Goal: Task Accomplishment & Management: Manage account settings

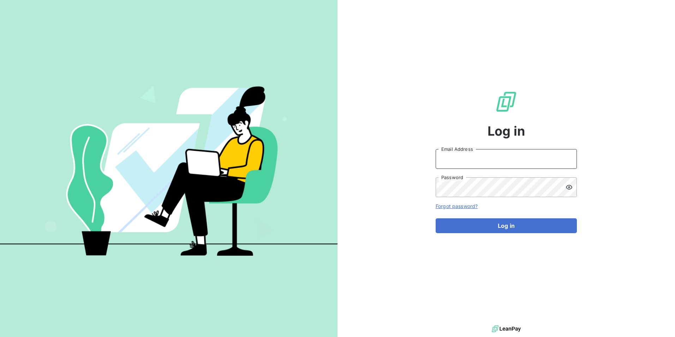
type input "[PERSON_NAME][EMAIL_ADDRESS][DOMAIN_NAME]"
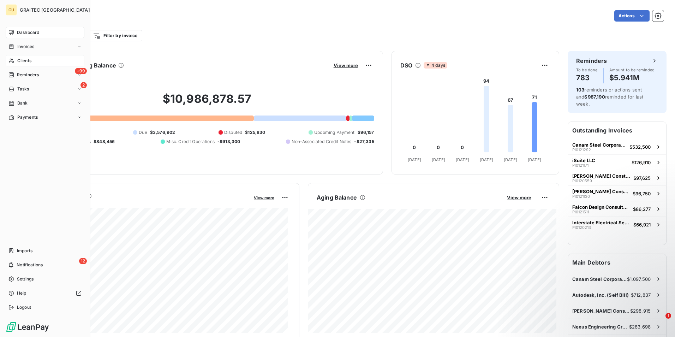
click at [22, 60] on span "Clients" at bounding box center [24, 61] width 14 height 6
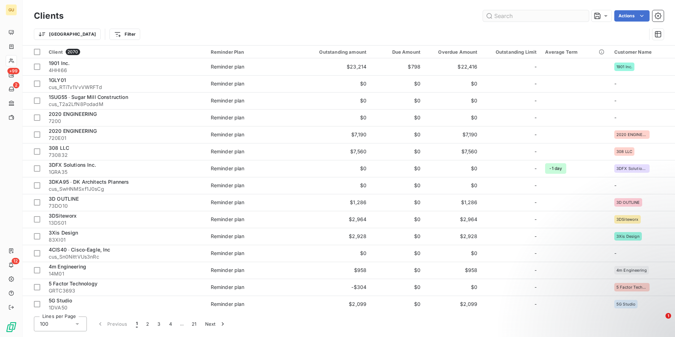
click at [530, 17] on input "text" at bounding box center [536, 15] width 106 height 11
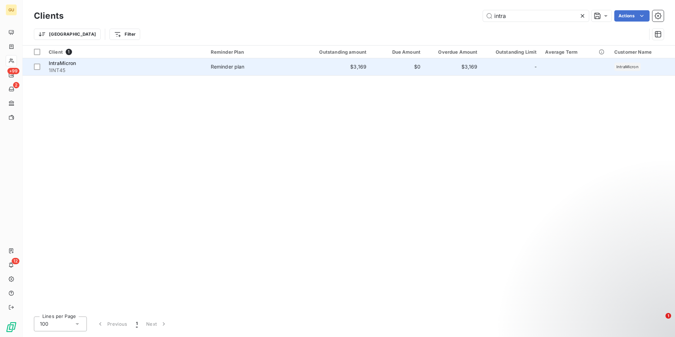
type input "intra"
click at [66, 64] on span "IntraMicron" at bounding box center [63, 63] width 28 height 6
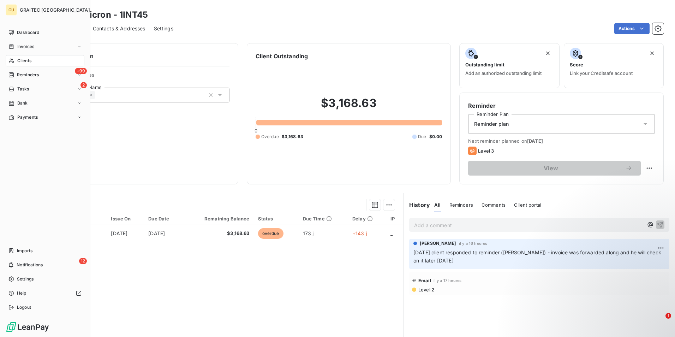
click at [24, 62] on span "Clients" at bounding box center [24, 61] width 14 height 6
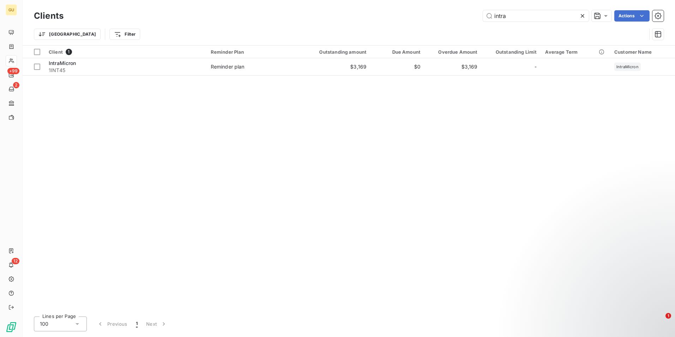
drag, startPoint x: 509, startPoint y: 17, endPoint x: 480, endPoint y: 14, distance: 28.8
click at [480, 14] on div "intra Actions" at bounding box center [368, 15] width 592 height 11
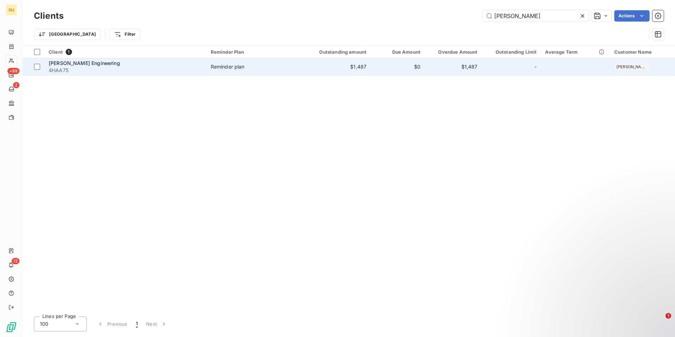
type input "[PERSON_NAME]"
click at [108, 68] on span "4HAA75" at bounding box center [126, 70] width 154 height 7
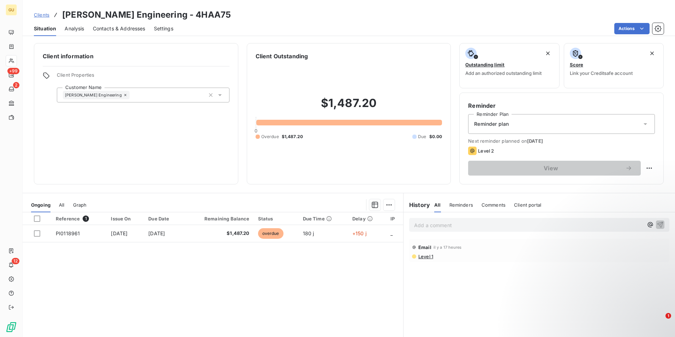
click at [492, 206] on span "Comments" at bounding box center [494, 205] width 24 height 6
click at [460, 226] on p "Add a comment ﻿" at bounding box center [528, 225] width 229 height 9
drag, startPoint x: 424, startPoint y: 226, endPoint x: 393, endPoint y: 225, distance: 31.1
click at [393, 225] on div "Ongoing All Graph Reference 1 Issue On Due Date Remaining Balance Status Due Ti…" at bounding box center [349, 281] width 653 height 177
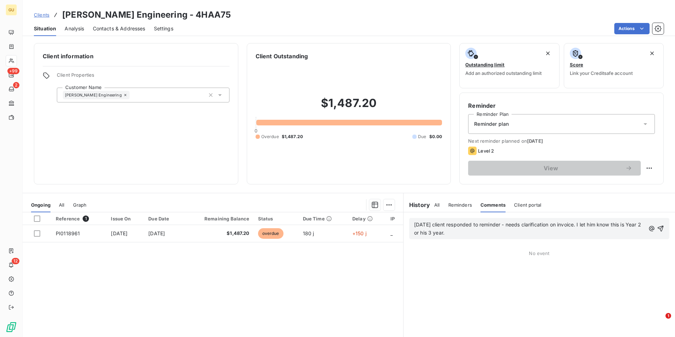
click at [470, 231] on p "[DATE] client responded to reminder - needs clarification on invoice. I let him…" at bounding box center [529, 229] width 231 height 16
click at [658, 228] on icon "button" at bounding box center [661, 228] width 7 height 7
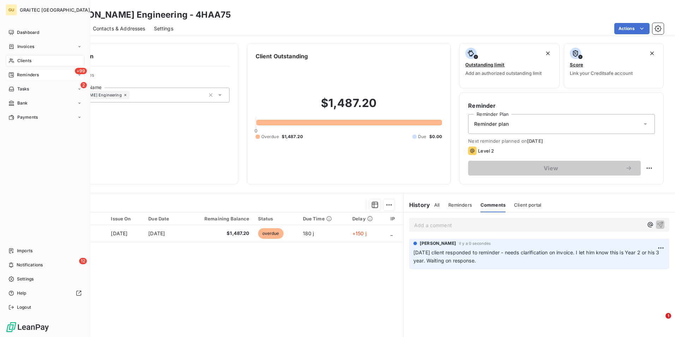
click at [44, 75] on div "+99 Reminders" at bounding box center [45, 74] width 79 height 11
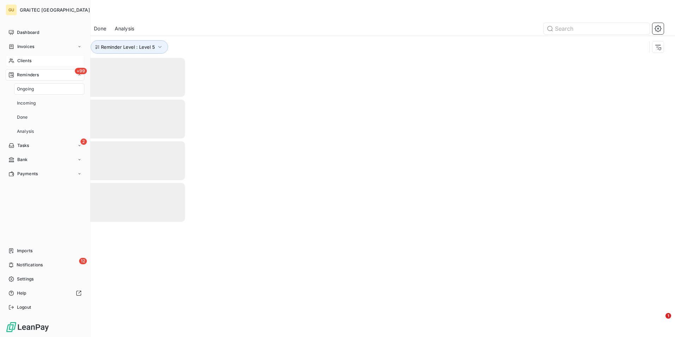
click at [70, 74] on div "+99 Reminders" at bounding box center [45, 74] width 79 height 11
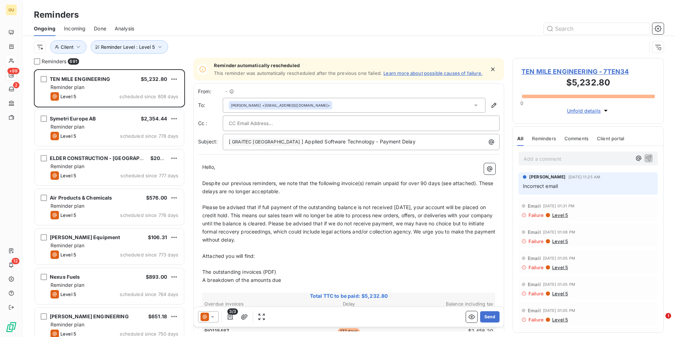
scroll to position [262, 146]
click at [160, 49] on icon "button" at bounding box center [160, 46] width 7 height 7
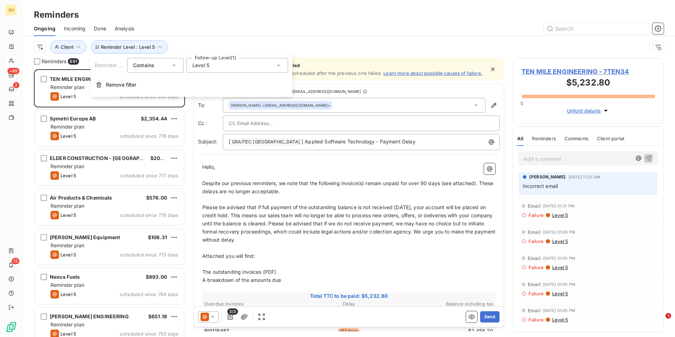
click at [277, 66] on icon at bounding box center [278, 65] width 7 height 7
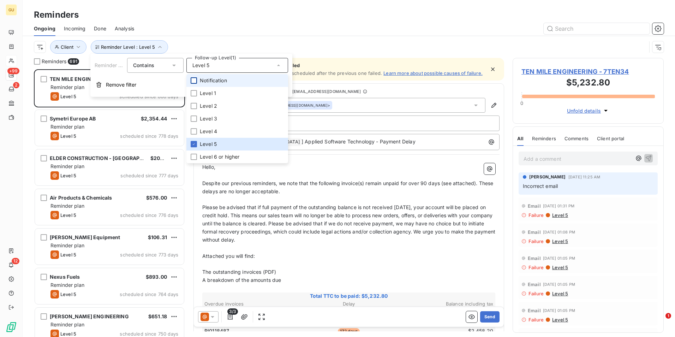
click at [195, 79] on div at bounding box center [194, 80] width 6 height 6
click at [194, 143] on icon at bounding box center [194, 144] width 4 height 4
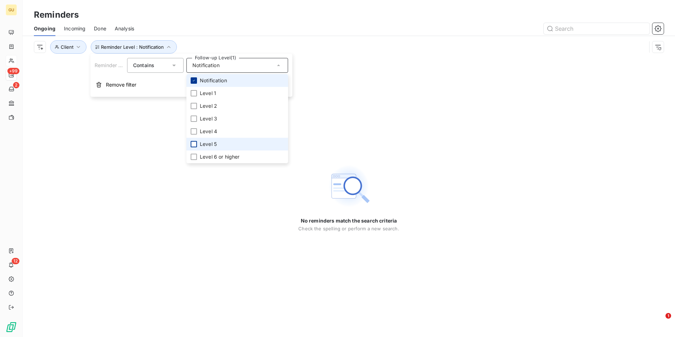
click at [197, 80] on div at bounding box center [194, 80] width 6 height 6
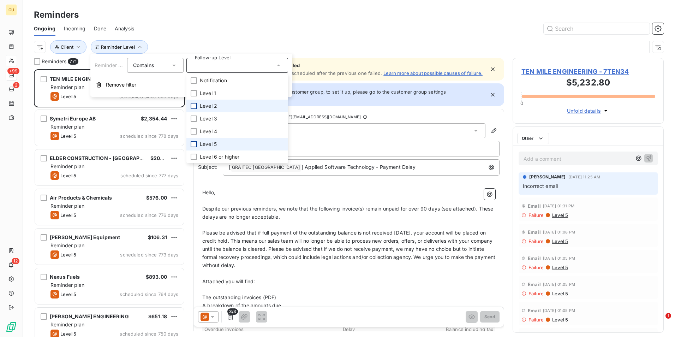
scroll to position [262, 146]
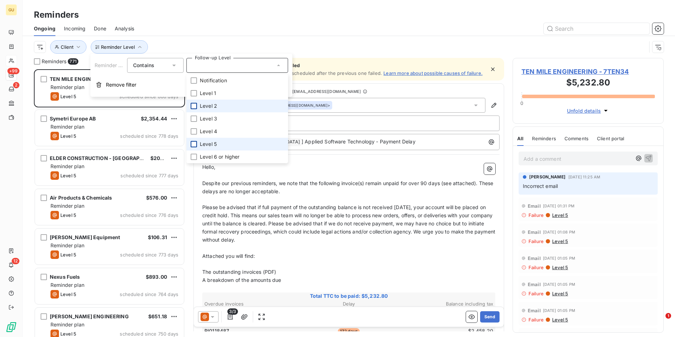
click at [191, 107] on div at bounding box center [194, 106] width 6 height 6
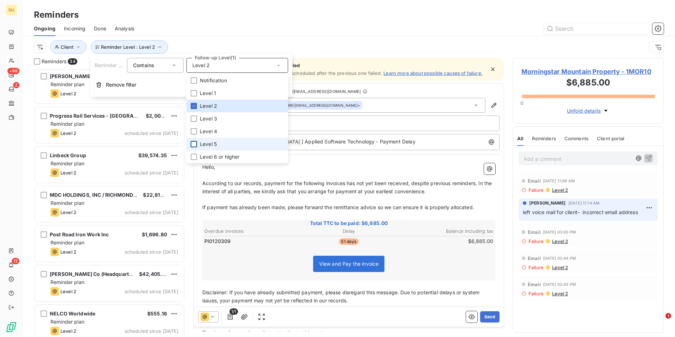
scroll to position [1078, 0]
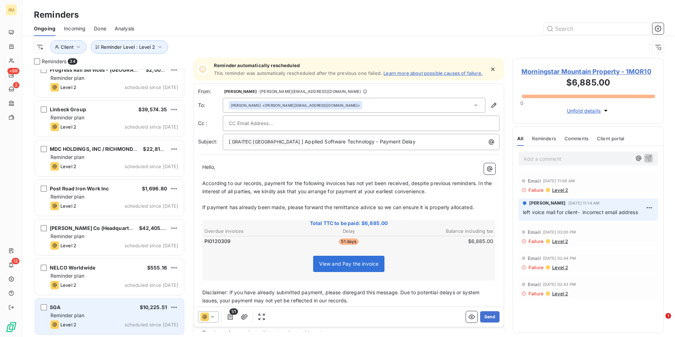
click at [83, 313] on span "Reminder plan" at bounding box center [68, 315] width 34 height 6
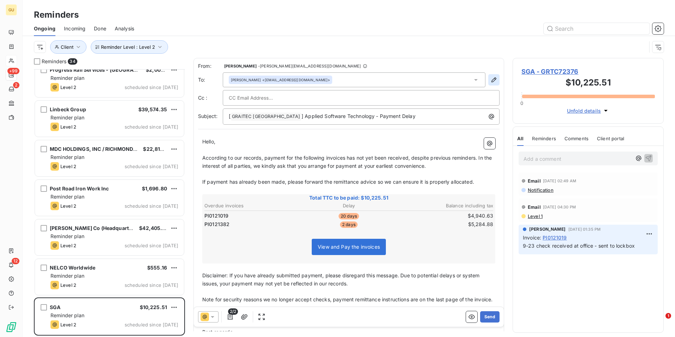
click at [489, 84] on button "button" at bounding box center [494, 79] width 11 height 11
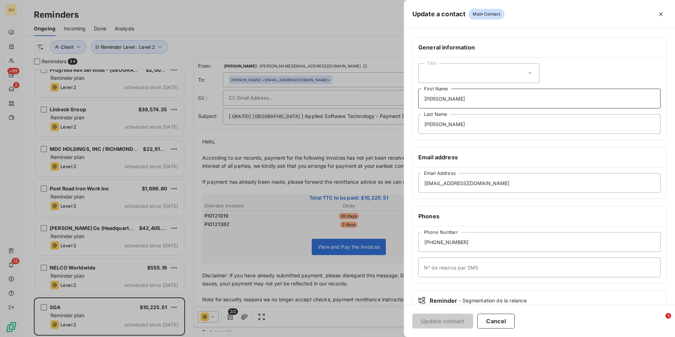
drag, startPoint x: 455, startPoint y: 101, endPoint x: 382, endPoint y: 98, distance: 72.5
click at [382, 337] on div "Update a contact Main Contact General information Title [PERSON_NAME] First Nam…" at bounding box center [337, 337] width 675 height 0
drag, startPoint x: 451, startPoint y: 126, endPoint x: 401, endPoint y: 122, distance: 50.1
click at [401, 337] on div "Update a contact Main Contact General information Title First Name [PERSON_NAME…" at bounding box center [337, 337] width 675 height 0
click at [436, 320] on button "Update contact" at bounding box center [443, 321] width 61 height 15
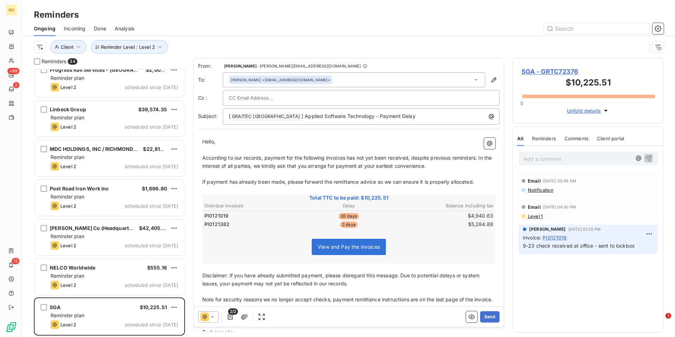
click at [213, 314] on icon at bounding box center [212, 316] width 7 height 7
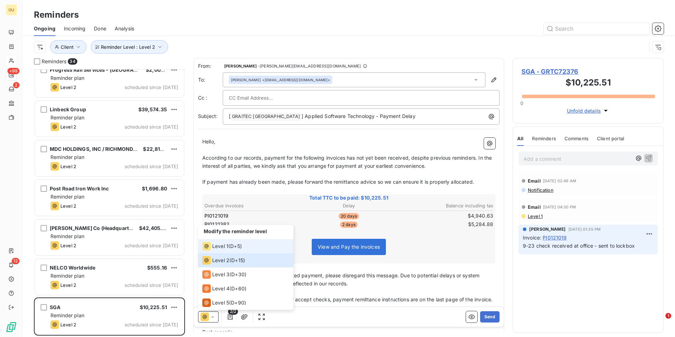
click at [216, 243] on span "Level 1" at bounding box center [220, 246] width 16 height 7
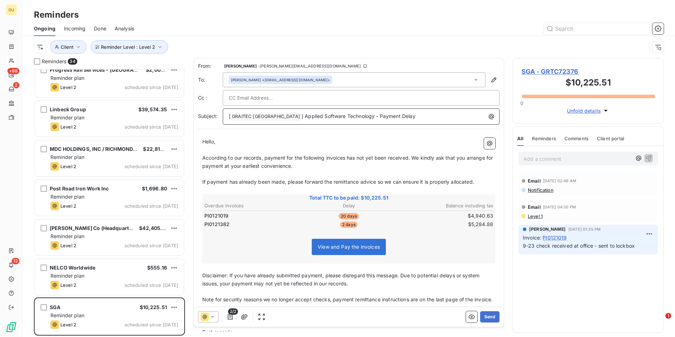
click at [389, 118] on p "[ GRAITEC [GEOGRAPHIC_DATA] ﻿ ] Applied Software Technology - Payment Delay" at bounding box center [363, 116] width 268 height 8
click at [379, 116] on span "] Applied Software Technology - Payment Delay SGA" at bounding box center [368, 116] width 132 height 6
click at [485, 315] on button "Send" at bounding box center [489, 316] width 19 height 11
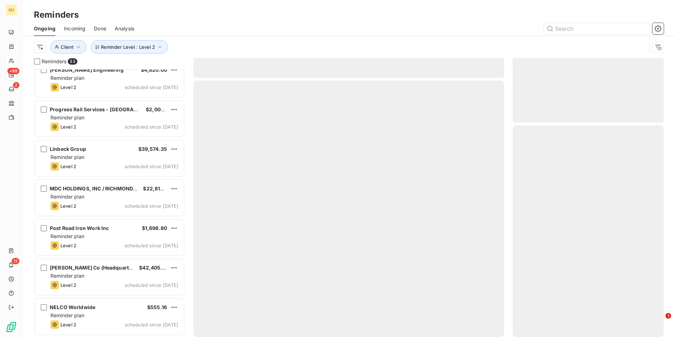
scroll to position [1038, 0]
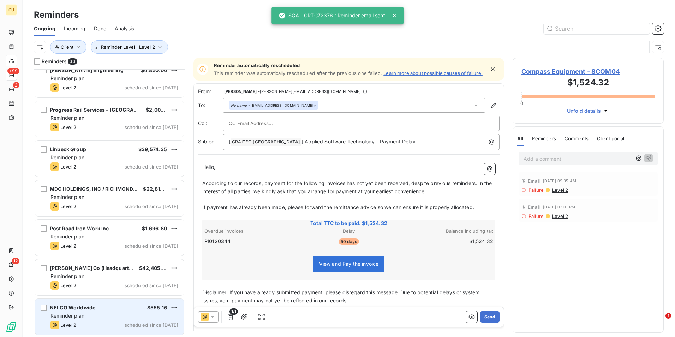
click at [114, 320] on div "NELCO Worldwide $555.16 Reminder plan Level 2 scheduled since [DATE]" at bounding box center [109, 317] width 149 height 36
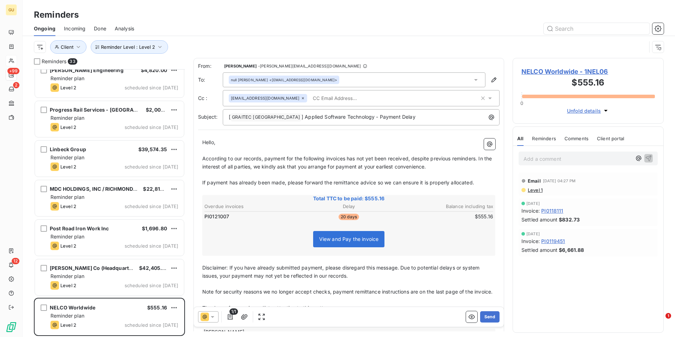
click at [215, 316] on icon at bounding box center [212, 316] width 7 height 7
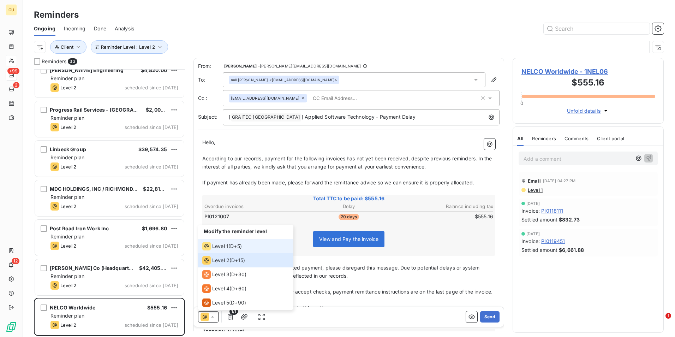
click at [220, 246] on span "Level 1" at bounding box center [220, 246] width 16 height 7
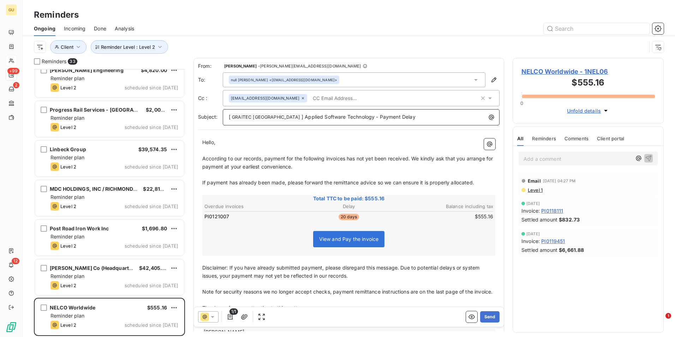
click at [396, 117] on p "[ GRAITEC [GEOGRAPHIC_DATA] ﻿ ] Applied Software Technology - Payment Delay" at bounding box center [363, 117] width 268 height 8
click at [404, 104] on div "[EMAIL_ADDRESS][DOMAIN_NAME]" at bounding box center [361, 98] width 277 height 16
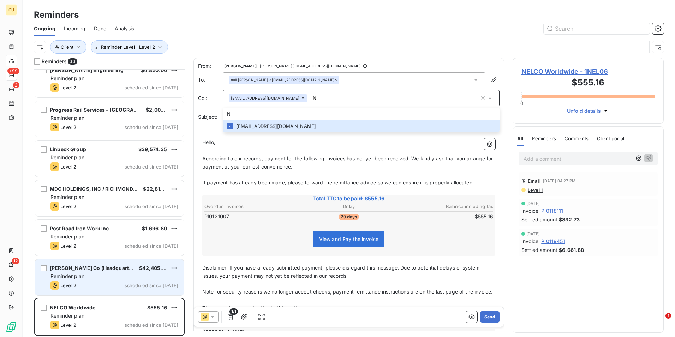
type input "N"
click at [100, 261] on div "[PERSON_NAME] Co (Headquarters) $42,405.00 Reminder plan Level 2 scheduled sinc…" at bounding box center [109, 277] width 149 height 36
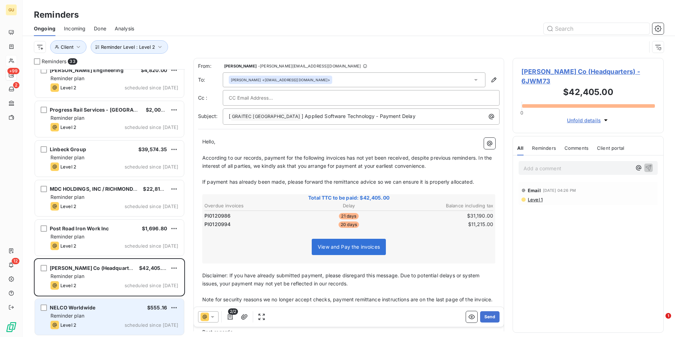
click at [77, 312] on div "NELCO Worldwide $555.16 Reminder plan Level 2 scheduled since [DATE]" at bounding box center [109, 317] width 149 height 36
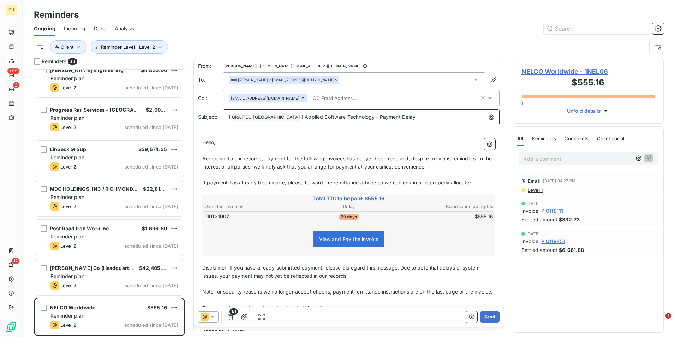
click at [400, 118] on p "[ GRAITEC [GEOGRAPHIC_DATA] ﻿ ] Applied Software Technology - Payment Delay" at bounding box center [363, 117] width 268 height 8
click at [415, 117] on span "] Applied Software Technology - Payment Delay _ NELCO Worlwide" at bounding box center [383, 117] width 163 height 6
click at [346, 159] on span "According to our records, payment for the following invoices has not yet been r…" at bounding box center [347, 162] width 291 height 14
click at [211, 319] on icon at bounding box center [212, 316] width 7 height 7
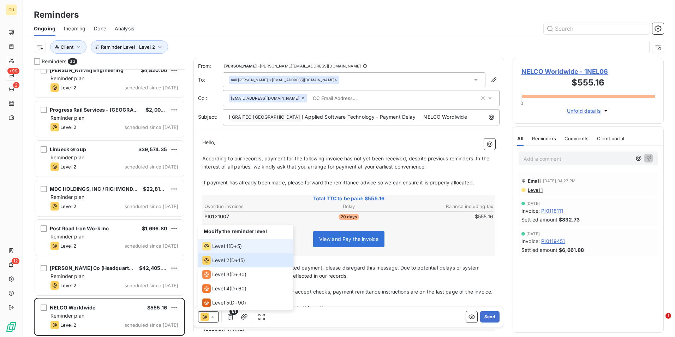
click at [227, 246] on span "Level 1" at bounding box center [220, 246] width 16 height 7
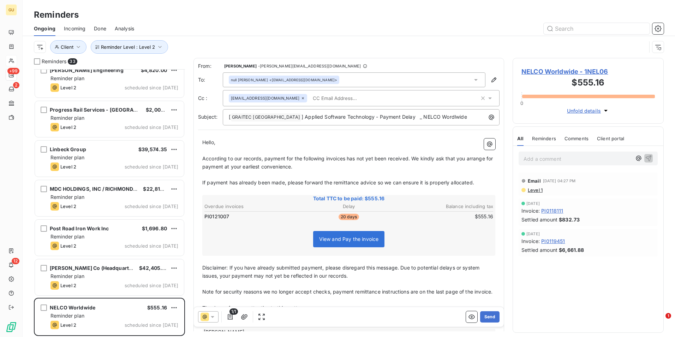
click at [348, 158] on span "According to our records, payment for the following invoices has not yet been r…" at bounding box center [348, 162] width 292 height 14
click at [489, 316] on button "Send" at bounding box center [489, 316] width 19 height 11
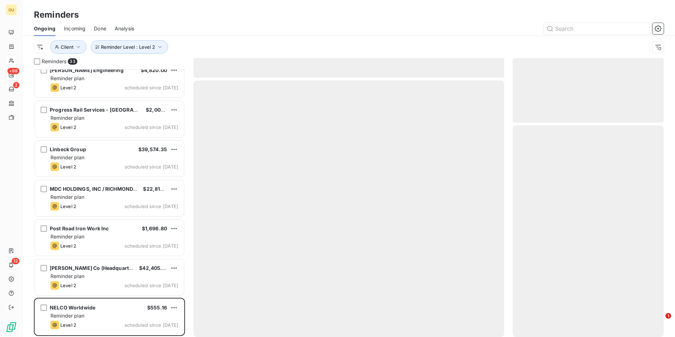
scroll to position [998, 0]
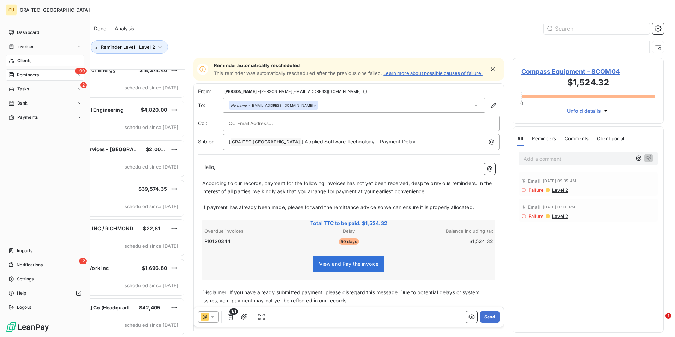
click at [22, 77] on span "Reminders" at bounding box center [28, 75] width 22 height 6
click at [18, 60] on span "Clients" at bounding box center [24, 61] width 14 height 6
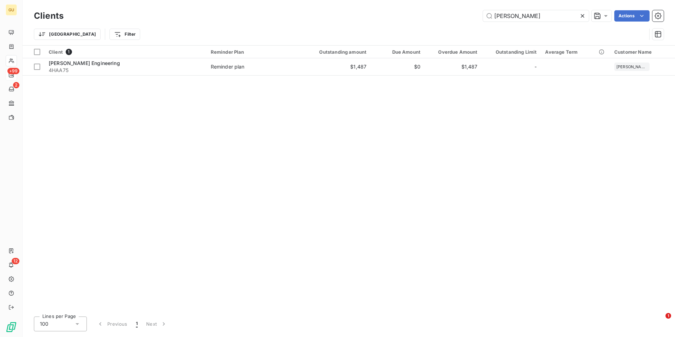
drag, startPoint x: 508, startPoint y: 16, endPoint x: 468, endPoint y: 19, distance: 39.7
click at [468, 19] on div "[PERSON_NAME] Actions" at bounding box center [368, 15] width 592 height 11
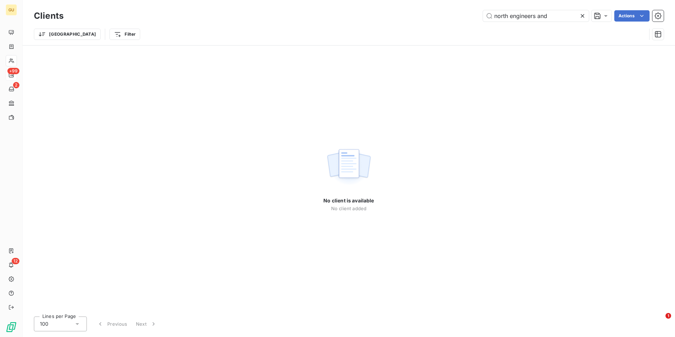
drag, startPoint x: 559, startPoint y: 14, endPoint x: 469, endPoint y: 19, distance: 89.9
click at [469, 19] on div "north engineers and Actions" at bounding box center [368, 15] width 592 height 11
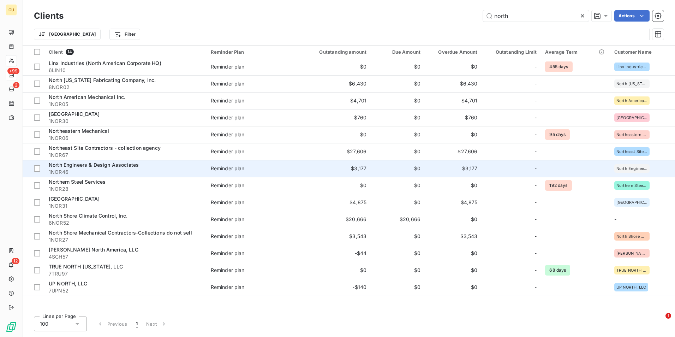
type input "north"
click at [85, 166] on span "North Engineers & Design Associates" at bounding box center [94, 165] width 90 height 6
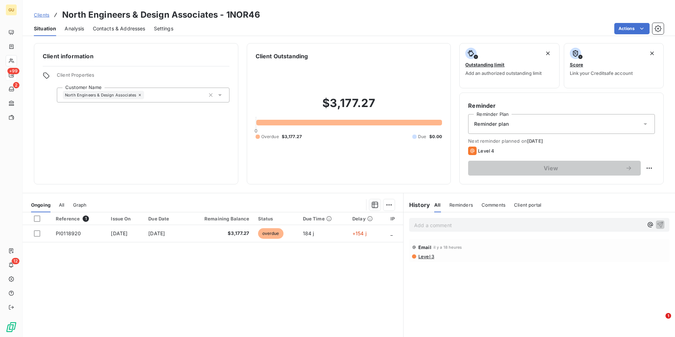
click at [490, 206] on span "Comments" at bounding box center [494, 205] width 24 height 6
click at [437, 226] on p "Add a comment ﻿" at bounding box center [528, 225] width 229 height 9
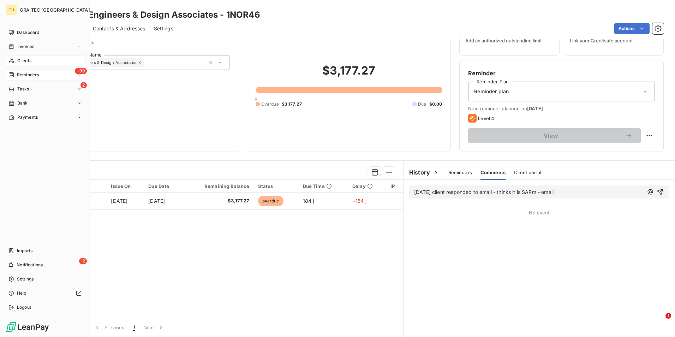
click at [41, 75] on div "+99 Reminders" at bounding box center [45, 74] width 79 height 11
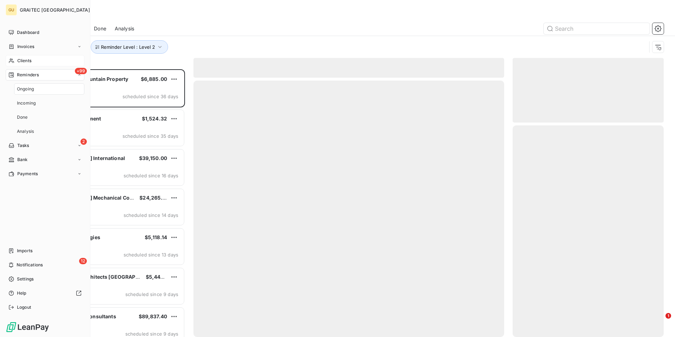
scroll to position [262, 146]
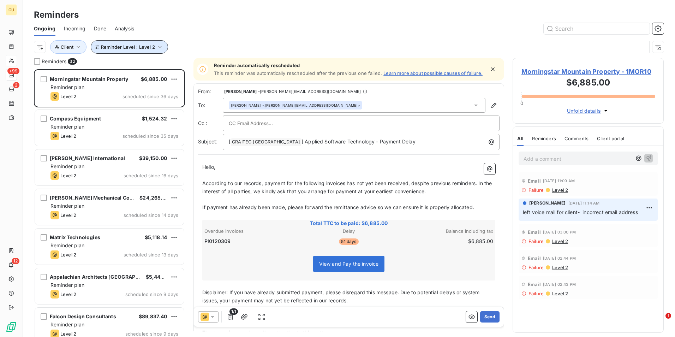
click at [157, 49] on icon "button" at bounding box center [160, 46] width 7 height 7
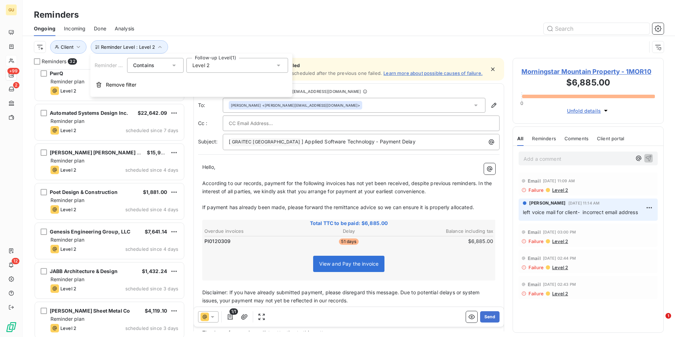
click at [112, 197] on div "Falcon Design Consultants $89,837.40 Reminder plan Level 2 scheduled since 9 da…" at bounding box center [109, 203] width 151 height 268
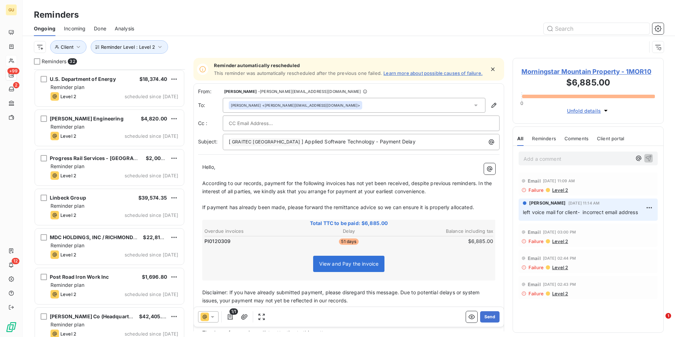
click at [112, 197] on div "The Bernd Group $19,910.56 Reminder plan Level 2 scheduled since [DATE] U.S. De…" at bounding box center [109, 203] width 151 height 268
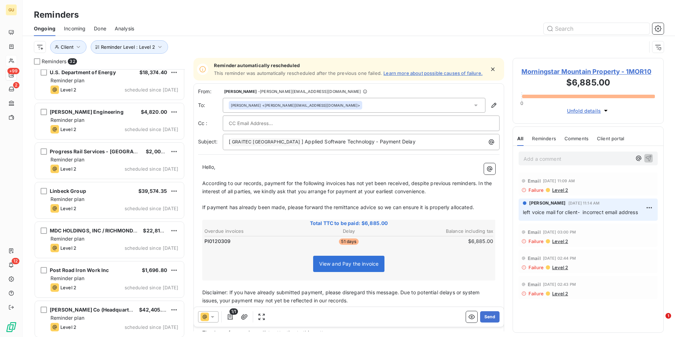
scroll to position [999, 0]
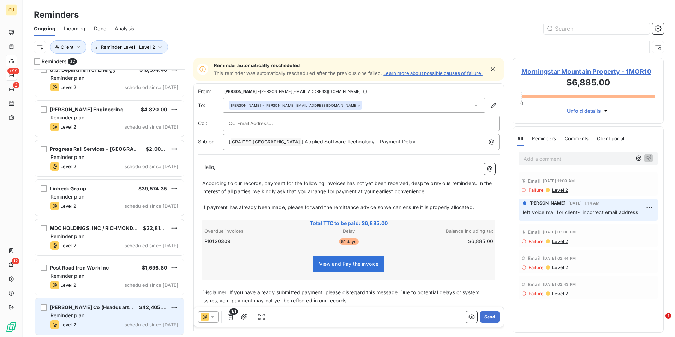
click at [95, 314] on div "Reminder plan" at bounding box center [115, 315] width 128 height 7
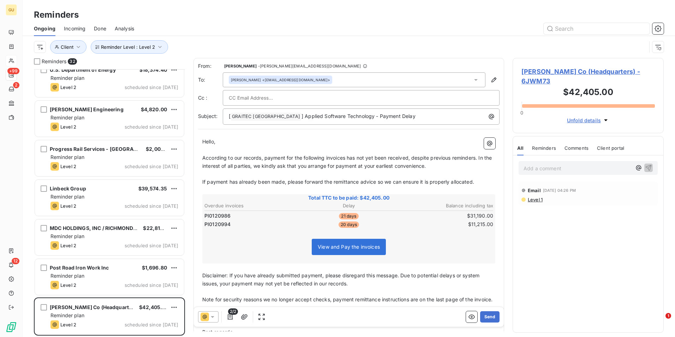
click at [215, 316] on icon at bounding box center [212, 316] width 7 height 7
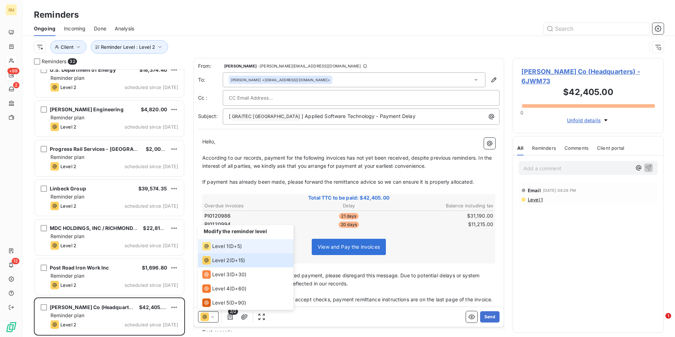
click at [219, 247] on span "Level 1" at bounding box center [220, 246] width 16 height 7
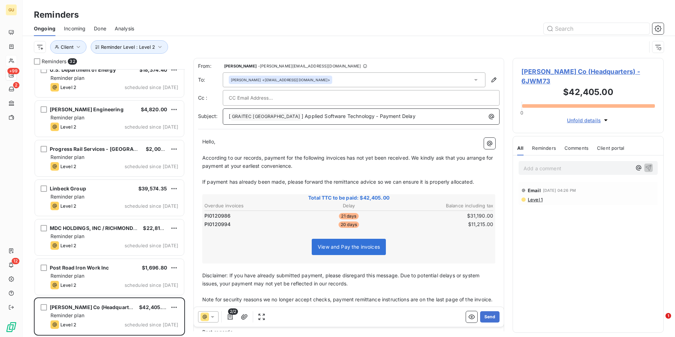
click at [395, 115] on p "[ GRAITEC [GEOGRAPHIC_DATA] ﻿ ] Applied Software Technology - Payment Delay" at bounding box center [363, 116] width 268 height 8
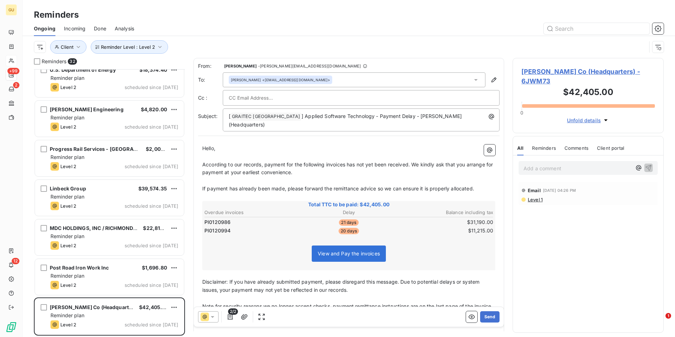
click at [409, 144] on p "Hello," at bounding box center [348, 148] width 293 height 8
click at [211, 319] on icon at bounding box center [212, 316] width 7 height 7
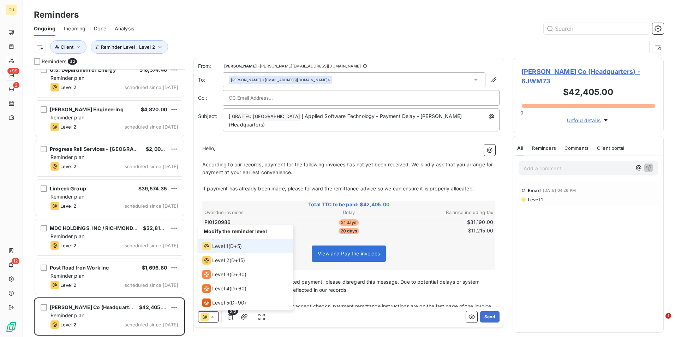
click at [219, 247] on span "Level 1" at bounding box center [220, 246] width 16 height 7
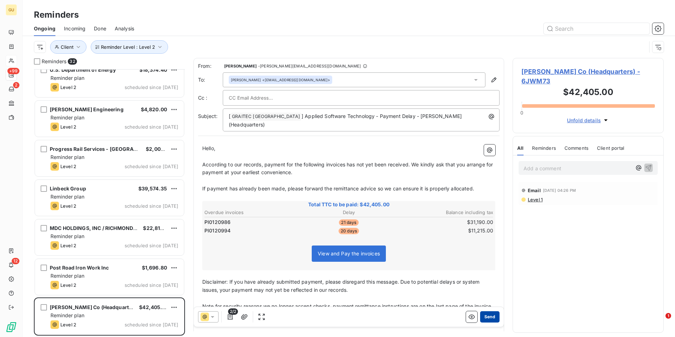
click at [484, 314] on button "Send" at bounding box center [489, 316] width 19 height 11
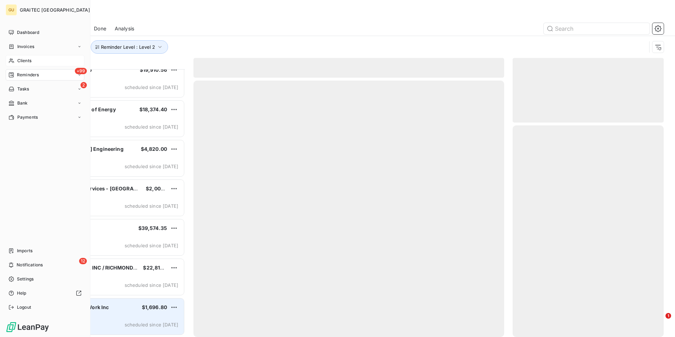
scroll to position [959, 0]
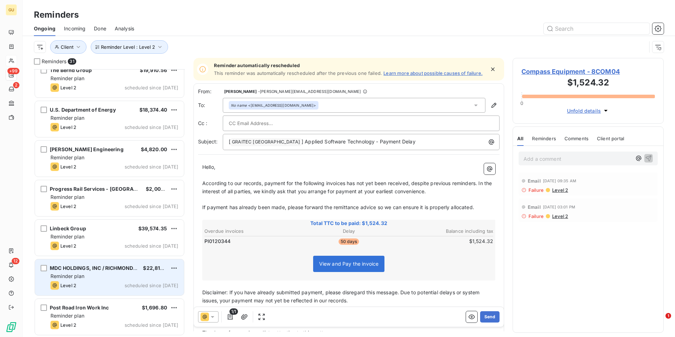
click at [98, 277] on div "Reminder plan" at bounding box center [115, 276] width 128 height 7
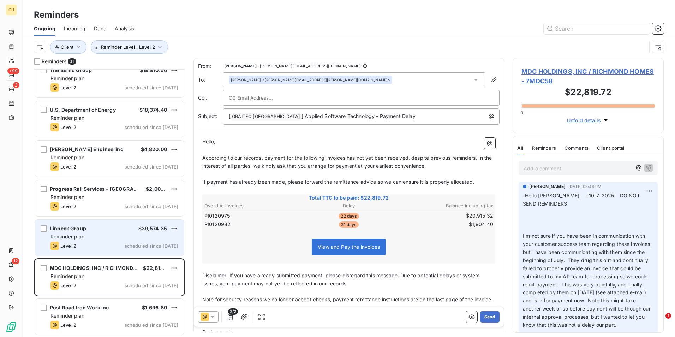
click at [100, 240] on div "Linbeck Group $39,574.35 Reminder plan Level 2 scheduled since [DATE]" at bounding box center [109, 238] width 149 height 36
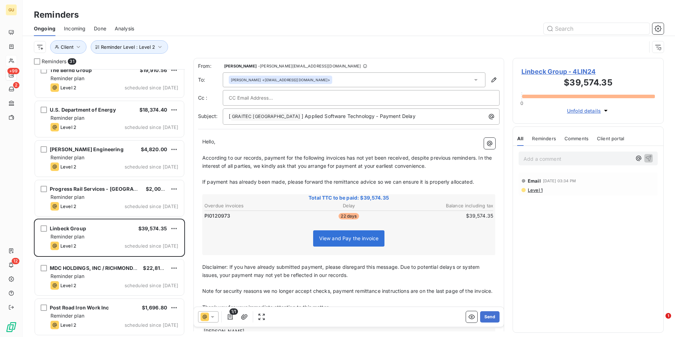
click at [216, 314] on icon at bounding box center [212, 316] width 7 height 7
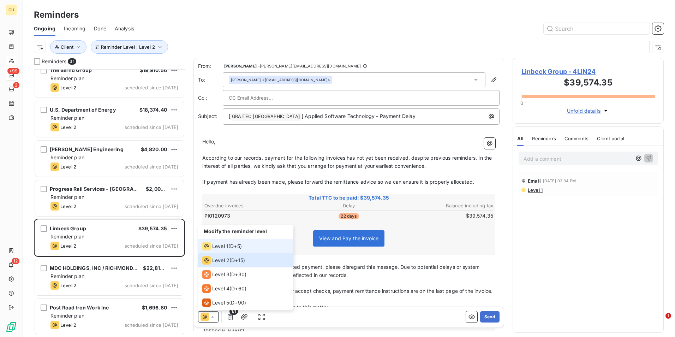
click at [217, 246] on span "Level 1" at bounding box center [220, 246] width 16 height 7
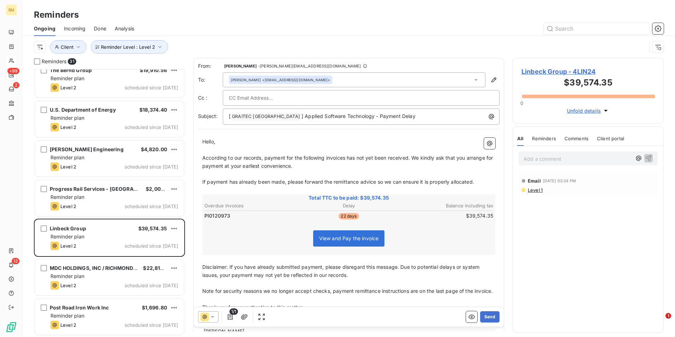
click at [346, 159] on span "According to our records, payment for the following invoices has not yet been r…" at bounding box center [348, 162] width 292 height 14
click at [346, 157] on span "According to our records, payment for the following invoices has not yet been r…" at bounding box center [348, 162] width 292 height 14
click at [396, 116] on p "[ GRAITEC [GEOGRAPHIC_DATA] ﻿ ] Applied Software Technology - Payment Delay" at bounding box center [363, 116] width 268 height 8
click at [484, 317] on button "Send" at bounding box center [489, 316] width 19 height 11
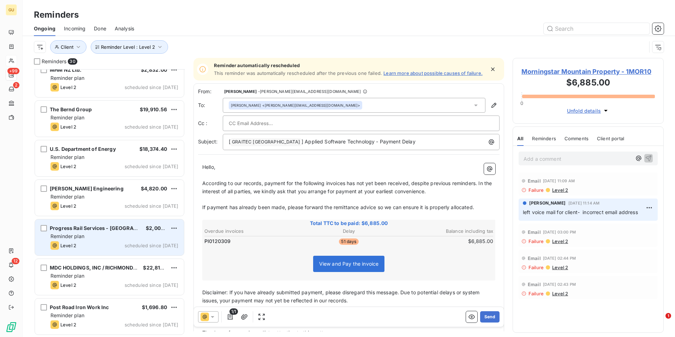
scroll to position [919, 0]
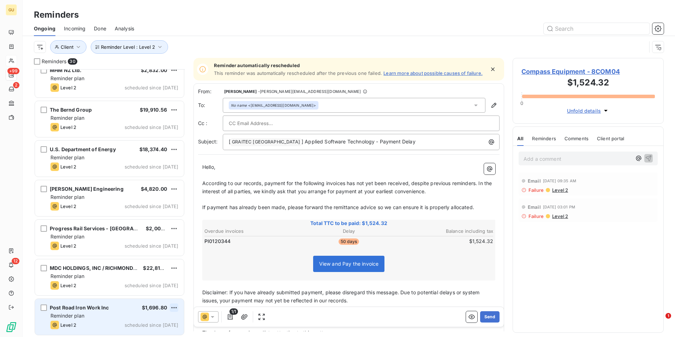
click at [173, 307] on html "GU +99 2 12 Reminders Ongoing Incoming Done Analysis Reminder Level : Level 2 C…" at bounding box center [337, 168] width 675 height 337
click at [141, 295] on div "Skip this action" at bounding box center [143, 293] width 61 height 11
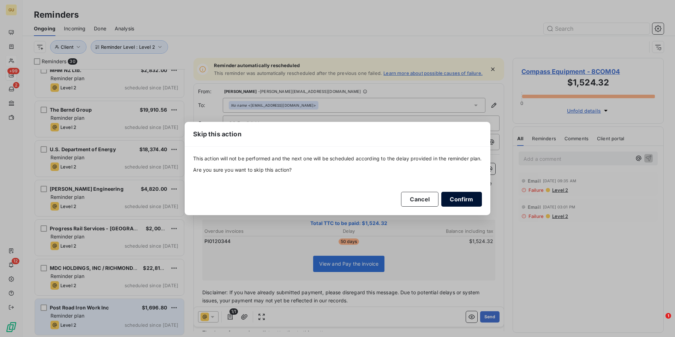
click at [451, 196] on button "Confirm" at bounding box center [462, 199] width 40 height 15
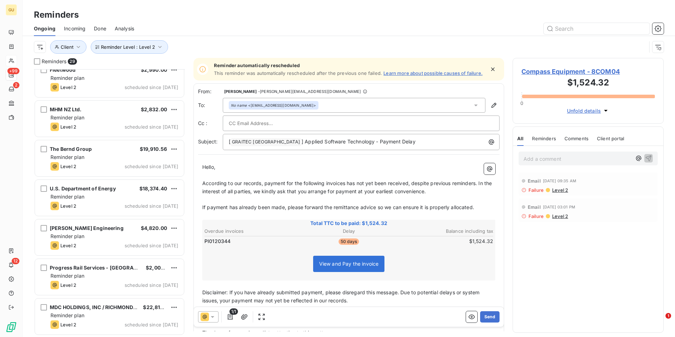
scroll to position [880, 0]
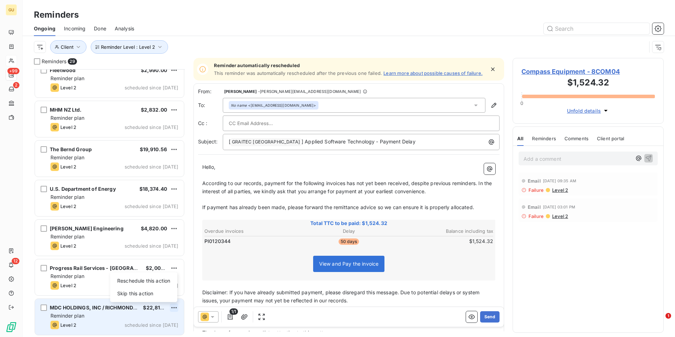
click at [172, 309] on html "GU +99 2 12 Reminders Ongoing Incoming Done Analysis Reminder Level : Level 2 C…" at bounding box center [337, 168] width 675 height 337
click at [154, 294] on div "Skip this action" at bounding box center [143, 293] width 61 height 11
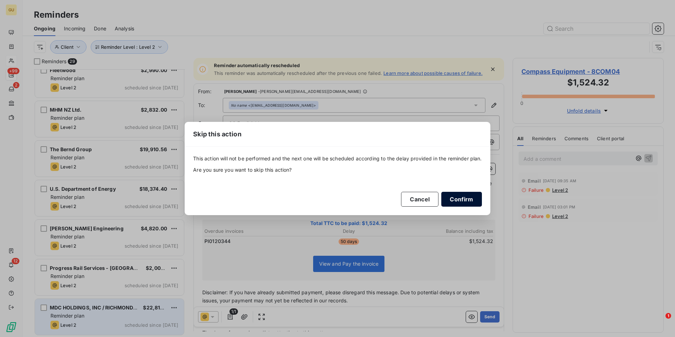
click at [457, 200] on button "Confirm" at bounding box center [462, 199] width 40 height 15
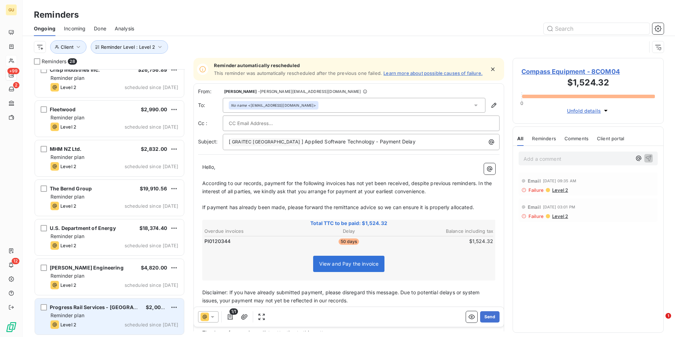
scroll to position [840, 0]
click at [110, 313] on div "Reminder plan" at bounding box center [115, 315] width 128 height 7
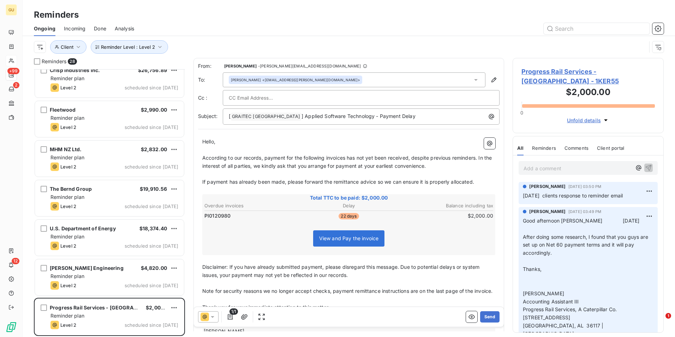
click at [213, 317] on icon at bounding box center [213, 317] width 4 height 2
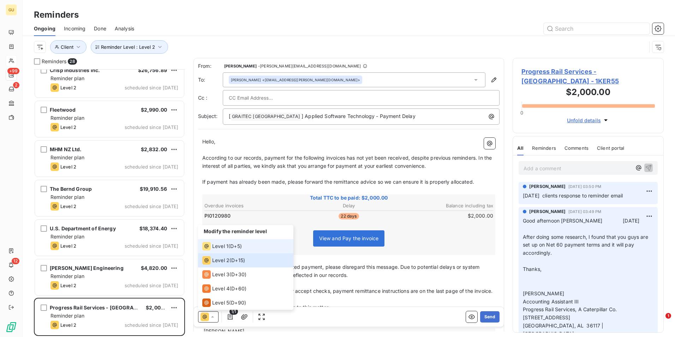
click at [218, 247] on span "Level 1" at bounding box center [220, 246] width 16 height 7
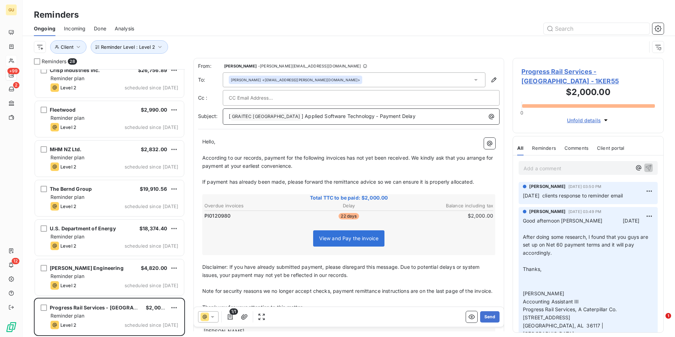
click at [396, 113] on p "[ GRAITEC [GEOGRAPHIC_DATA] ﻿ ] Applied Software Technology - Payment Delay" at bounding box center [363, 116] width 268 height 8
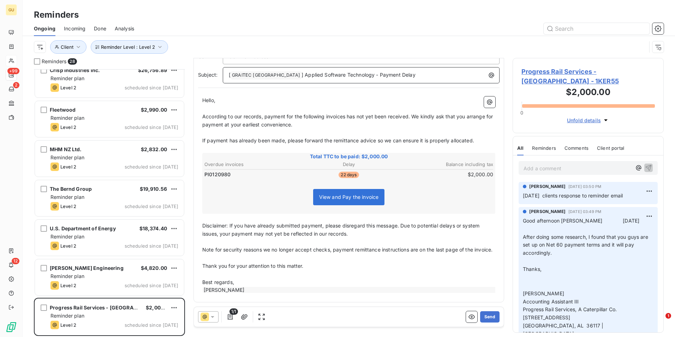
scroll to position [50, 0]
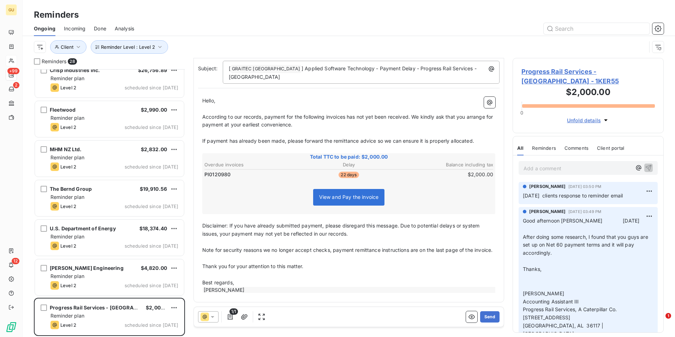
click at [211, 317] on icon at bounding box center [212, 316] width 7 height 7
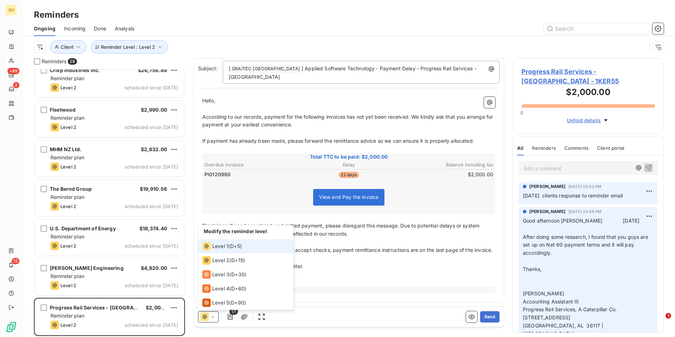
click at [223, 247] on span "Level 1" at bounding box center [220, 246] width 16 height 7
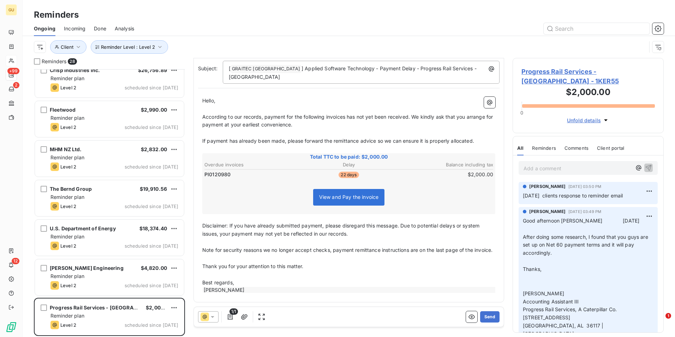
click at [346, 114] on span "According to our records, payment for the following invoices has not yet been r…" at bounding box center [348, 121] width 292 height 14
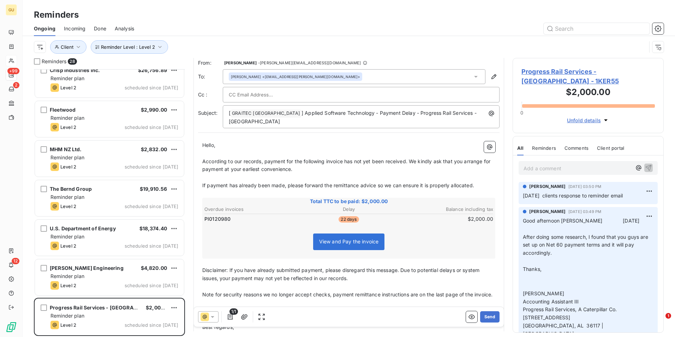
scroll to position [0, 0]
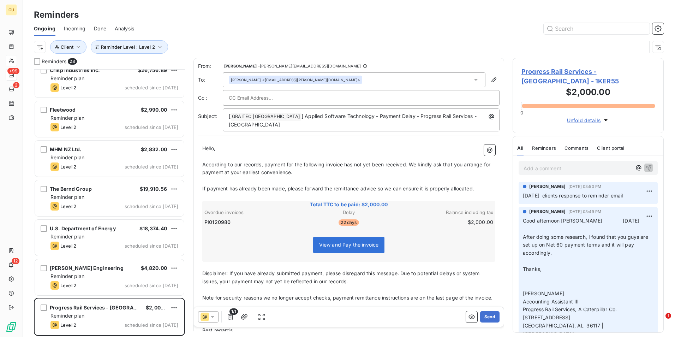
drag, startPoint x: 488, startPoint y: 314, endPoint x: 468, endPoint y: 190, distance: 125.5
click at [468, 192] on div "From: [PERSON_NAME] - [PERSON_NAME][EMAIL_ADDRESS][DOMAIN_NAME] To: [PERSON_NAM…" at bounding box center [349, 194] width 311 height 273
click at [491, 80] on icon "button" at bounding box center [494, 79] width 7 height 7
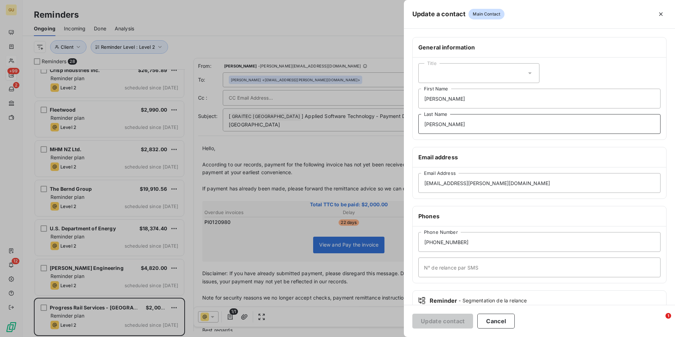
drag, startPoint x: 448, startPoint y: 125, endPoint x: 376, endPoint y: 124, distance: 71.7
click at [376, 337] on div "Update a contact Main Contact General information Title [PERSON_NAME] First Nam…" at bounding box center [337, 337] width 675 height 0
drag, startPoint x: 451, startPoint y: 99, endPoint x: 405, endPoint y: 96, distance: 46.4
click at [405, 96] on div "General information Title [PERSON_NAME] First Name Last Name Email address [EMA…" at bounding box center [539, 194] width 271 height 314
click at [451, 321] on button "Update contact" at bounding box center [443, 321] width 61 height 15
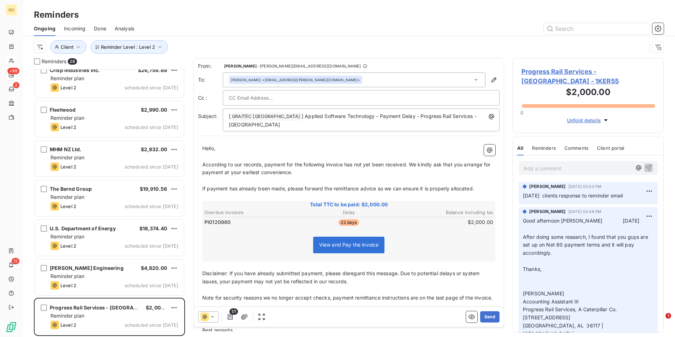
drag, startPoint x: 484, startPoint y: 315, endPoint x: 280, endPoint y: 313, distance: 203.5
click at [280, 313] on div "1/1 Send" at bounding box center [349, 317] width 310 height 20
click at [206, 320] on icon at bounding box center [205, 317] width 8 height 8
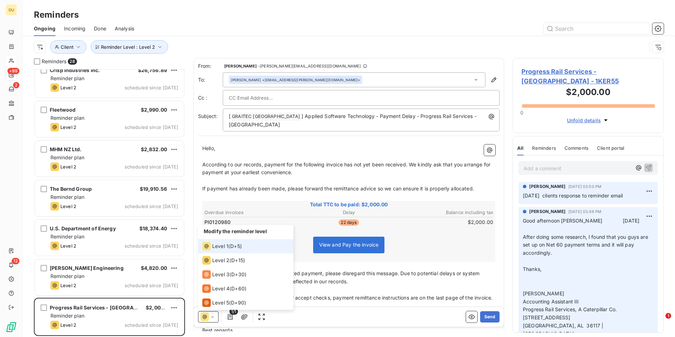
click at [217, 244] on span "Level 1" at bounding box center [220, 246] width 16 height 7
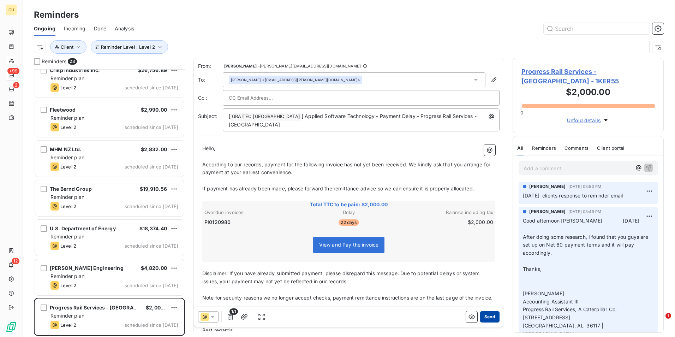
click at [489, 316] on button "Send" at bounding box center [489, 316] width 19 height 11
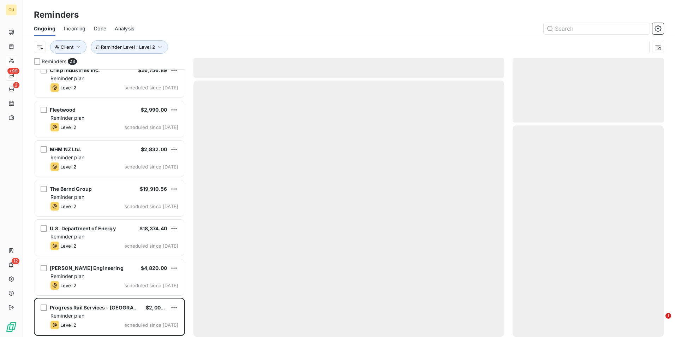
scroll to position [801, 0]
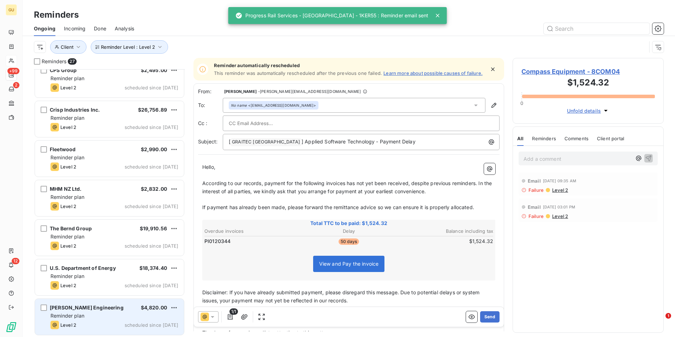
click at [118, 317] on div "Reminder plan" at bounding box center [115, 315] width 128 height 7
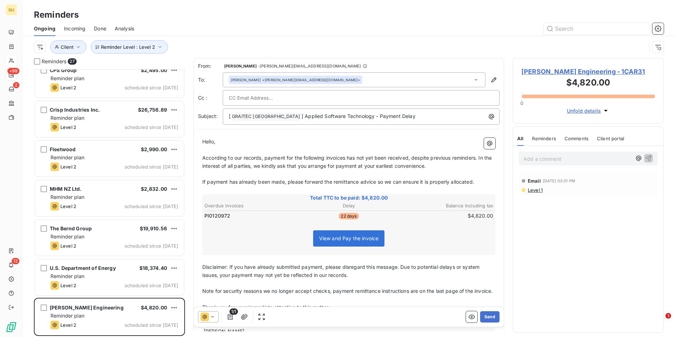
click at [214, 315] on icon at bounding box center [212, 316] width 7 height 7
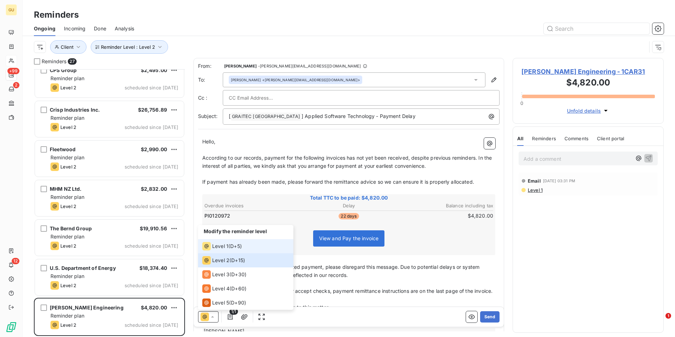
click at [223, 244] on span "Level 1" at bounding box center [220, 246] width 16 height 7
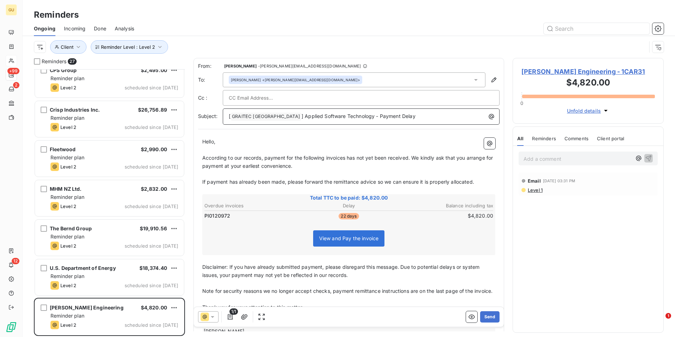
click at [404, 120] on p "[ GRAITEC [GEOGRAPHIC_DATA] ﻿ ] Applied Software Technology - Payment Delay" at bounding box center [363, 116] width 268 height 8
click at [346, 159] on span "According to our records, payment for the following invoices has not yet been r…" at bounding box center [348, 162] width 292 height 14
click at [388, 113] on p "[ GRAITEC [GEOGRAPHIC_DATA] ﻿ ] Applied Software Technology - Payment Delay" at bounding box center [363, 116] width 268 height 8
click at [486, 314] on button "Send" at bounding box center [489, 316] width 19 height 11
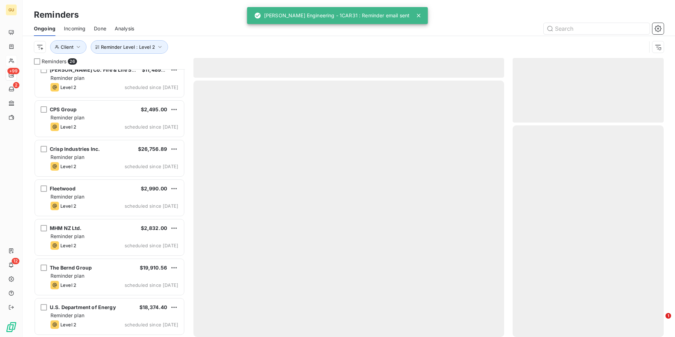
scroll to position [761, 0]
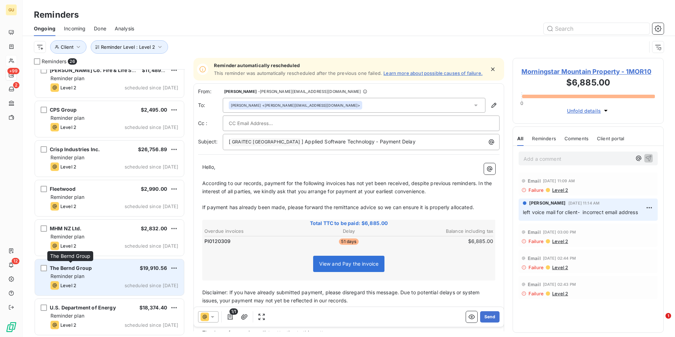
click at [81, 270] on span "The Bernd Group" at bounding box center [71, 268] width 42 height 6
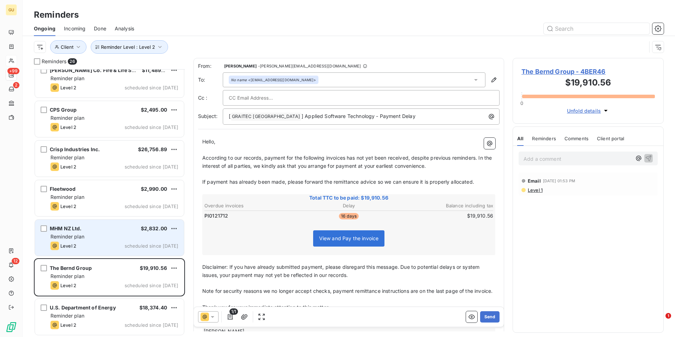
click at [118, 244] on div "Level 2 scheduled since [DATE]" at bounding box center [115, 246] width 128 height 8
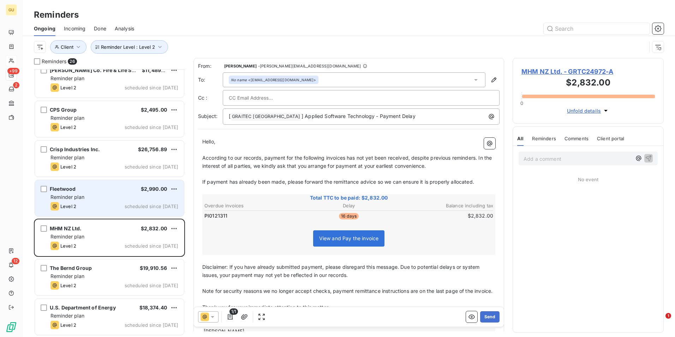
click at [87, 196] on div "Reminder plan" at bounding box center [115, 197] width 128 height 7
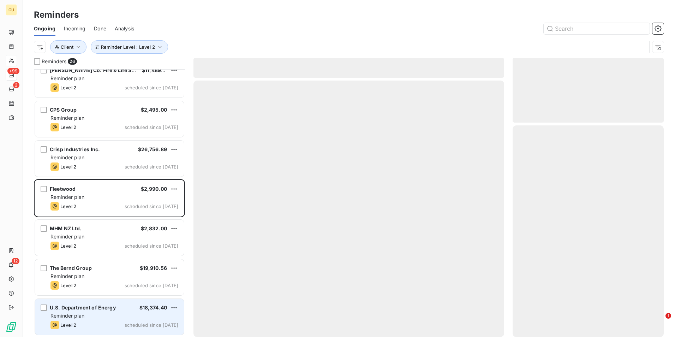
click at [94, 318] on div "Reminder plan" at bounding box center [115, 315] width 128 height 7
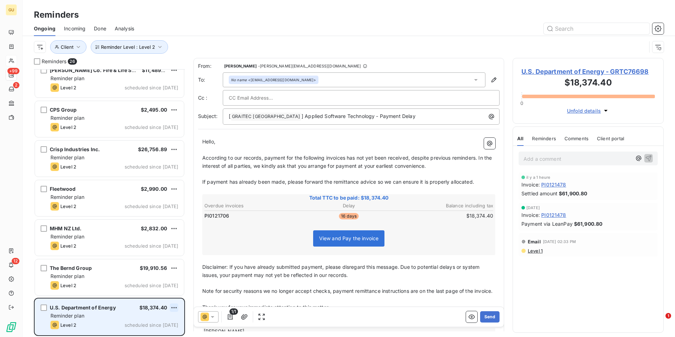
click at [170, 309] on html "GU +99 2 12 Reminders Ongoing Incoming Done Analysis Reminder Level : Level 2 C…" at bounding box center [337, 168] width 675 height 337
click at [141, 293] on div "Skip this action" at bounding box center [143, 293] width 61 height 11
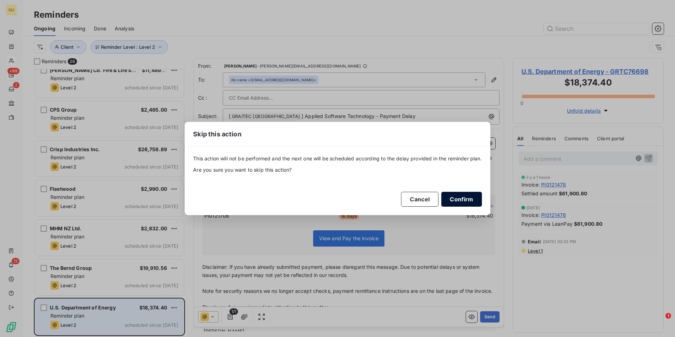
click at [457, 196] on button "Confirm" at bounding box center [462, 199] width 40 height 15
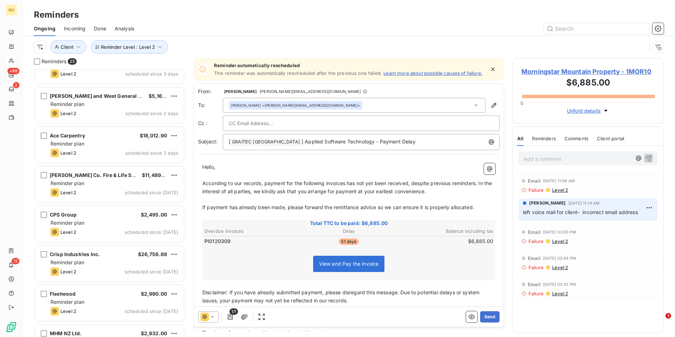
scroll to position [722, 0]
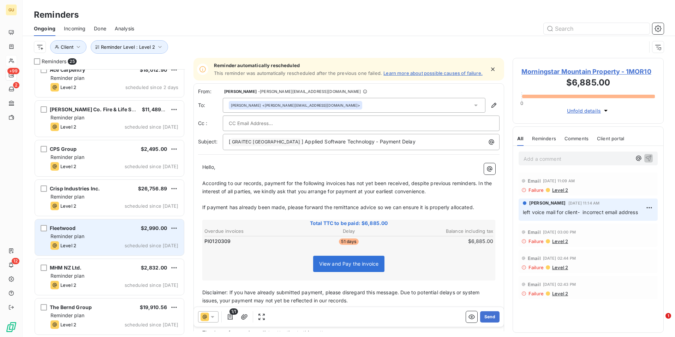
click at [100, 238] on div "Reminder plan" at bounding box center [115, 236] width 128 height 7
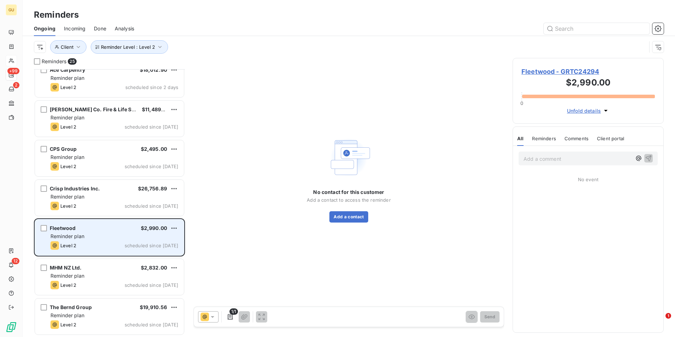
click at [117, 231] on div "Fleetwood $2,990.00" at bounding box center [115, 228] width 128 height 6
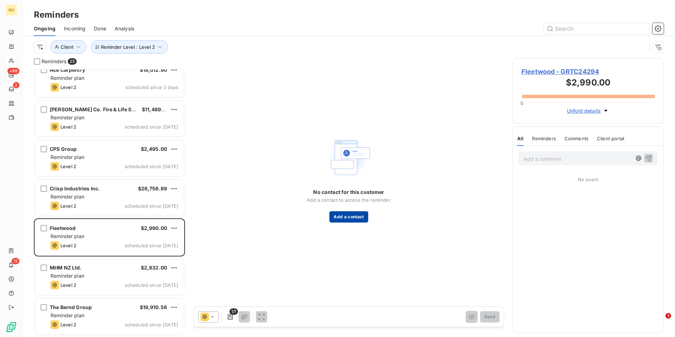
click at [347, 218] on button "Add a contact" at bounding box center [349, 216] width 39 height 11
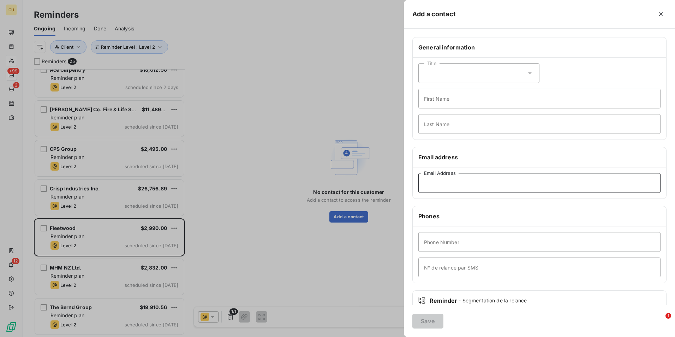
paste input "[EMAIL_ADDRESS][DOMAIN_NAME]"
type input "[EMAIL_ADDRESS][DOMAIN_NAME]"
click at [431, 322] on button "Save" at bounding box center [428, 321] width 31 height 15
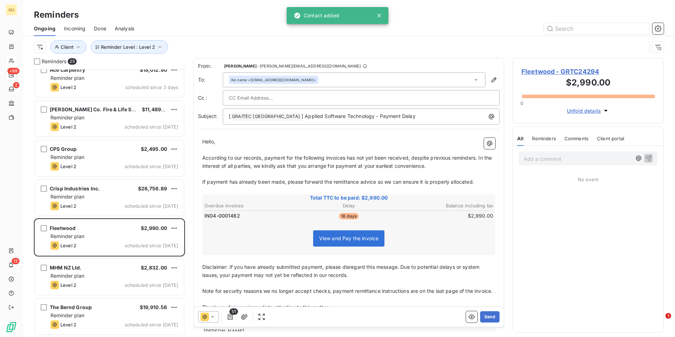
click at [214, 315] on icon at bounding box center [212, 316] width 7 height 7
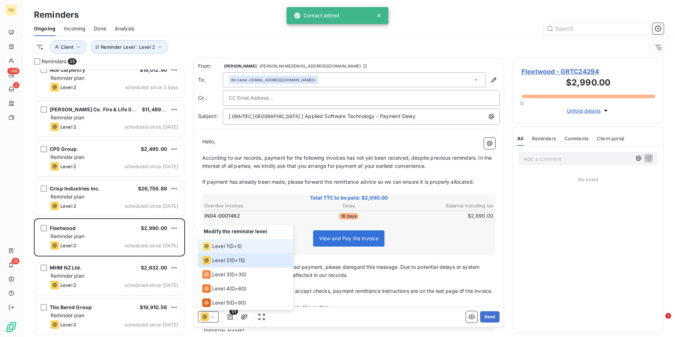
click at [218, 246] on span "Level 1" at bounding box center [220, 246] width 16 height 7
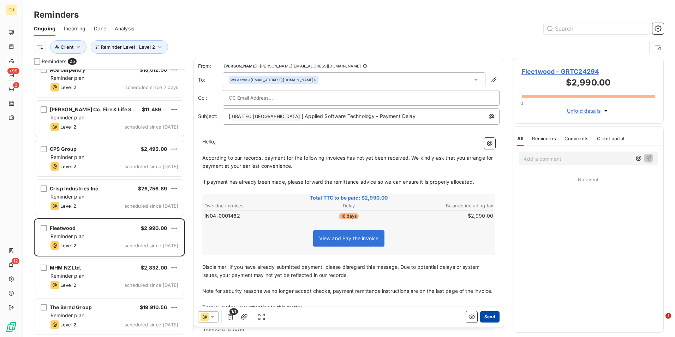
click at [488, 317] on button "Send" at bounding box center [489, 316] width 19 height 11
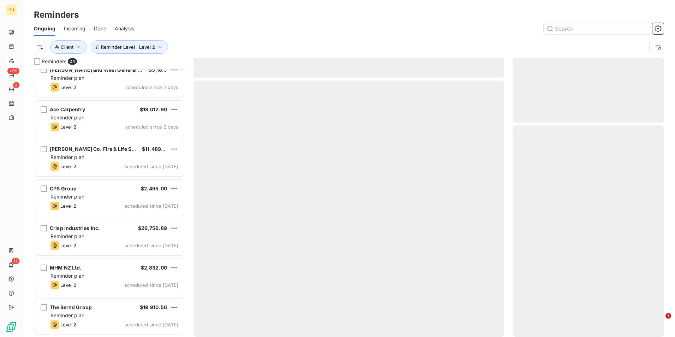
scroll to position [682, 0]
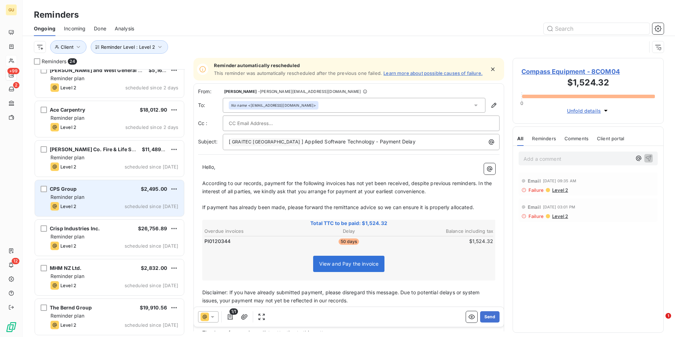
click at [89, 195] on div "Reminder plan" at bounding box center [115, 197] width 128 height 7
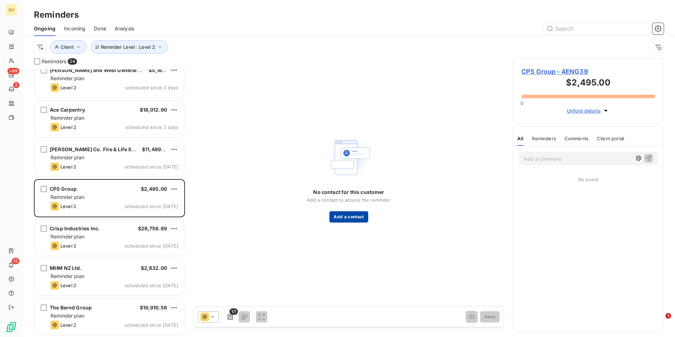
click at [353, 217] on button "Add a contact" at bounding box center [349, 216] width 39 height 11
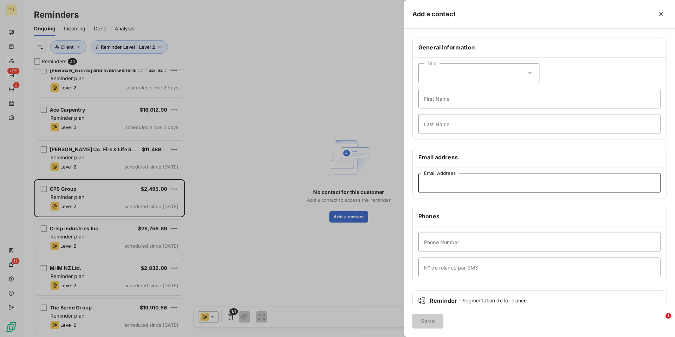
click at [437, 189] on input "Email Address" at bounding box center [540, 183] width 242 height 20
paste input "[EMAIL_ADDRESS][DOMAIN_NAME]; [EMAIL_ADDRESS][DOMAIN_NAME]"
drag, startPoint x: 465, startPoint y: 184, endPoint x: 419, endPoint y: 184, distance: 45.2
click at [419, 184] on input "[EMAIL_ADDRESS][DOMAIN_NAME]; [EMAIL_ADDRESS][DOMAIN_NAME]" at bounding box center [540, 183] width 242 height 20
type input "[EMAIL_ADDRESS][DOMAIN_NAME]"
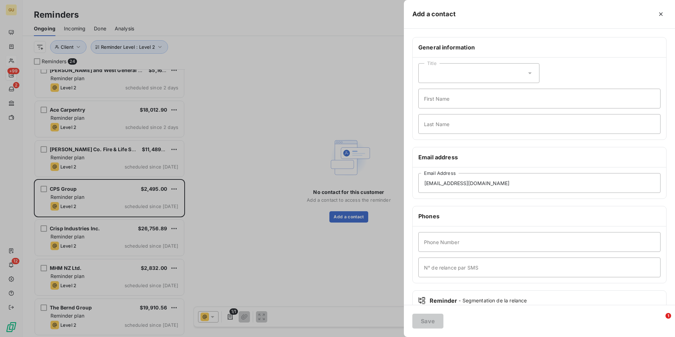
click at [351, 279] on div at bounding box center [337, 168] width 675 height 337
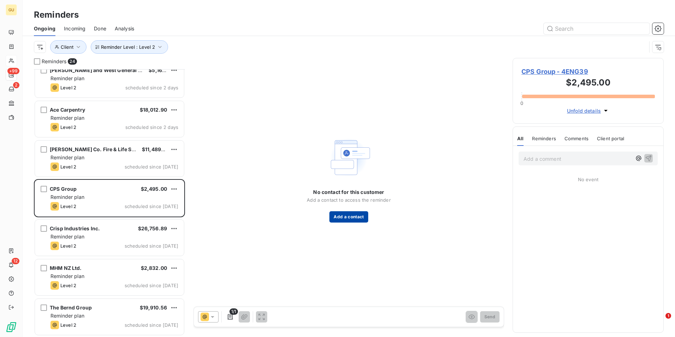
click at [355, 220] on button "Add a contact" at bounding box center [349, 216] width 39 height 11
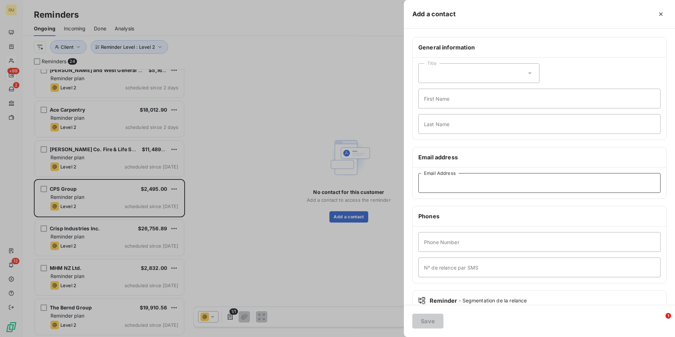
paste input "[EMAIL_ADDRESS][DOMAIN_NAME]"
type input "[EMAIL_ADDRESS][DOMAIN_NAME]"
click at [433, 318] on button "Save" at bounding box center [428, 321] width 31 height 15
click at [328, 239] on div at bounding box center [337, 168] width 675 height 337
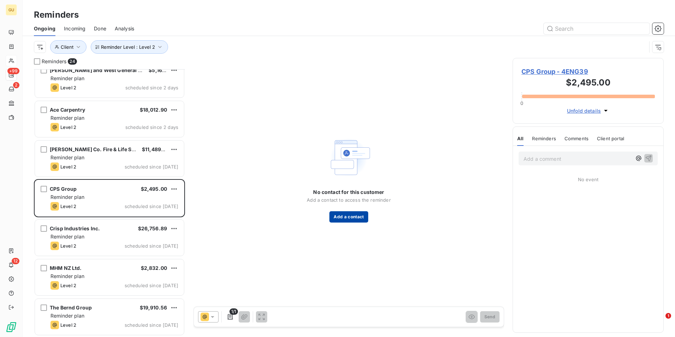
click at [358, 216] on button "Add a contact" at bounding box center [349, 216] width 39 height 11
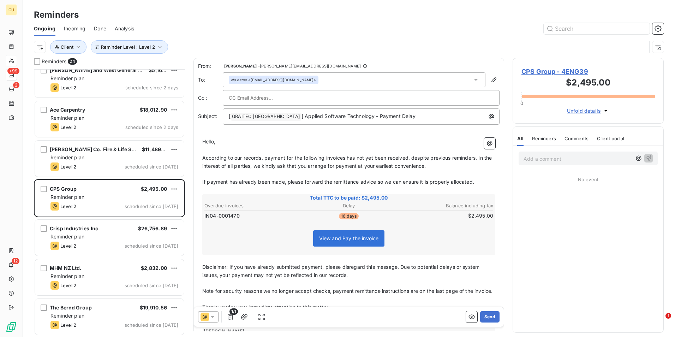
paste input "[EMAIL_ADDRESS][DOMAIN_NAME]"
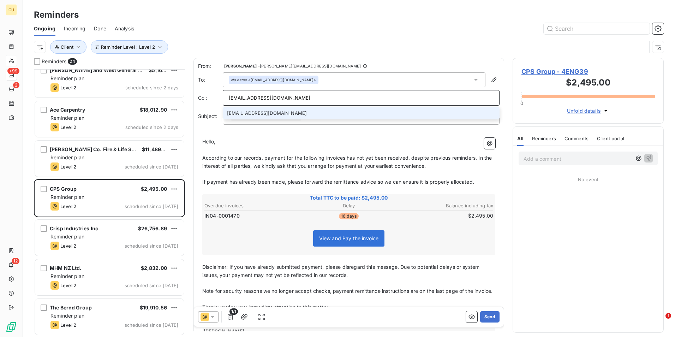
type input "[EMAIL_ADDRESS][DOMAIN_NAME]"
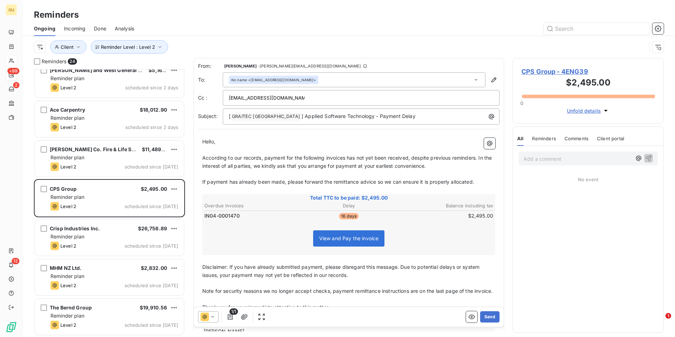
click at [214, 315] on icon at bounding box center [212, 316] width 7 height 7
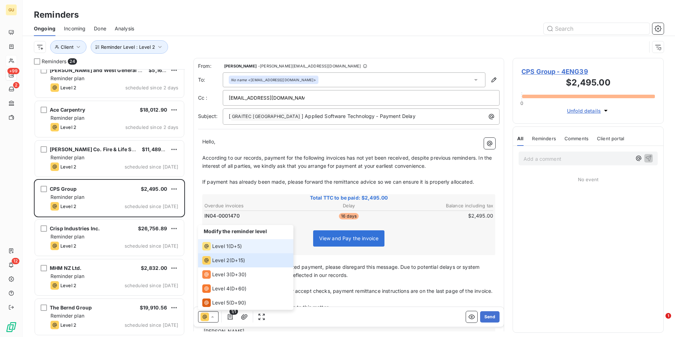
click at [222, 245] on span "Level 1" at bounding box center [220, 246] width 16 height 7
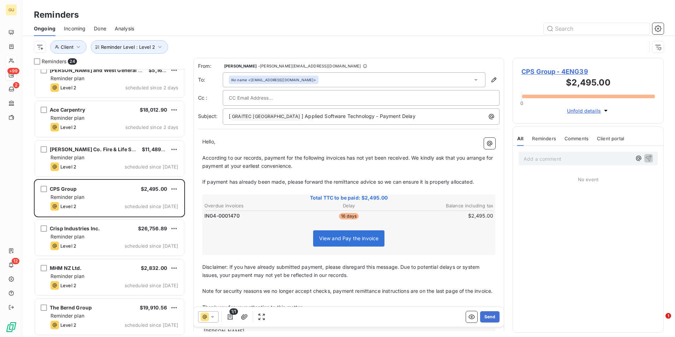
click at [347, 157] on span "According to our records, payment for the following invoices has not yet been r…" at bounding box center [348, 162] width 292 height 14
click at [392, 116] on p "[ GRAITEC [GEOGRAPHIC_DATA] ﻿ ] Applied Software Technology - Payment Delay" at bounding box center [363, 116] width 268 height 8
click at [483, 315] on button "Send" at bounding box center [489, 316] width 19 height 11
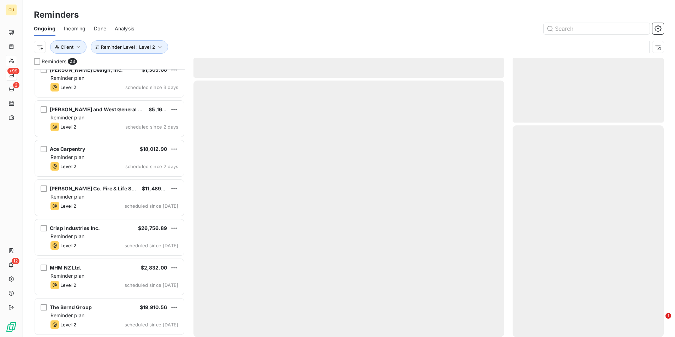
scroll to position [642, 0]
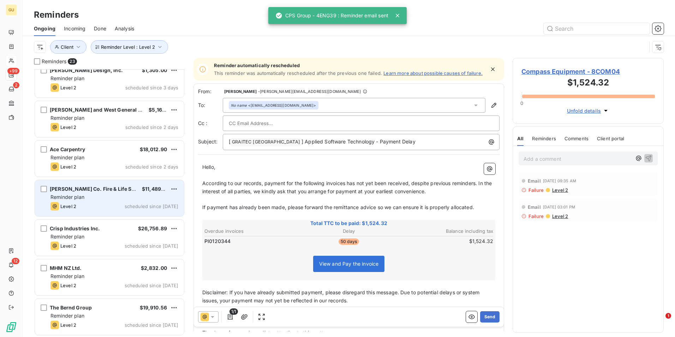
click at [101, 198] on div "Reminder plan" at bounding box center [115, 197] width 128 height 7
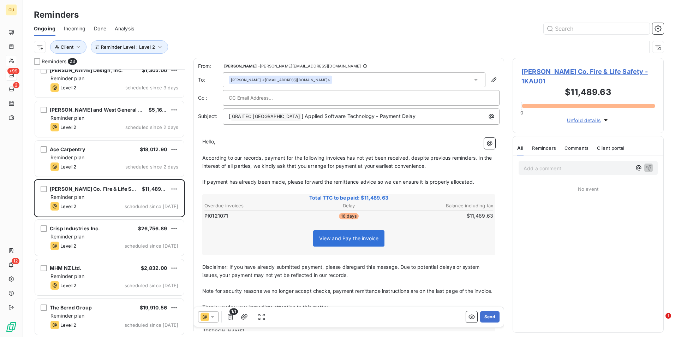
click at [210, 318] on icon at bounding box center [212, 316] width 7 height 7
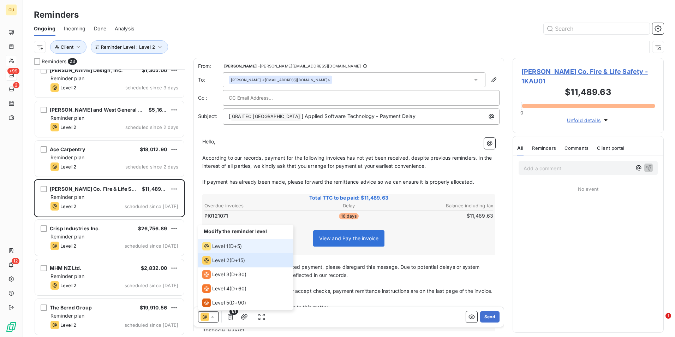
click at [224, 242] on div "Level 1" at bounding box center [215, 246] width 26 height 8
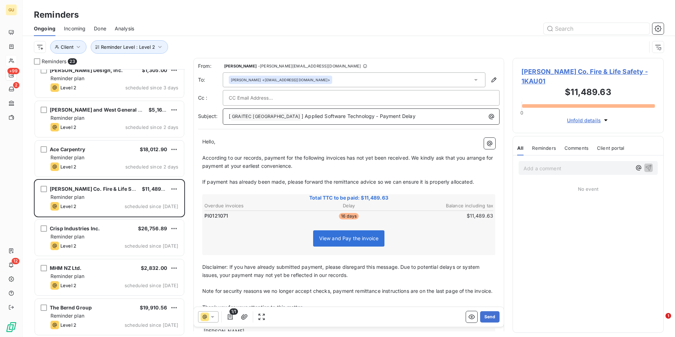
click at [392, 117] on p "[ GRAITEC [GEOGRAPHIC_DATA] ﻿ ] Applied Software Technology - Payment Delay" at bounding box center [363, 116] width 268 height 8
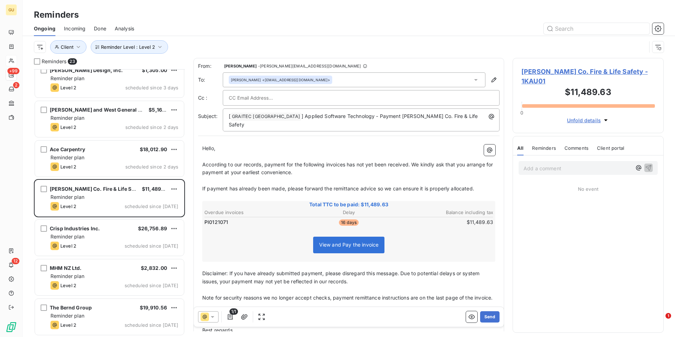
click at [215, 316] on icon at bounding box center [212, 316] width 7 height 7
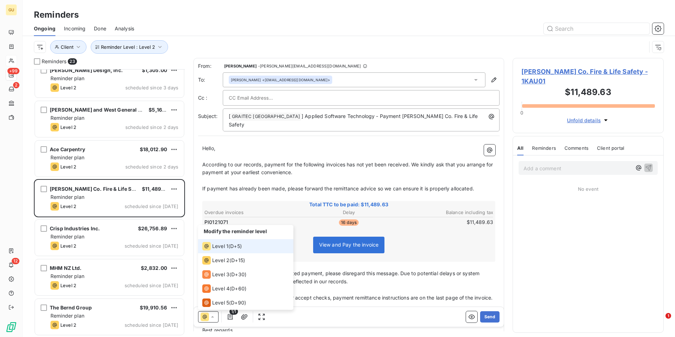
click at [222, 244] on span "Level 1" at bounding box center [220, 246] width 16 height 7
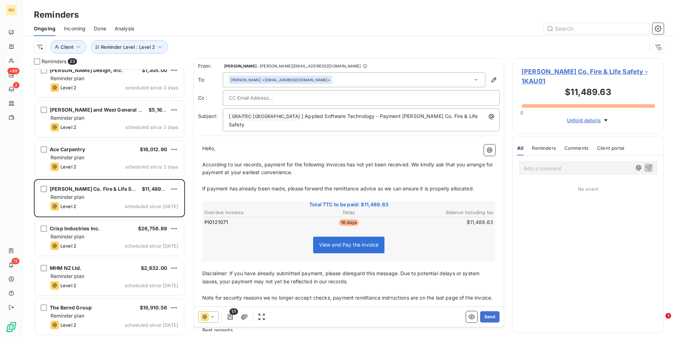
click at [346, 161] on span "According to our records, payment for the following invoices has not yet been r…" at bounding box center [348, 168] width 292 height 14
click at [484, 314] on button "Send" at bounding box center [489, 316] width 19 height 11
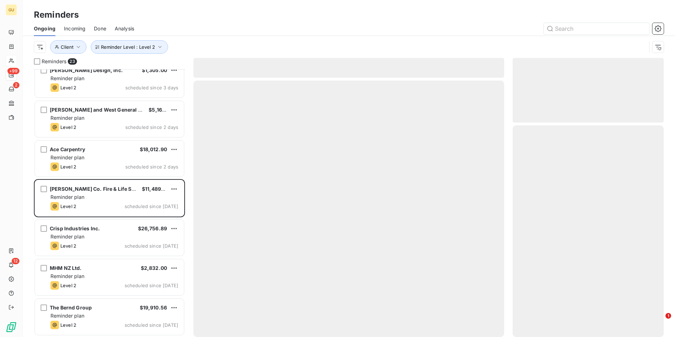
scroll to position [603, 0]
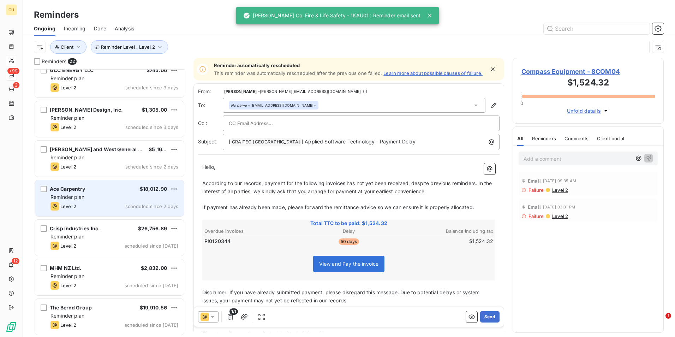
click at [109, 199] on div "Reminder plan" at bounding box center [115, 197] width 128 height 7
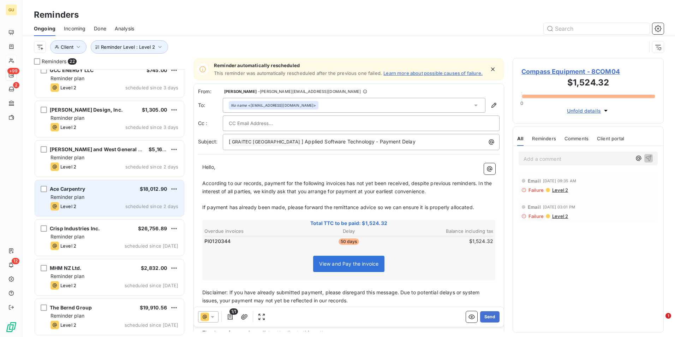
click at [83, 199] on span "Reminder plan" at bounding box center [68, 197] width 34 height 6
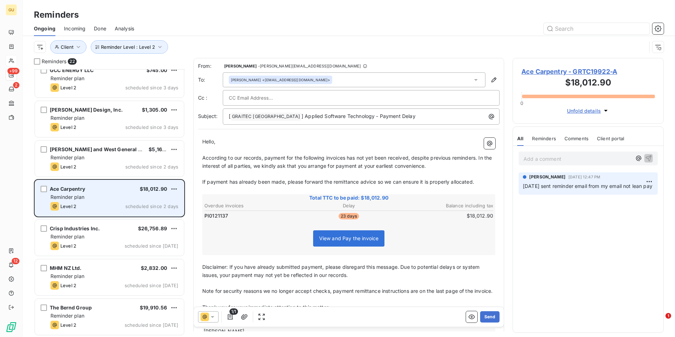
click at [129, 196] on div "Reminder plan" at bounding box center [115, 197] width 128 height 7
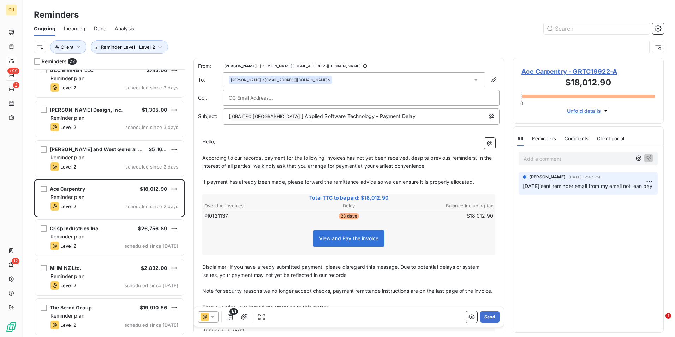
click at [214, 318] on icon at bounding box center [212, 316] width 7 height 7
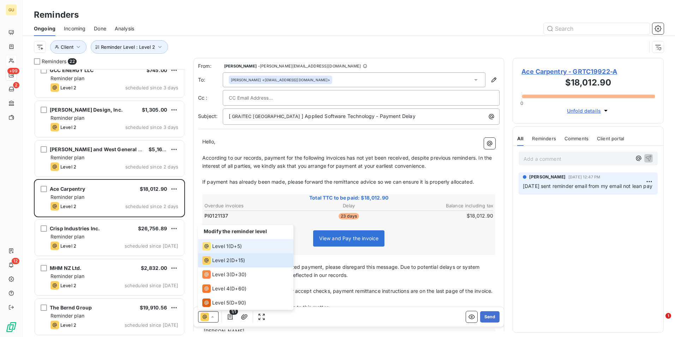
click at [221, 246] on span "Level 1" at bounding box center [220, 246] width 16 height 7
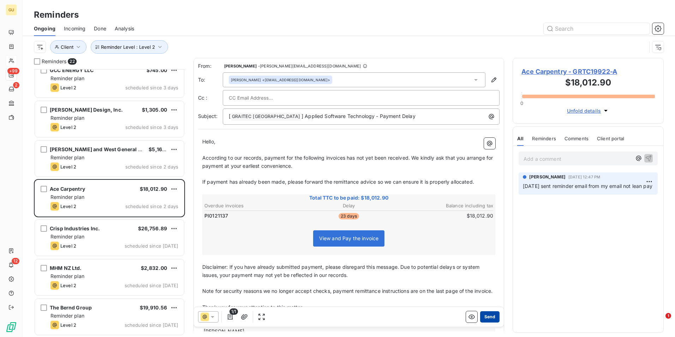
click at [486, 319] on button "Send" at bounding box center [489, 316] width 19 height 11
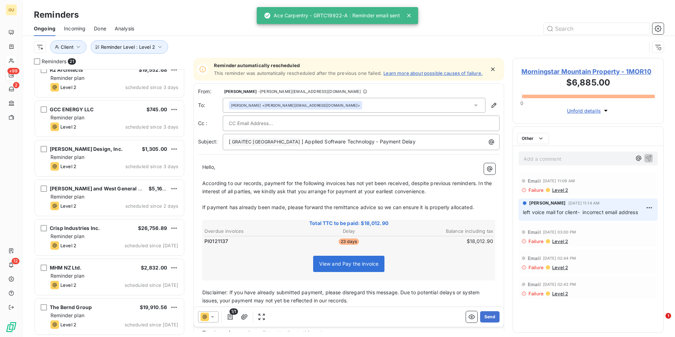
scroll to position [563, 0]
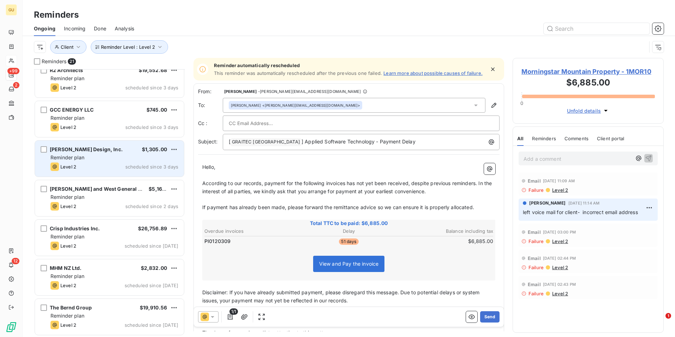
click at [114, 158] on div "Reminder plan" at bounding box center [115, 157] width 128 height 7
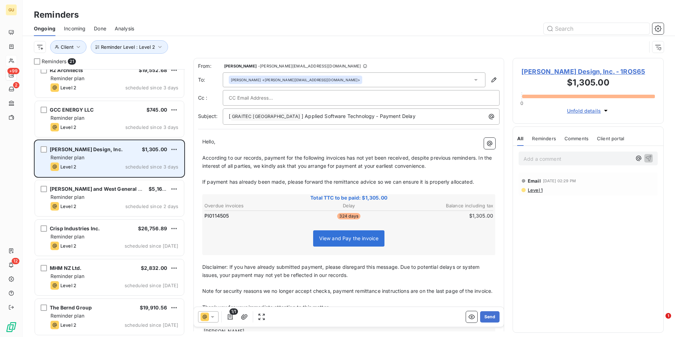
click at [100, 149] on div "[PERSON_NAME] Design, Inc. $1,305.00" at bounding box center [115, 149] width 128 height 6
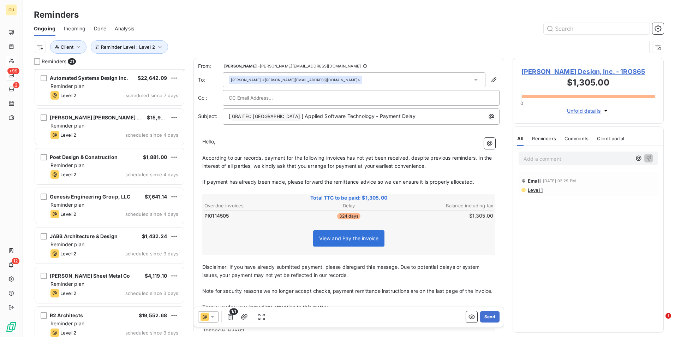
scroll to position [318, 0]
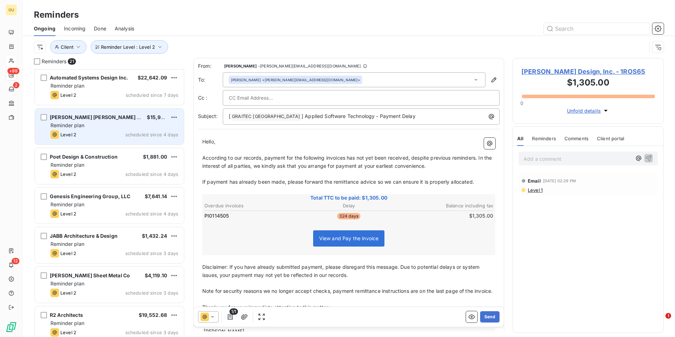
click at [90, 130] on div "Level 2 scheduled since 4 days" at bounding box center [115, 134] width 128 height 8
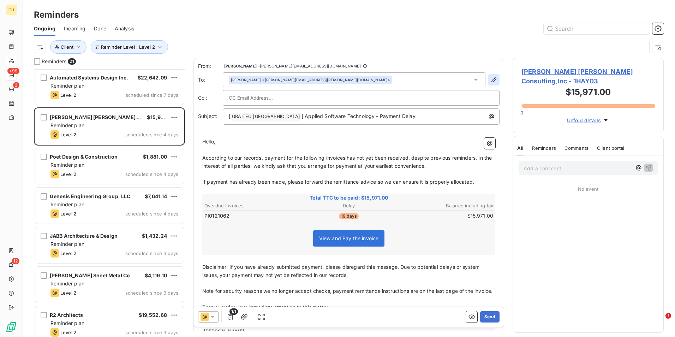
click at [492, 79] on icon "button" at bounding box center [494, 79] width 5 height 5
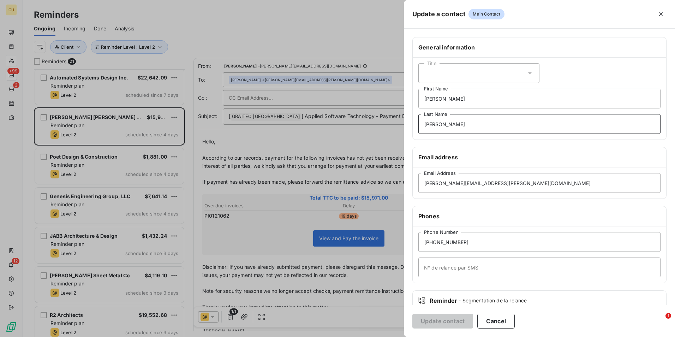
drag, startPoint x: 452, startPoint y: 124, endPoint x: 384, endPoint y: 122, distance: 68.2
click at [384, 337] on div "Update a contact Main Contact General information Title [PERSON_NAME] First Nam…" at bounding box center [337, 337] width 675 height 0
drag, startPoint x: 445, startPoint y: 99, endPoint x: 406, endPoint y: 99, distance: 39.6
click at [406, 99] on div "General information Title First Name Last Name Email address [PERSON_NAME][EMAI…" at bounding box center [539, 194] width 271 height 314
click at [451, 320] on button "Update contact" at bounding box center [443, 321] width 61 height 15
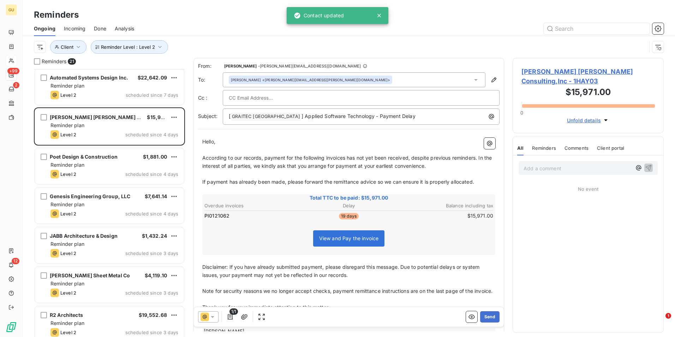
click at [217, 314] on div at bounding box center [208, 316] width 20 height 11
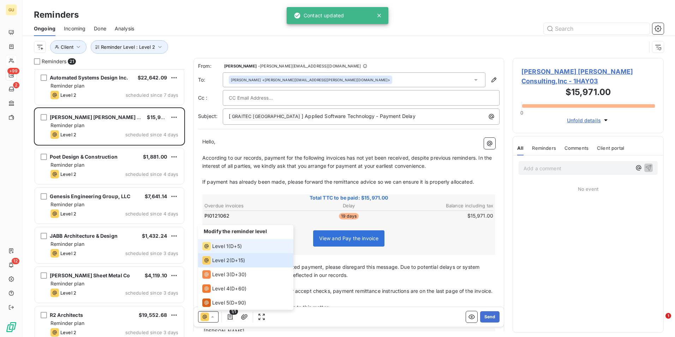
click at [225, 247] on span "Level 1" at bounding box center [220, 246] width 16 height 7
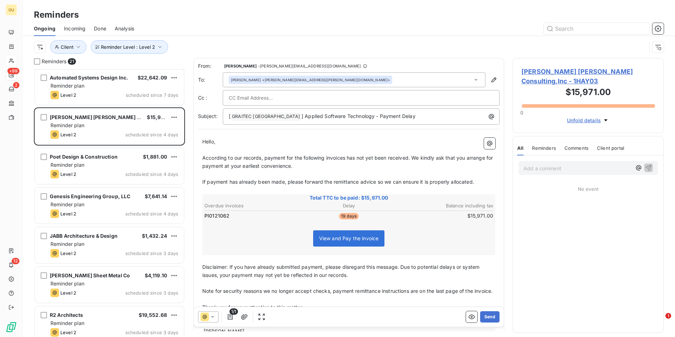
click at [346, 157] on span "According to our records, payment for the following invoices has not yet been r…" at bounding box center [348, 162] width 292 height 14
click at [392, 117] on p "[ GRAITEC [GEOGRAPHIC_DATA] ﻿ ] Applied Software Technology - Payment Delay" at bounding box center [363, 116] width 268 height 8
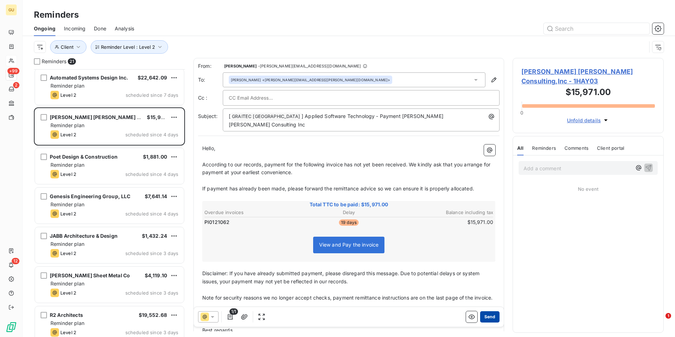
click at [488, 315] on button "Send" at bounding box center [489, 316] width 19 height 11
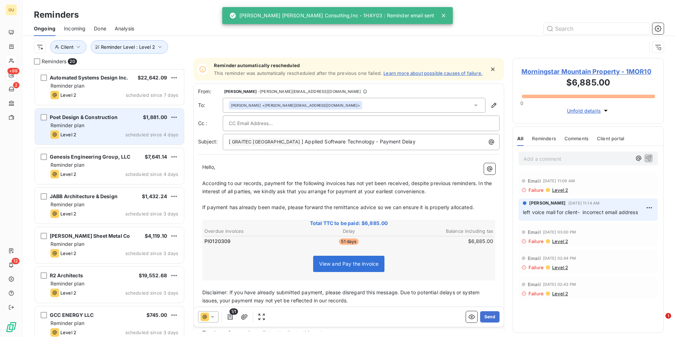
click at [109, 133] on div "Level 2 scheduled since 4 days" at bounding box center [115, 134] width 128 height 8
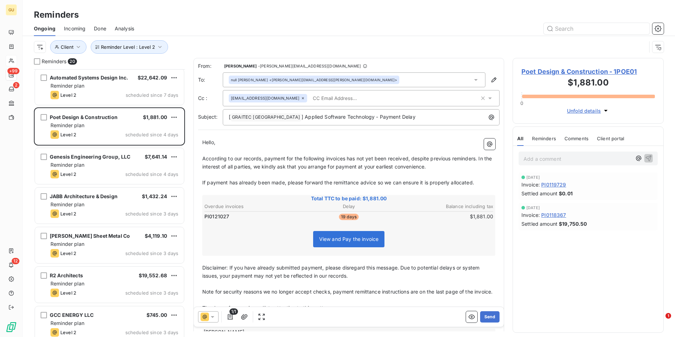
click at [212, 316] on icon at bounding box center [212, 316] width 7 height 7
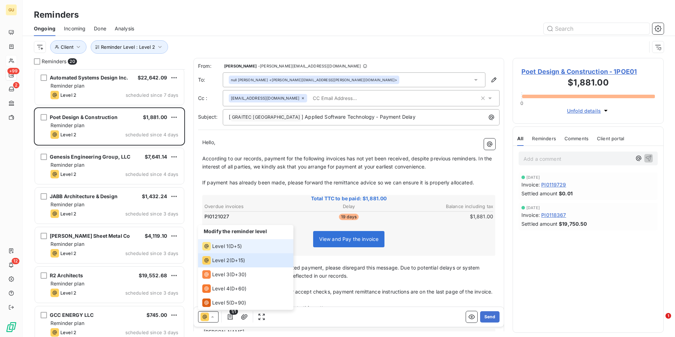
click at [217, 247] on span "Level 1" at bounding box center [220, 246] width 16 height 7
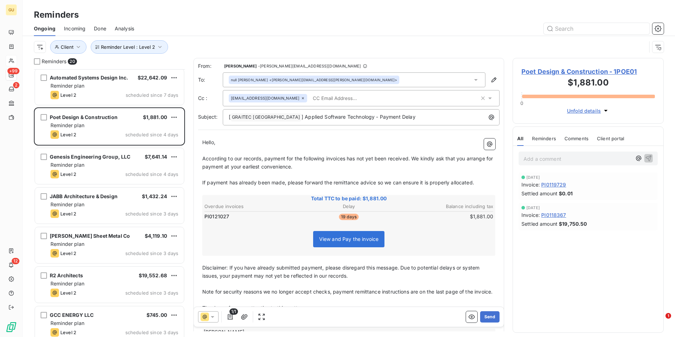
click at [347, 158] on span "According to our records, payment for the following invoices has not yet been r…" at bounding box center [348, 162] width 292 height 14
click at [393, 117] on p "[ GRAITEC [GEOGRAPHIC_DATA] ﻿ ] Applied Software Technology - Payment Delay" at bounding box center [363, 117] width 268 height 8
click at [484, 318] on button "Send" at bounding box center [489, 316] width 19 height 11
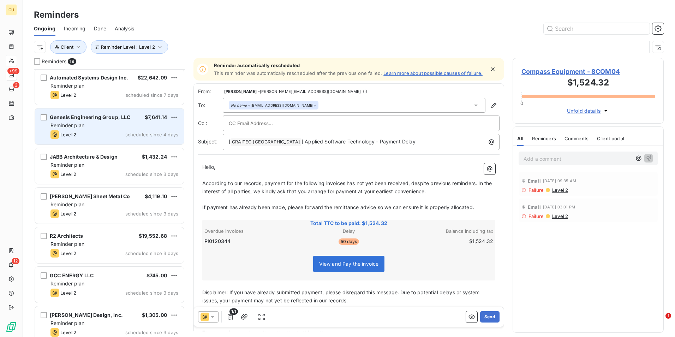
click at [112, 129] on div "Reminder plan" at bounding box center [115, 125] width 128 height 7
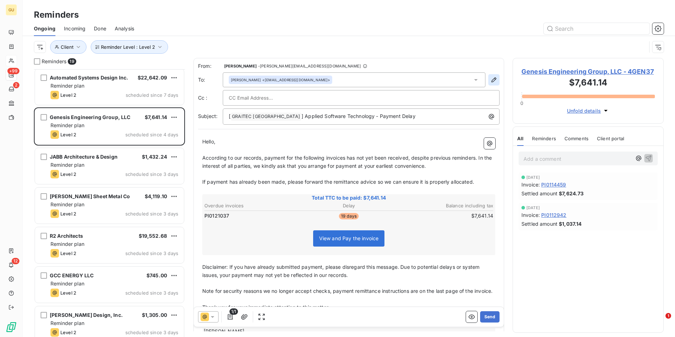
click at [491, 79] on icon "button" at bounding box center [494, 79] width 7 height 7
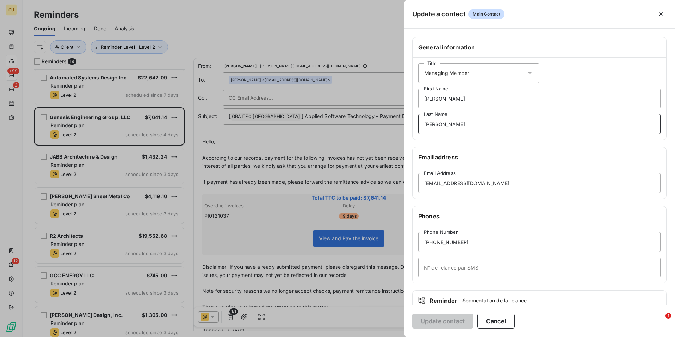
drag, startPoint x: 449, startPoint y: 126, endPoint x: 386, endPoint y: 123, distance: 62.2
click at [386, 337] on div "Update a contact Main Contact General information Title Managing Member [PERSON…" at bounding box center [337, 337] width 675 height 0
drag, startPoint x: 453, startPoint y: 101, endPoint x: 411, endPoint y: 101, distance: 42.0
click at [411, 101] on div "General information Title Managing Member [PERSON_NAME] First Name Last Name Em…" at bounding box center [539, 194] width 271 height 314
click at [443, 319] on button "Update contact" at bounding box center [443, 321] width 61 height 15
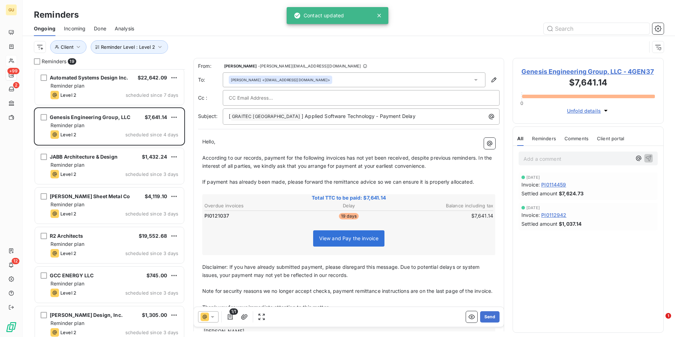
click at [218, 318] on div at bounding box center [208, 316] width 20 height 11
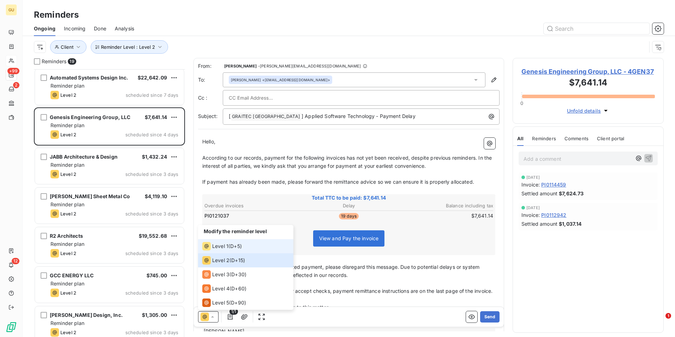
click at [223, 248] on span "Level 1" at bounding box center [220, 246] width 16 height 7
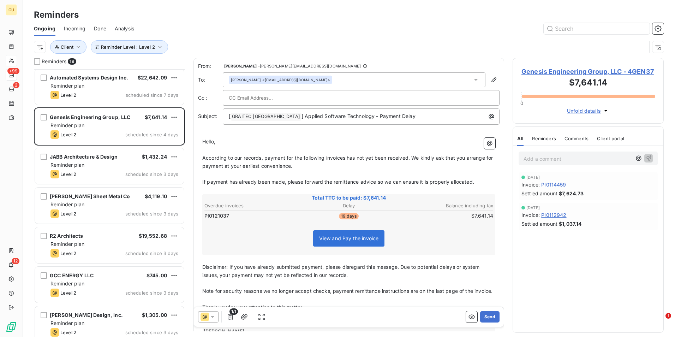
click at [346, 158] on span "According to our records, payment for the following invoices has not yet been r…" at bounding box center [348, 162] width 292 height 14
click at [406, 120] on p "[ GRAITEC [GEOGRAPHIC_DATA] ﻿ ] Applied Software Technology - Payment Delay" at bounding box center [363, 116] width 268 height 8
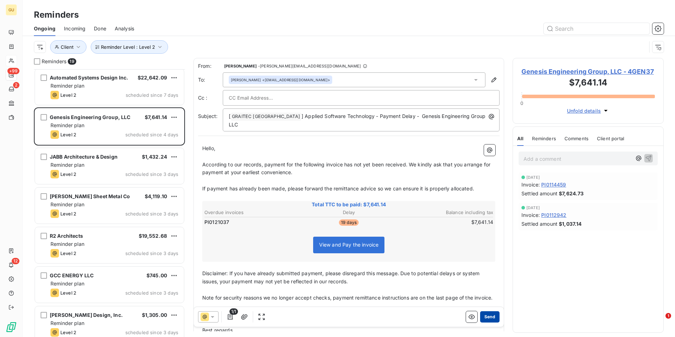
click at [490, 316] on button "Send" at bounding box center [489, 316] width 19 height 11
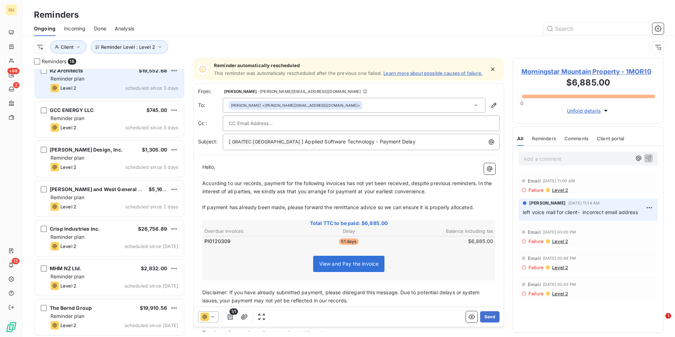
scroll to position [445, 0]
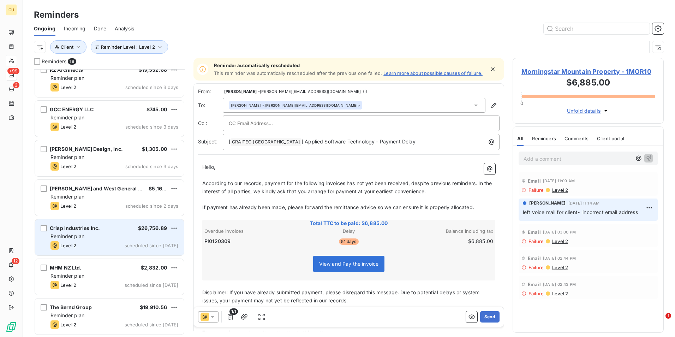
click at [114, 230] on div "Crisp Industries Inc. $26,756.89" at bounding box center [115, 228] width 128 height 6
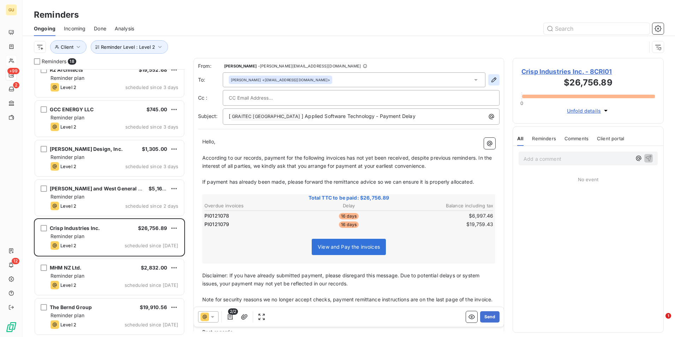
click at [491, 81] on icon "button" at bounding box center [494, 79] width 7 height 7
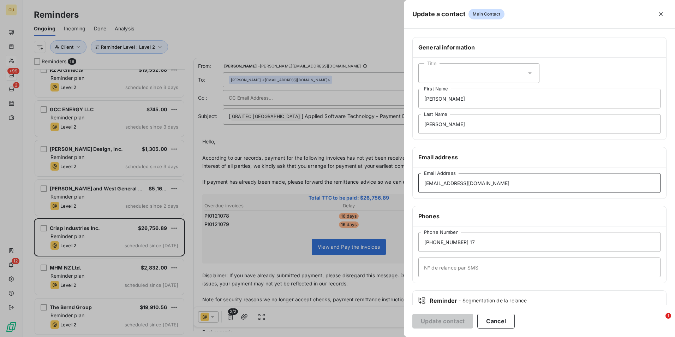
click at [498, 185] on input "[EMAIL_ADDRESS][DOMAIN_NAME]" at bounding box center [540, 183] width 242 height 20
drag, startPoint x: 458, startPoint y: 126, endPoint x: 382, endPoint y: 125, distance: 76.0
click at [382, 337] on div "Update a contact Main Contact General information Title [PERSON_NAME] First Nam…" at bounding box center [337, 337] width 675 height 0
drag, startPoint x: 450, startPoint y: 101, endPoint x: 394, endPoint y: 101, distance: 56.2
click at [394, 337] on div "Update a contact Main Contact General information Title [PERSON_NAME] First Nam…" at bounding box center [337, 337] width 675 height 0
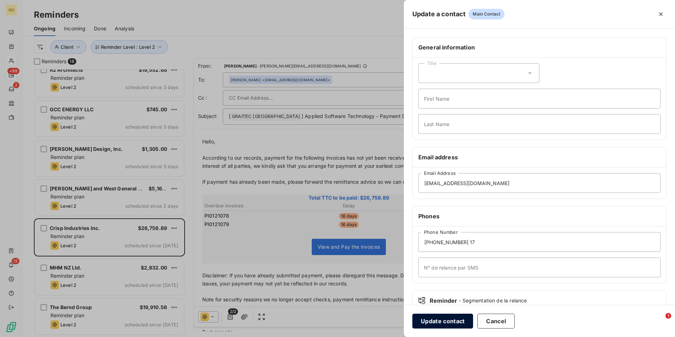
click at [462, 322] on button "Update contact" at bounding box center [443, 321] width 61 height 15
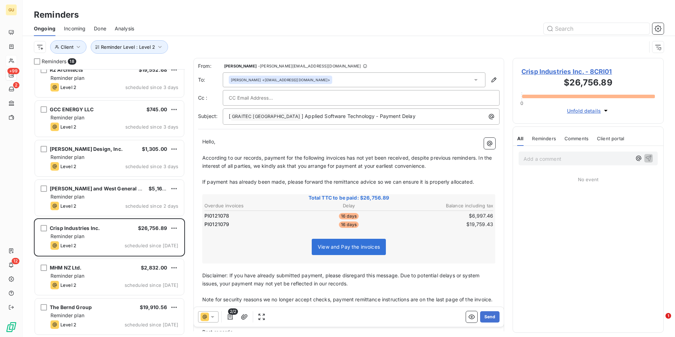
click at [212, 318] on icon at bounding box center [212, 316] width 7 height 7
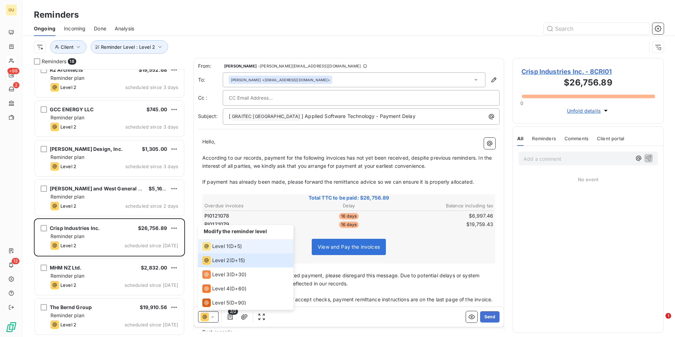
click at [222, 247] on span "Level 1" at bounding box center [220, 246] width 16 height 7
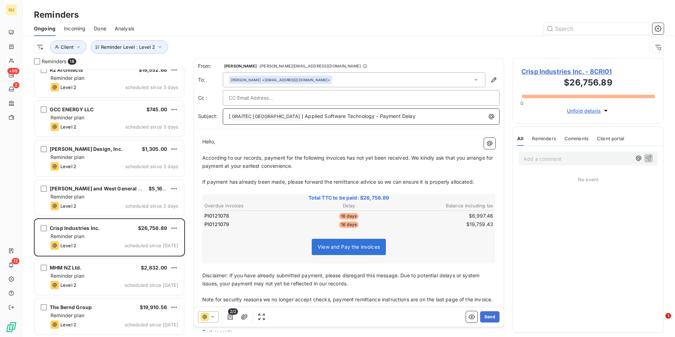
click at [397, 117] on p "[ GRAITEC [GEOGRAPHIC_DATA] ﻿ ] Applied Software Technology - Payment Delay" at bounding box center [363, 116] width 268 height 8
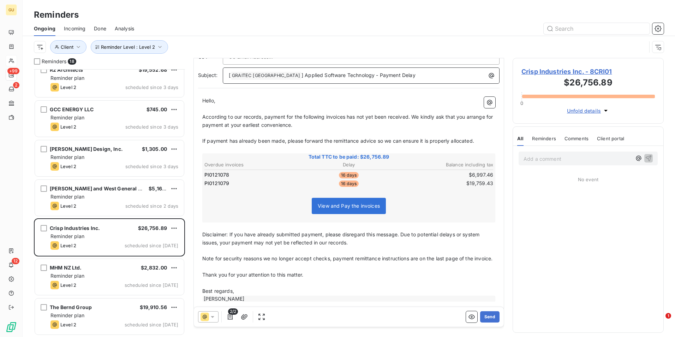
scroll to position [42, 0]
click at [379, 76] on span "] Applied Software Technology - Payment Delay CRISP" at bounding box center [367, 74] width 130 height 6
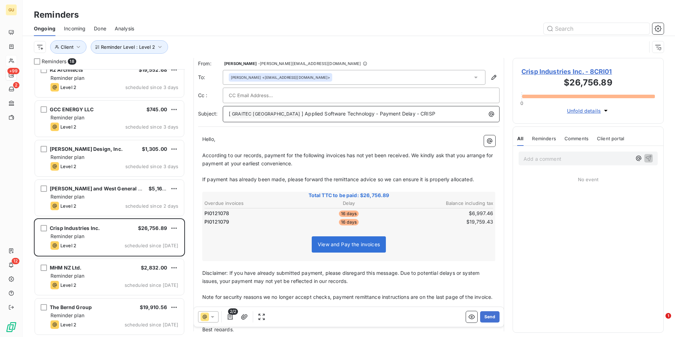
scroll to position [0, 0]
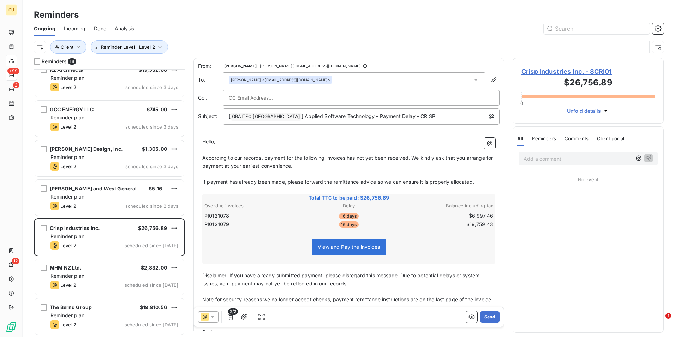
click at [346, 160] on span "According to our records, payment for the following invoices has not yet been r…" at bounding box center [348, 162] width 292 height 14
click at [214, 318] on icon at bounding box center [212, 316] width 7 height 7
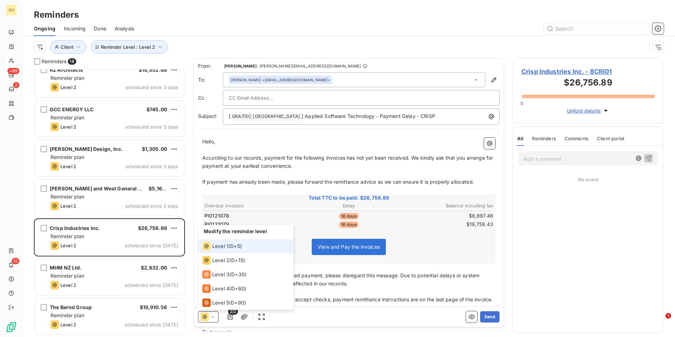
click at [230, 246] on div "Level 1 ( D+5 )" at bounding box center [222, 246] width 40 height 8
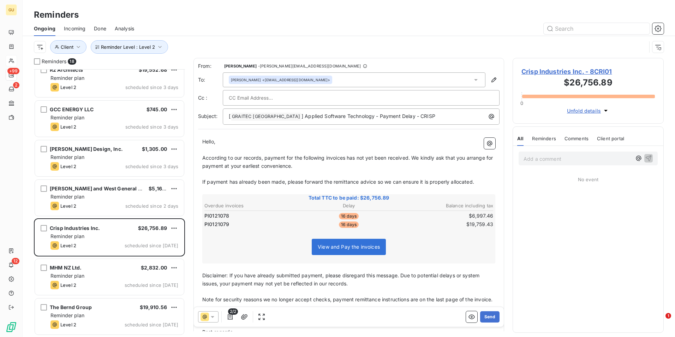
click at [347, 161] on p "According to our records, payment for the following invoices has not yet been r…" at bounding box center [348, 162] width 293 height 16
drag, startPoint x: 488, startPoint y: 316, endPoint x: 540, endPoint y: 221, distance: 107.8
click at [530, 263] on div "Reminders 18 [PERSON_NAME] Sheet Metal Co $4,119.10 Reminder plan Level 2 sched…" at bounding box center [349, 197] width 653 height 279
click at [483, 81] on div "[PERSON_NAME] <[EMAIL_ADDRESS][DOMAIN_NAME]>" at bounding box center [361, 79] width 277 height 15
click at [491, 80] on icon "button" at bounding box center [494, 79] width 7 height 7
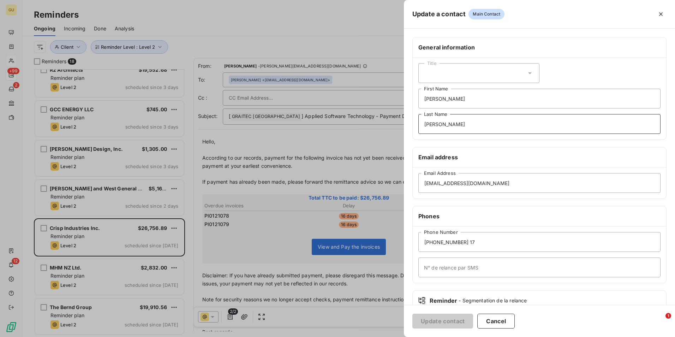
drag, startPoint x: 462, startPoint y: 126, endPoint x: 366, endPoint y: 124, distance: 96.1
click at [366, 337] on div "Update a contact Main Contact General information Title [PERSON_NAME] First Nam…" at bounding box center [337, 337] width 675 height 0
drag, startPoint x: 450, startPoint y: 96, endPoint x: 406, endPoint y: 100, distance: 44.4
click at [406, 100] on div "General information Title [PERSON_NAME] First Name Last Name Email address [EMA…" at bounding box center [539, 194] width 271 height 314
click at [454, 321] on button "Update contact" at bounding box center [443, 321] width 61 height 15
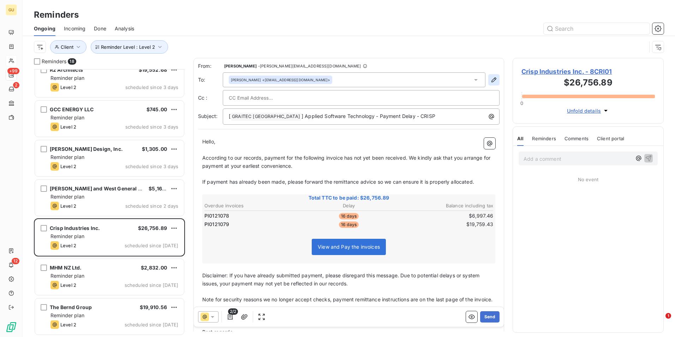
click at [492, 79] on icon "button" at bounding box center [494, 79] width 5 height 5
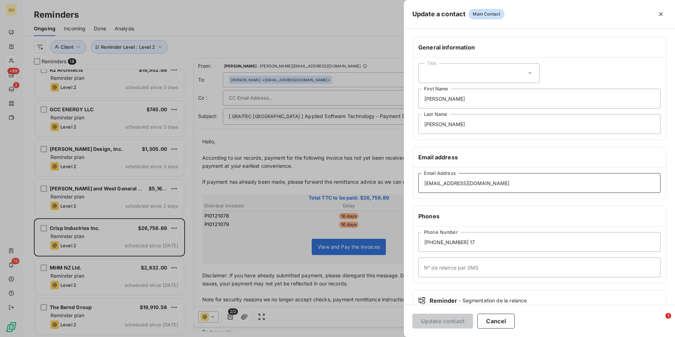
drag, startPoint x: 500, startPoint y: 186, endPoint x: 388, endPoint y: 182, distance: 112.0
click at [388, 337] on div "Update a contact Main Contact General information Title [PERSON_NAME] First Nam…" at bounding box center [337, 337] width 675 height 0
paste input "[EMAIL_ADDRESS][DOMAIN_NAME]"
type input "[EMAIL_ADDRESS][DOMAIN_NAME]"
drag, startPoint x: 450, startPoint y: 124, endPoint x: 416, endPoint y: 126, distance: 34.0
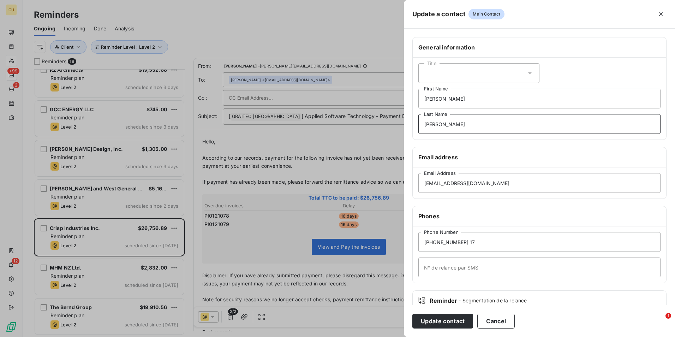
click at [416, 126] on div "Title [PERSON_NAME] First Name [PERSON_NAME] Last Name" at bounding box center [540, 99] width 254 height 82
drag, startPoint x: 456, startPoint y: 98, endPoint x: 397, endPoint y: 102, distance: 59.1
click at [397, 337] on div "Update a contact Main Contact General information Title [PERSON_NAME] First Nam…" at bounding box center [337, 337] width 675 height 0
click at [444, 319] on button "Update contact" at bounding box center [443, 321] width 61 height 15
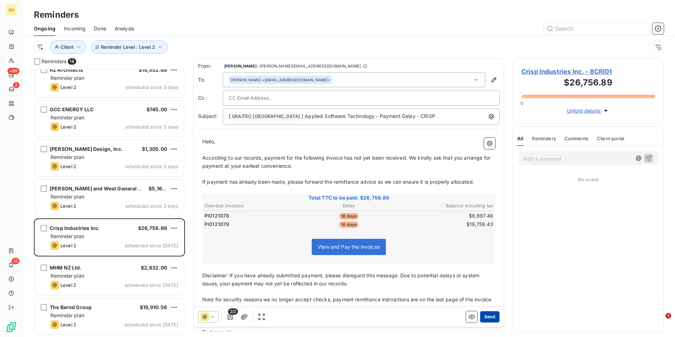
click at [483, 319] on button "Send" at bounding box center [489, 316] width 19 height 11
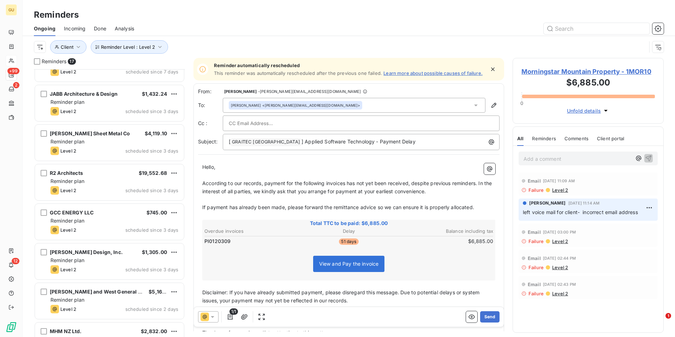
scroll to position [335, 0]
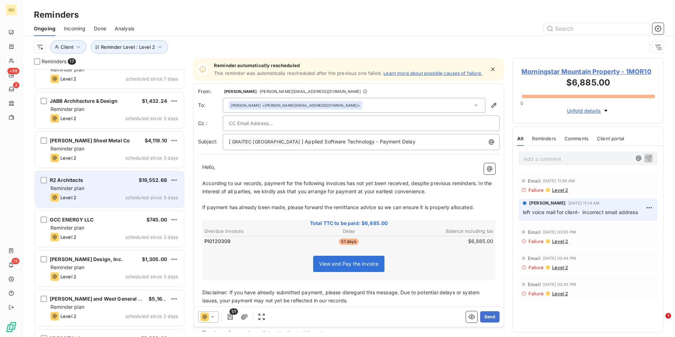
click at [105, 188] on div "Reminder plan" at bounding box center [115, 188] width 128 height 7
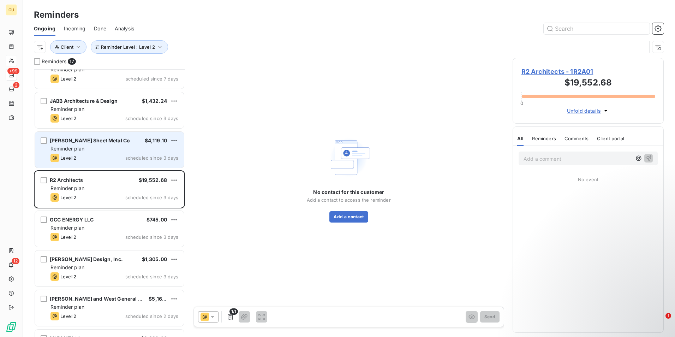
click at [115, 149] on div "Reminder plan" at bounding box center [115, 148] width 128 height 7
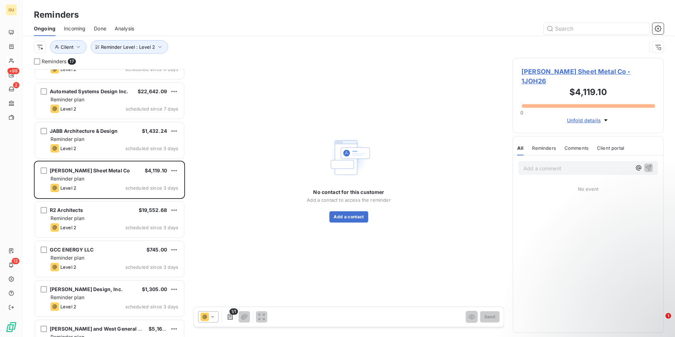
scroll to position [264, 0]
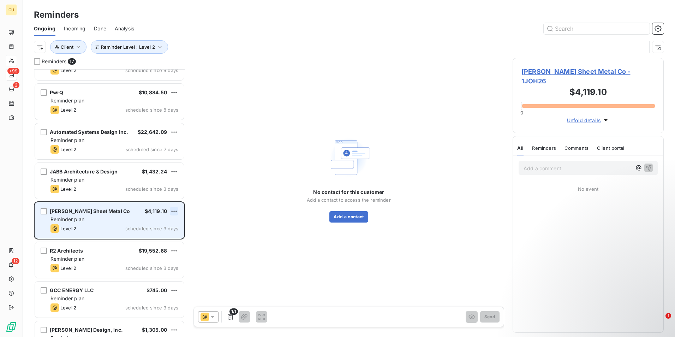
click at [174, 210] on html "GU +99 2 12 Reminders Ongoing Incoming Done Analysis Reminder Level : Level 2 C…" at bounding box center [337, 168] width 675 height 337
click at [142, 241] on div "Skip this action" at bounding box center [143, 237] width 61 height 11
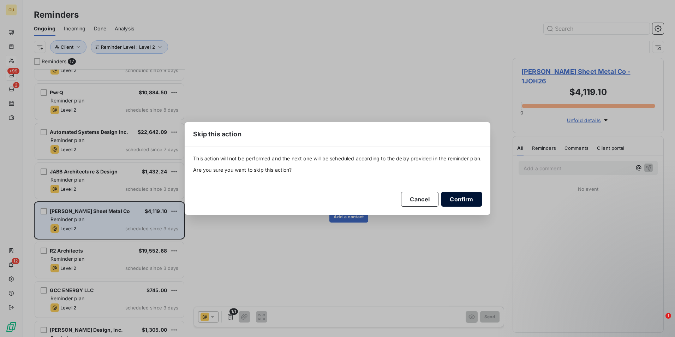
click at [455, 194] on button "Confirm" at bounding box center [462, 199] width 40 height 15
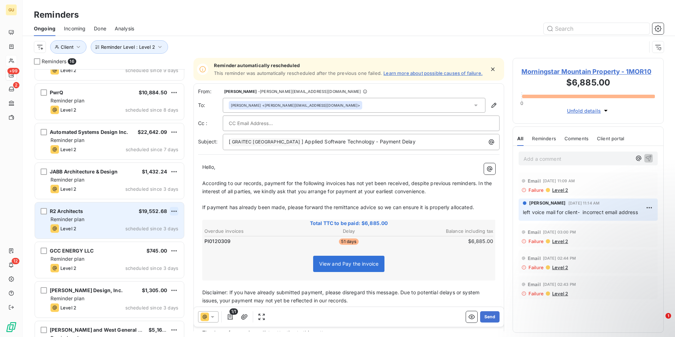
click at [172, 213] on html "GU +99 2 12 Reminders Ongoing Incoming Done Analysis Reminder Level : Level 2 C…" at bounding box center [337, 168] width 675 height 337
click at [144, 242] on div "Skip this action" at bounding box center [143, 237] width 61 height 11
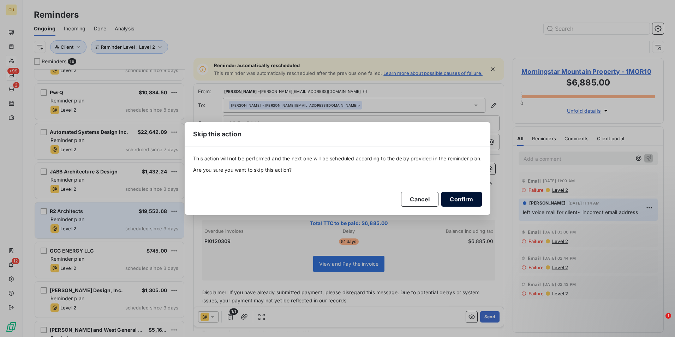
click at [459, 199] on button "Confirm" at bounding box center [462, 199] width 40 height 15
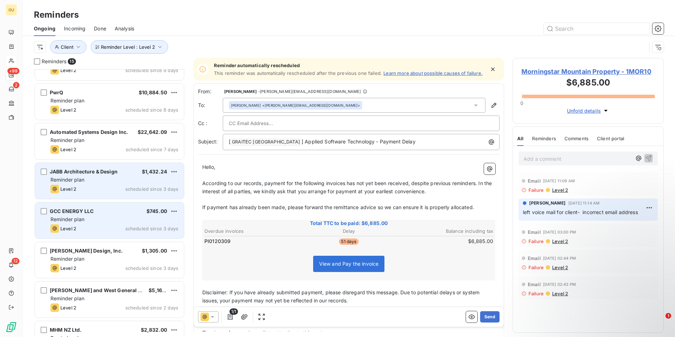
click at [114, 186] on div "Level 2 scheduled since 3 days" at bounding box center [115, 189] width 128 height 8
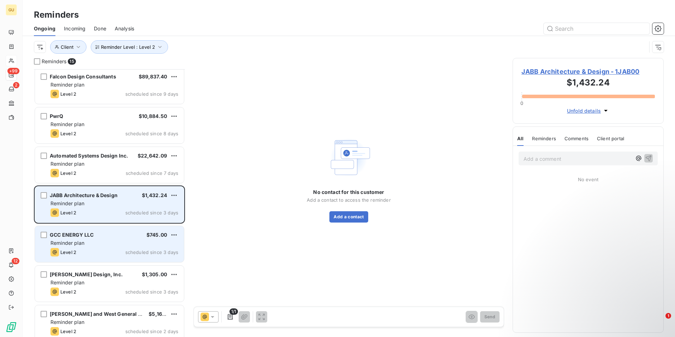
scroll to position [229, 0]
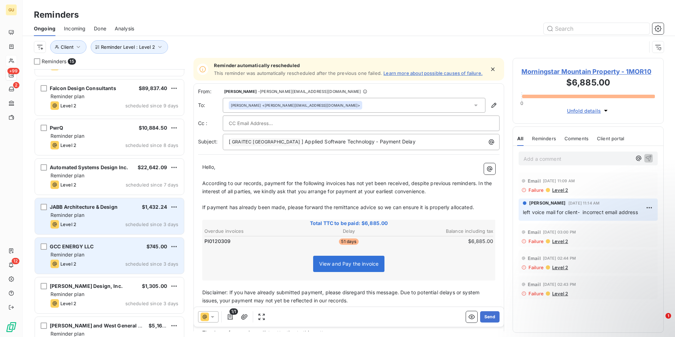
click at [82, 217] on span "Reminder plan" at bounding box center [68, 215] width 34 height 6
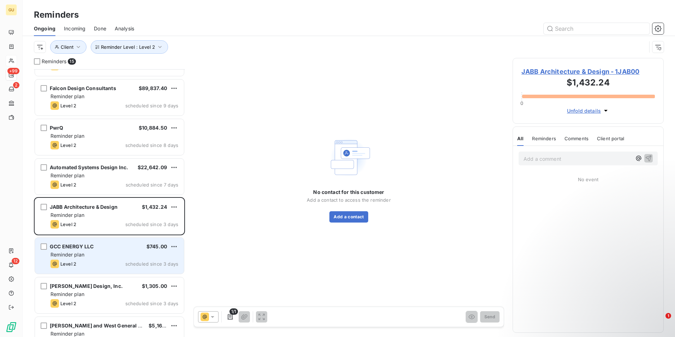
click at [104, 258] on div "Reminder plan" at bounding box center [115, 254] width 128 height 7
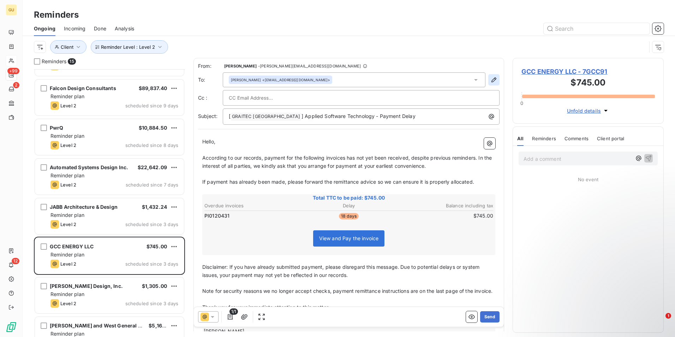
click at [491, 79] on icon "button" at bounding box center [494, 79] width 7 height 7
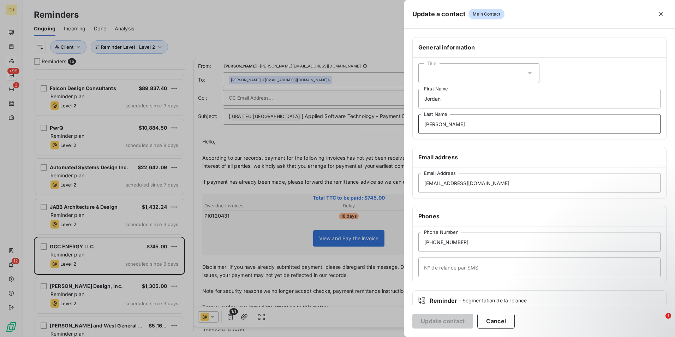
drag, startPoint x: 450, startPoint y: 125, endPoint x: 386, endPoint y: 121, distance: 63.7
click at [386, 337] on div "Update a contact Main Contact General information Title [PERSON_NAME] First Nam…" at bounding box center [337, 337] width 675 height 0
drag, startPoint x: 448, startPoint y: 96, endPoint x: 388, endPoint y: 100, distance: 60.9
click at [388, 337] on div "Update a contact Main Contact General information Title [PERSON_NAME] First Nam…" at bounding box center [337, 337] width 675 height 0
click at [445, 321] on button "Update contact" at bounding box center [443, 321] width 61 height 15
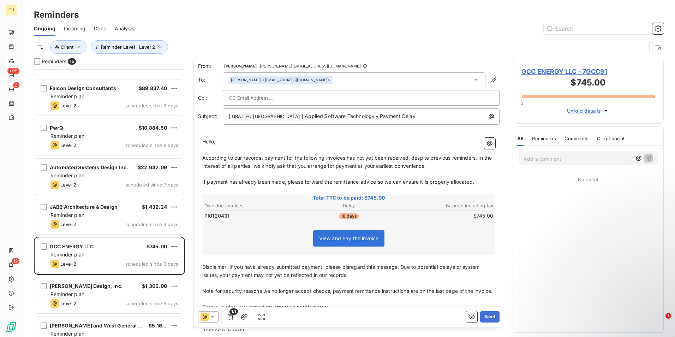
click at [213, 315] on icon at bounding box center [212, 316] width 7 height 7
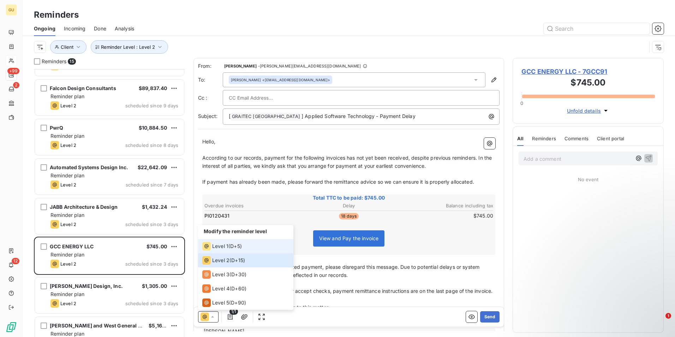
click at [224, 247] on span "Level 1" at bounding box center [220, 246] width 16 height 7
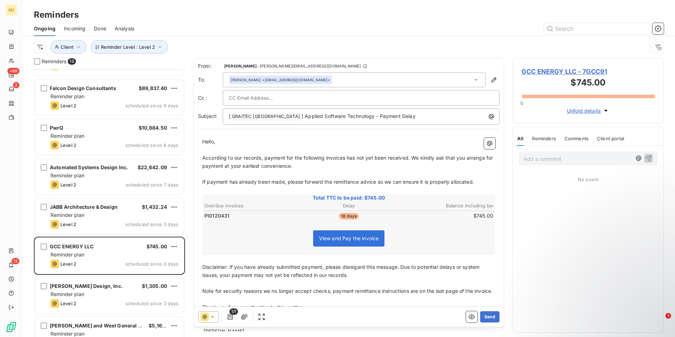
click at [346, 159] on span "According to our records, payment for the following invoices has not yet been r…" at bounding box center [348, 162] width 292 height 14
click at [403, 118] on p "[ GRAITEC [GEOGRAPHIC_DATA] ﻿ ] Applied Software Technology - Payment Delay" at bounding box center [363, 116] width 268 height 8
click at [482, 315] on button "Send" at bounding box center [489, 316] width 19 height 11
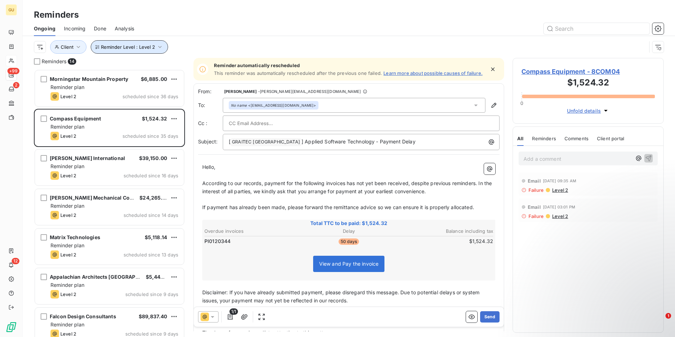
click at [158, 46] on icon "button" at bounding box center [160, 46] width 7 height 7
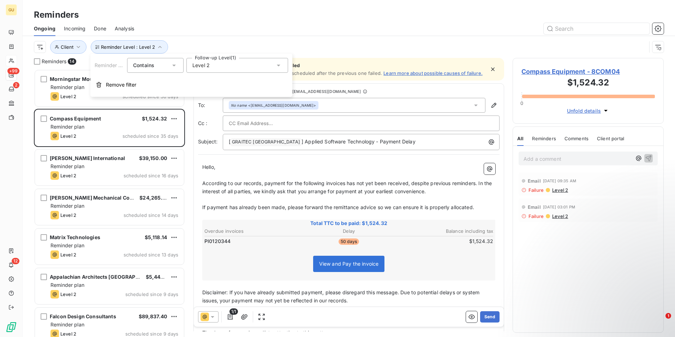
click at [279, 65] on icon at bounding box center [279, 66] width 4 height 2
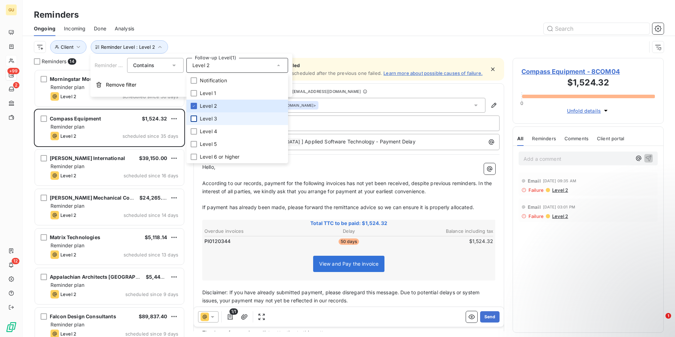
click at [195, 120] on div at bounding box center [194, 119] width 6 height 6
click at [194, 106] on icon at bounding box center [194, 105] width 2 height 1
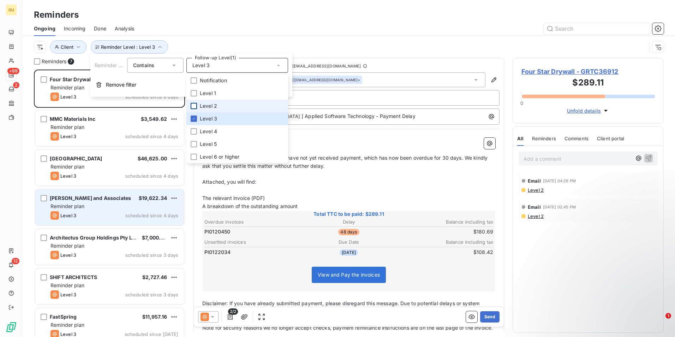
scroll to position [10, 0]
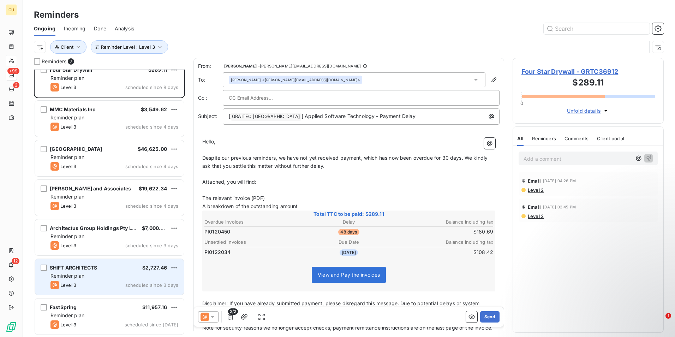
click at [120, 279] on div "Reminder plan" at bounding box center [115, 275] width 128 height 7
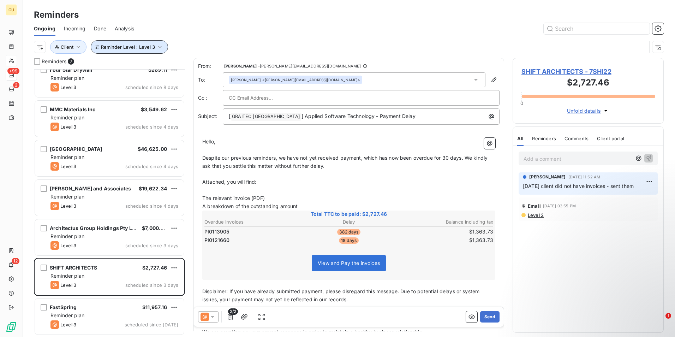
click at [159, 45] on icon "button" at bounding box center [160, 46] width 7 height 7
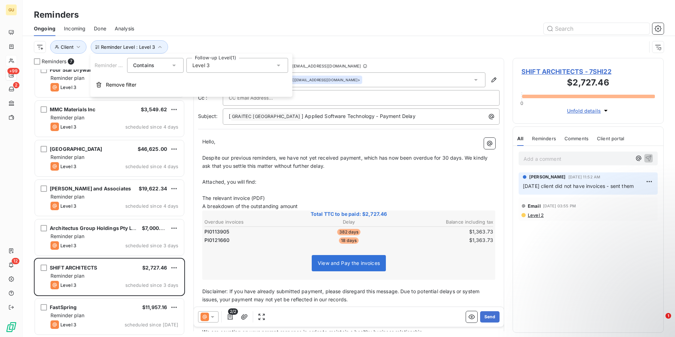
click at [278, 63] on icon at bounding box center [278, 65] width 7 height 7
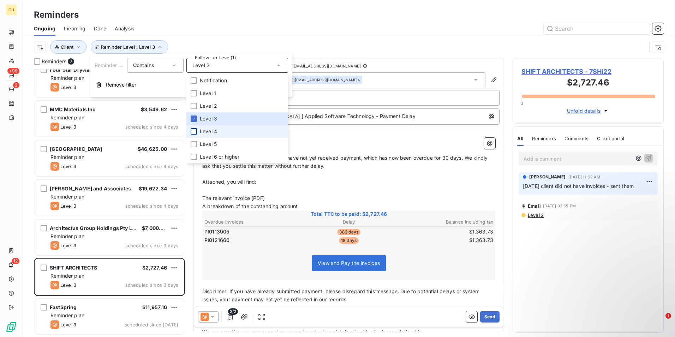
click at [194, 131] on div at bounding box center [194, 131] width 6 height 6
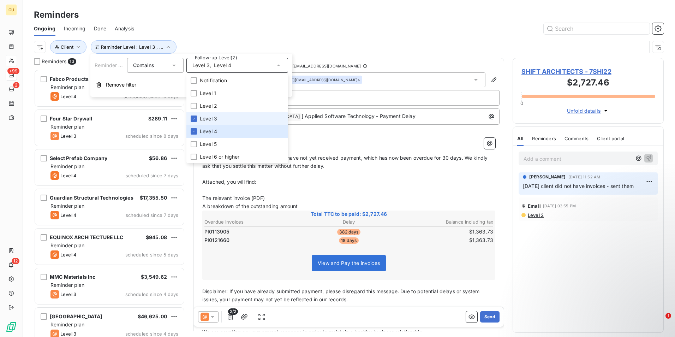
scroll to position [262, 146]
click at [193, 118] on icon at bounding box center [194, 119] width 4 height 4
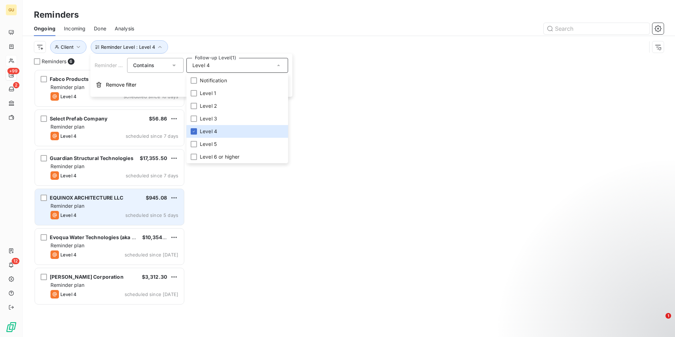
scroll to position [262, 146]
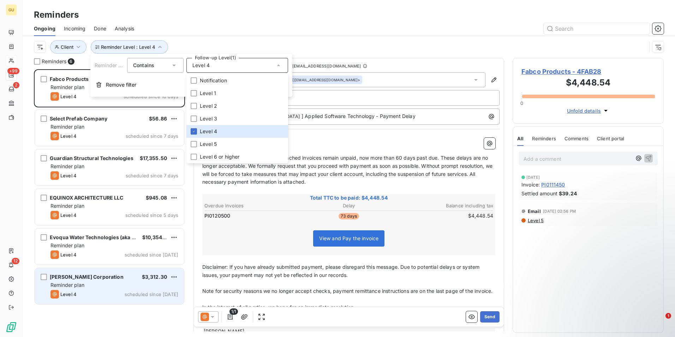
click at [106, 278] on div "[PERSON_NAME] Corporation $3,312.30" at bounding box center [115, 277] width 128 height 6
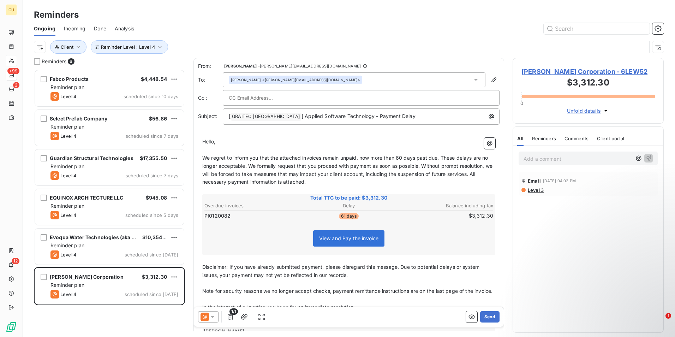
click at [215, 317] on icon at bounding box center [212, 316] width 7 height 7
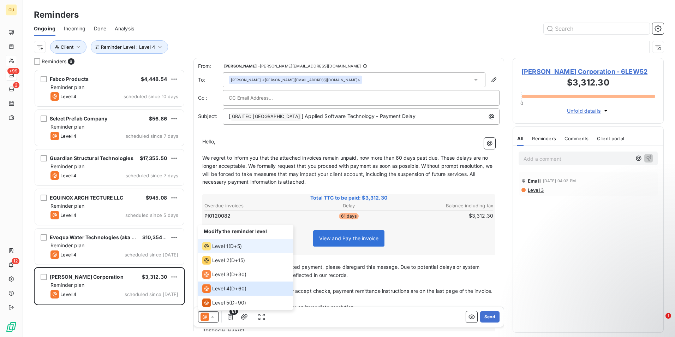
click at [222, 247] on span "Level 1" at bounding box center [220, 246] width 16 height 7
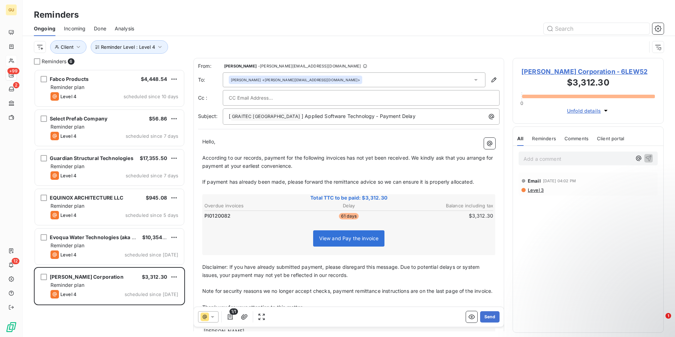
click at [346, 159] on span "According to our records, payment for the following invoices has not yet been r…" at bounding box center [348, 162] width 292 height 14
click at [403, 120] on p "[ GRAITEC [GEOGRAPHIC_DATA] ﻿ ] Applied Software Technology - Payment Delay" at bounding box center [363, 116] width 268 height 8
click at [483, 315] on button "Send" at bounding box center [489, 316] width 19 height 11
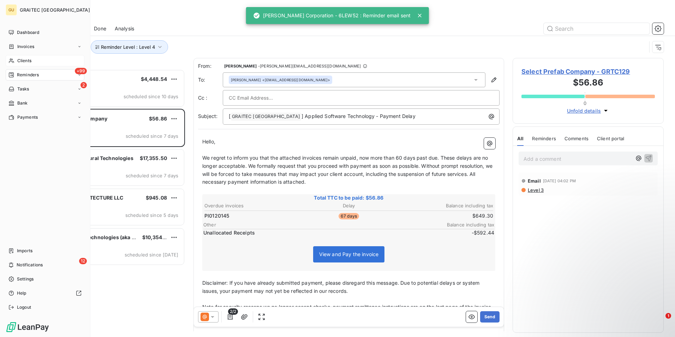
click at [28, 60] on span "Clients" at bounding box center [24, 61] width 14 height 6
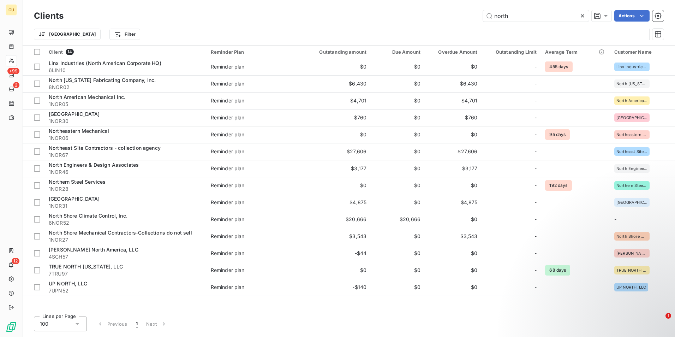
drag, startPoint x: 520, startPoint y: 14, endPoint x: 456, endPoint y: 14, distance: 64.3
click at [456, 14] on div "north Actions" at bounding box center [368, 15] width 592 height 11
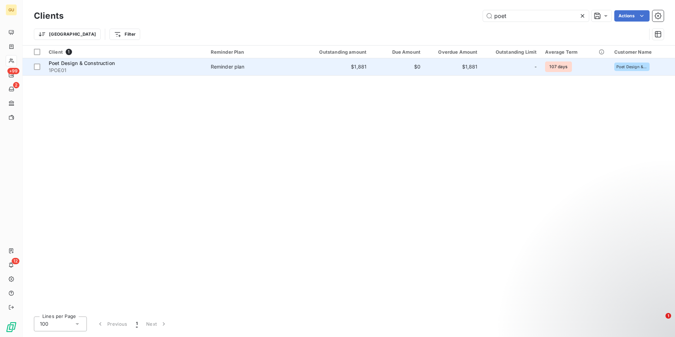
type input "poet"
click at [92, 63] on span "Poet Design & Construction" at bounding box center [82, 63] width 66 height 6
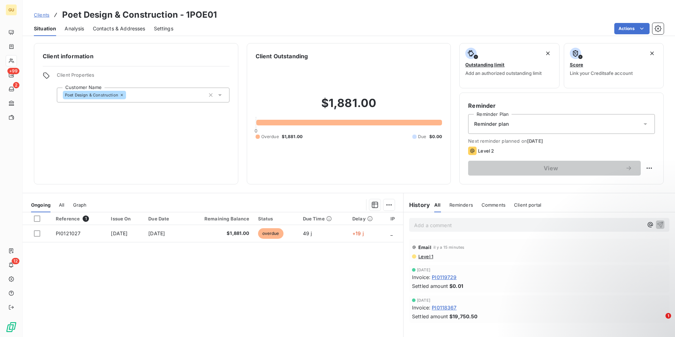
click at [491, 207] on span "Comments" at bounding box center [494, 205] width 24 height 6
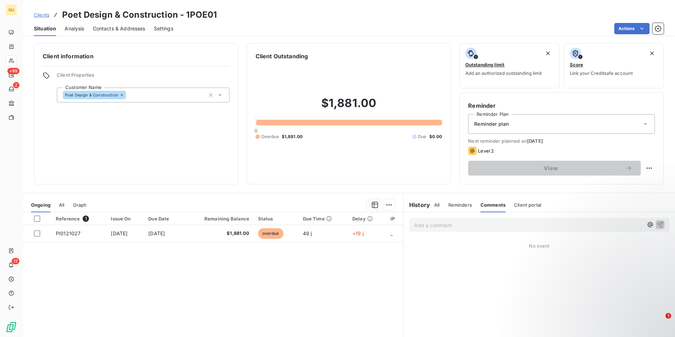
click at [442, 227] on p "Add a comment ﻿" at bounding box center [528, 225] width 229 height 9
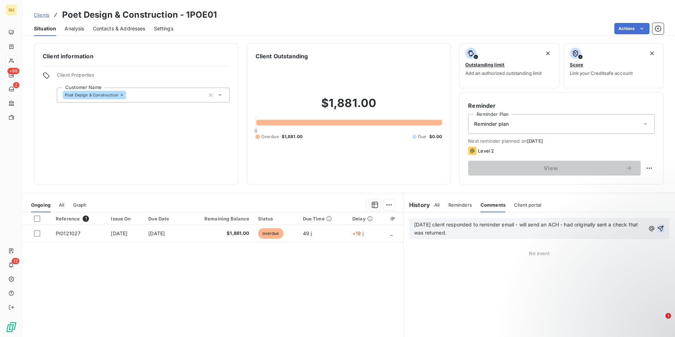
click at [658, 228] on icon "button" at bounding box center [661, 229] width 6 height 6
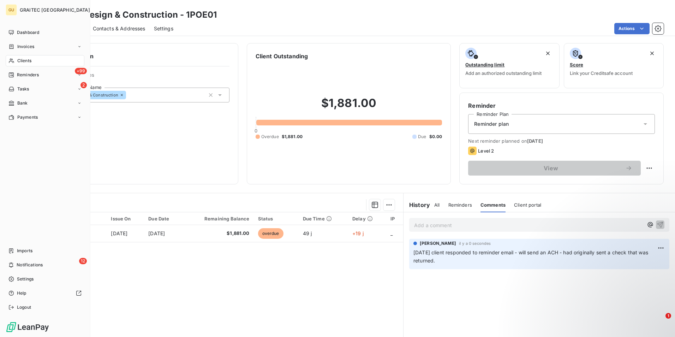
click at [33, 72] on span "Reminders" at bounding box center [28, 75] width 22 height 6
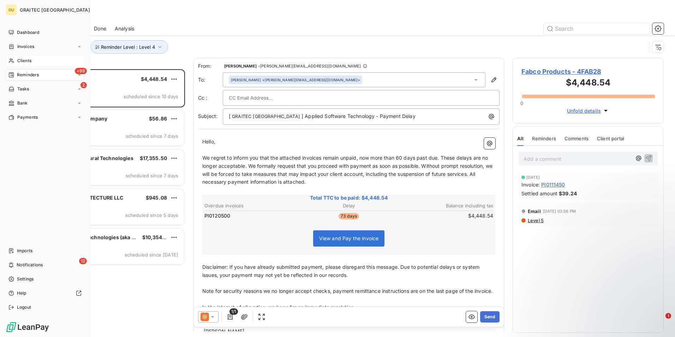
scroll to position [262, 146]
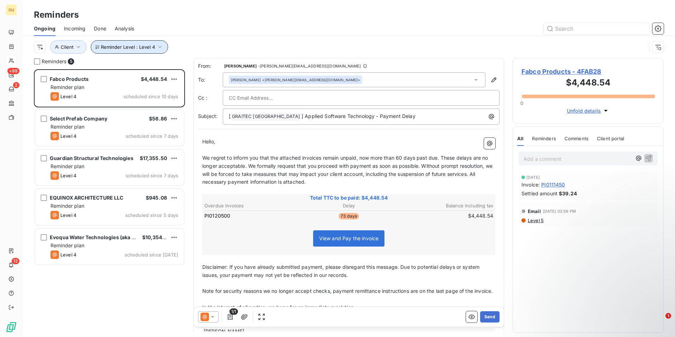
click at [155, 47] on button "Reminder Level : Level 4" at bounding box center [129, 46] width 77 height 13
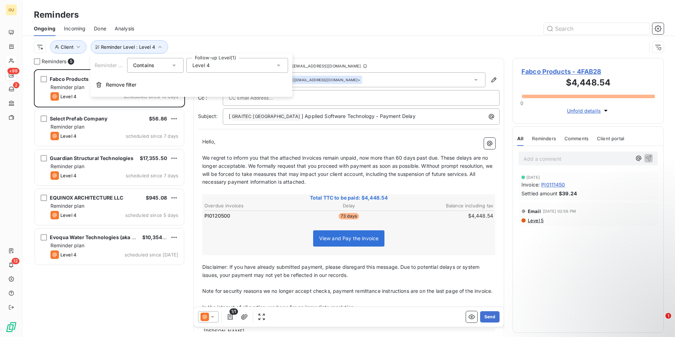
click at [281, 65] on icon at bounding box center [279, 66] width 4 height 2
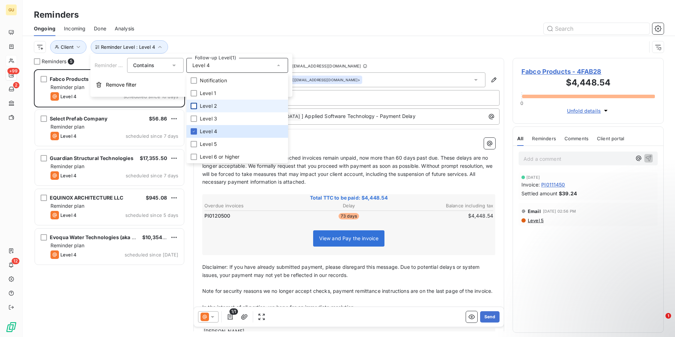
click at [194, 108] on div at bounding box center [194, 106] width 6 height 6
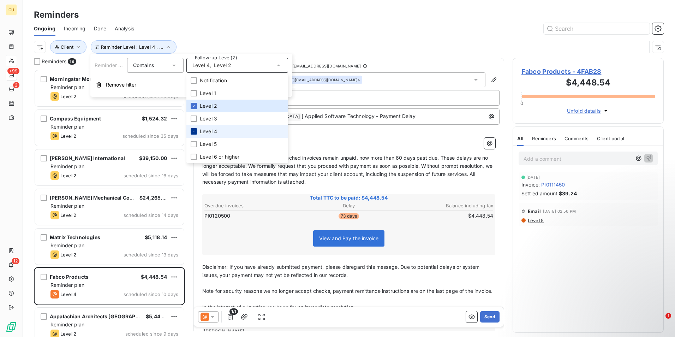
click at [192, 131] on icon at bounding box center [194, 131] width 4 height 4
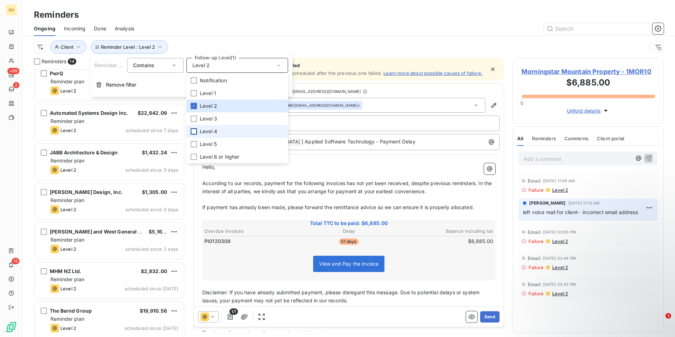
scroll to position [287, 0]
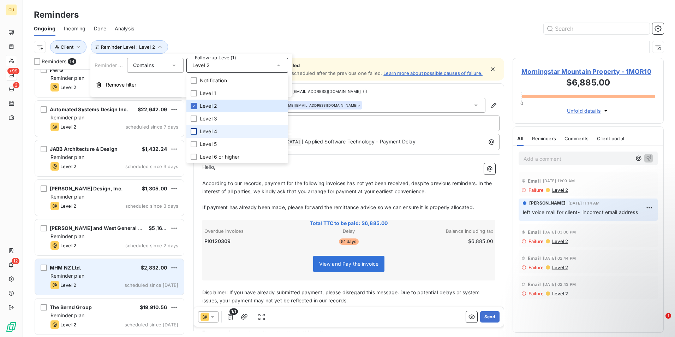
click at [86, 277] on div "Reminder plan" at bounding box center [115, 275] width 128 height 7
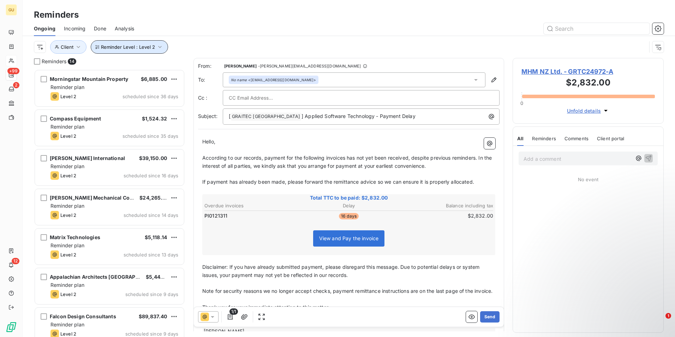
click at [159, 49] on icon "button" at bounding box center [160, 46] width 7 height 7
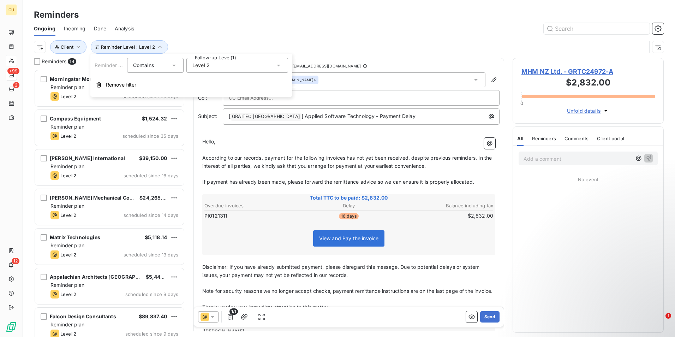
click at [279, 67] on icon at bounding box center [278, 65] width 7 height 7
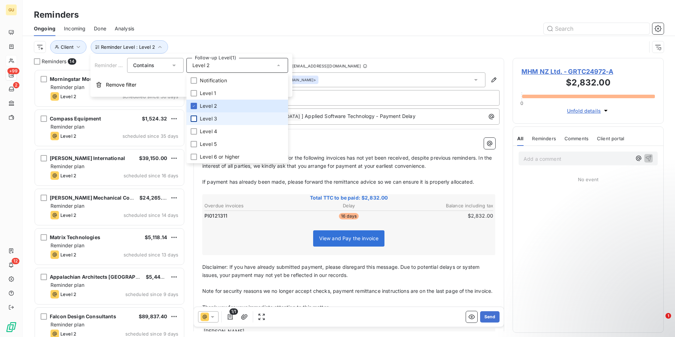
click at [194, 117] on div at bounding box center [194, 119] width 6 height 6
click at [195, 107] on icon at bounding box center [194, 106] width 4 height 4
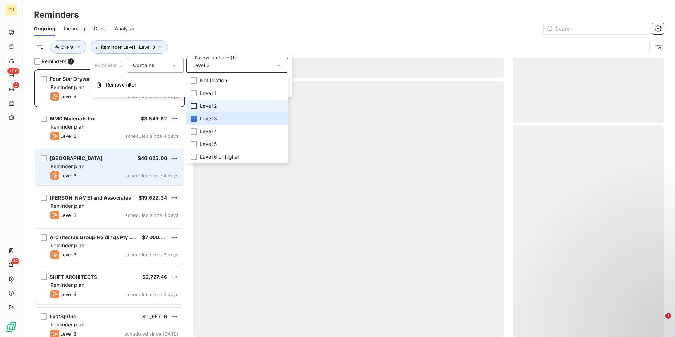
scroll to position [262, 146]
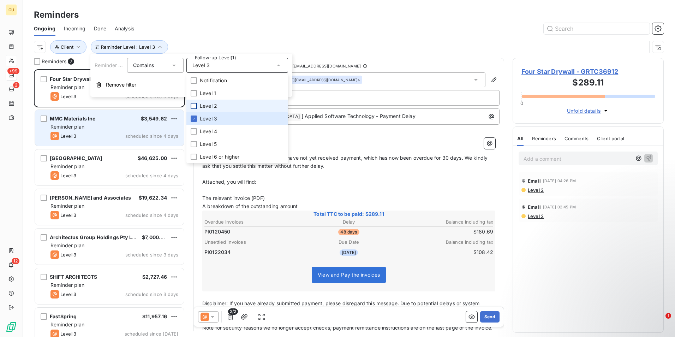
click at [112, 129] on div "Reminder plan" at bounding box center [115, 126] width 128 height 7
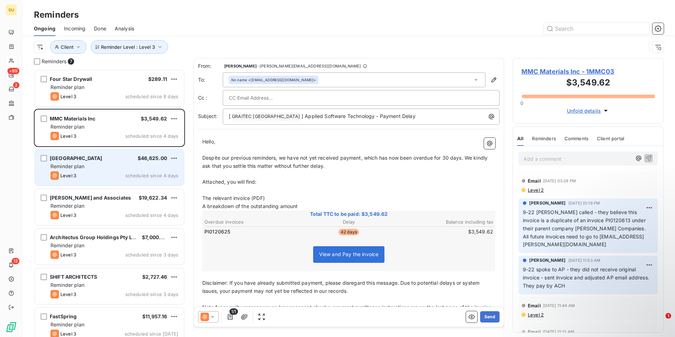
click at [134, 171] on div "[GEOGRAPHIC_DATA] $46,625.00 Reminder plan Level 3 scheduled since 4 days" at bounding box center [109, 167] width 149 height 36
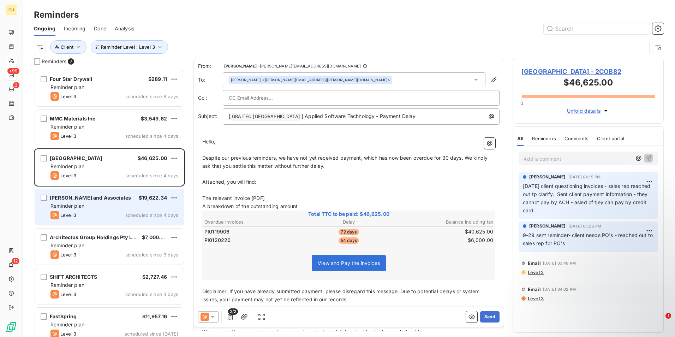
click at [114, 204] on div "Reminder plan" at bounding box center [115, 205] width 128 height 7
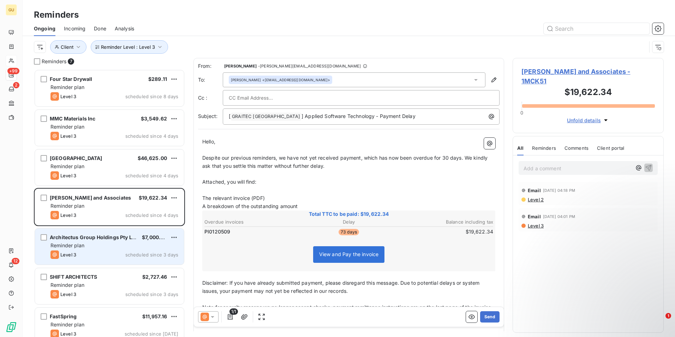
click at [99, 251] on div "Level 3 scheduled since 3 days" at bounding box center [115, 254] width 128 height 8
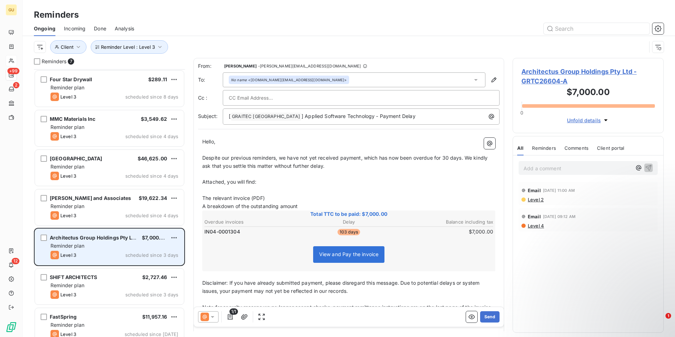
scroll to position [10, 0]
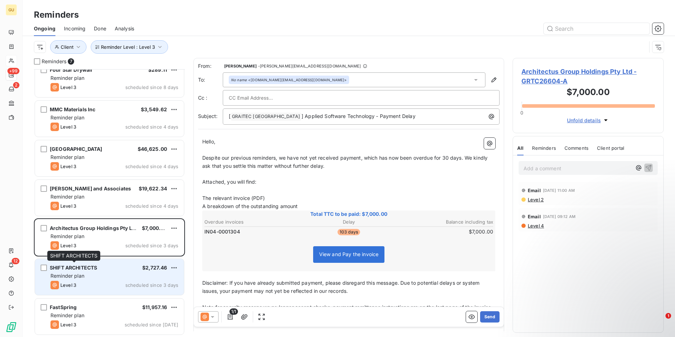
click at [96, 270] on span "SHIFT ARCHITECTS" at bounding box center [73, 268] width 47 height 6
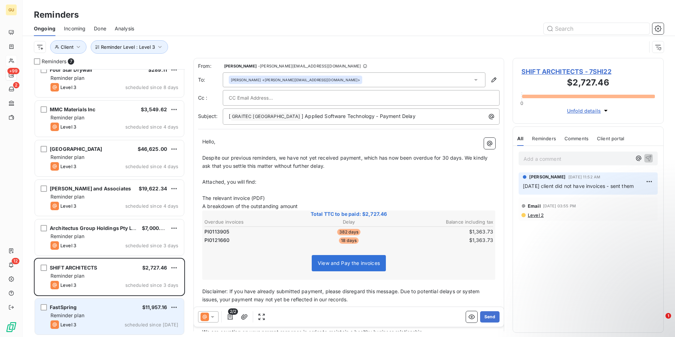
click at [90, 313] on div "Reminder plan" at bounding box center [115, 315] width 128 height 7
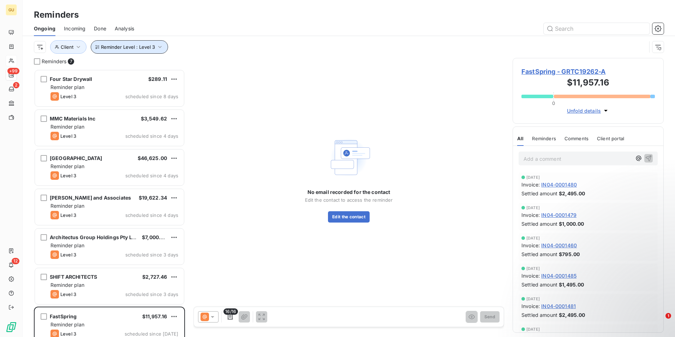
click at [160, 46] on icon "button" at bounding box center [160, 46] width 7 height 7
click at [278, 64] on icon at bounding box center [278, 65] width 7 height 7
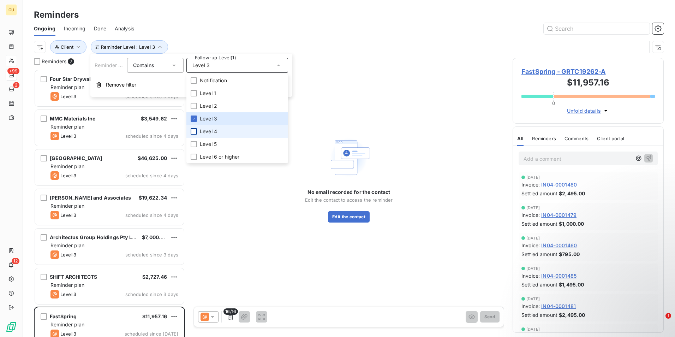
click at [194, 133] on div at bounding box center [194, 131] width 6 height 6
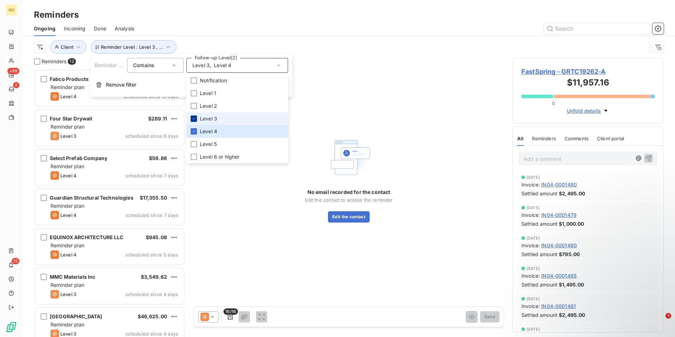
scroll to position [262, 146]
click at [196, 119] on div at bounding box center [194, 119] width 6 height 6
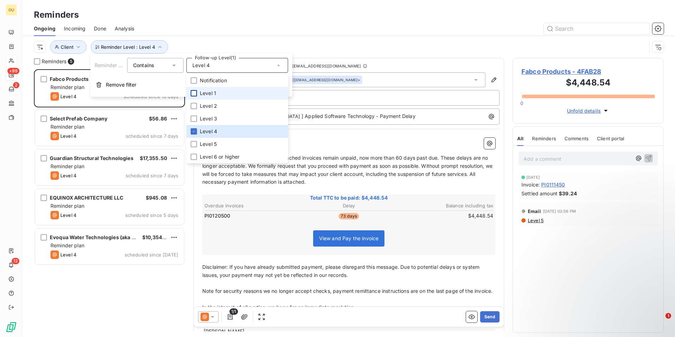
click at [193, 94] on div at bounding box center [194, 93] width 6 height 6
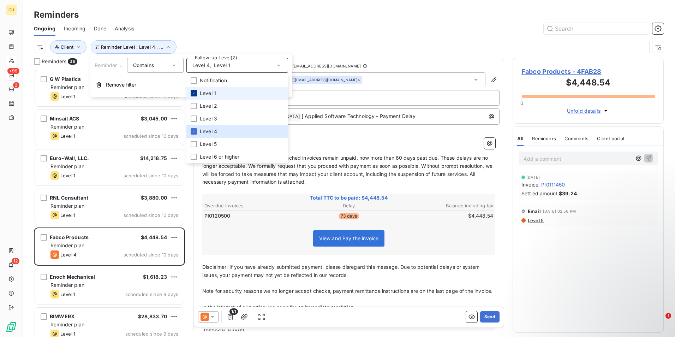
scroll to position [262, 146]
click at [192, 132] on icon at bounding box center [194, 131] width 4 height 4
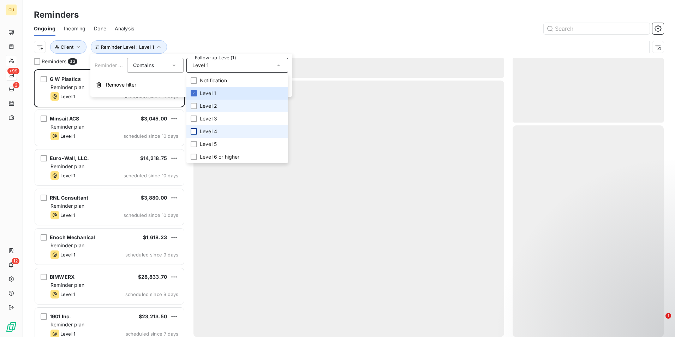
scroll to position [262, 146]
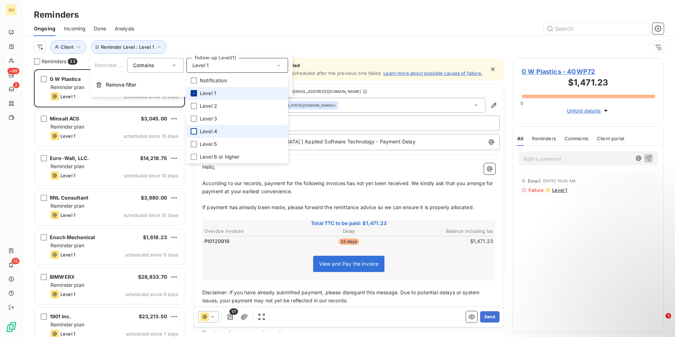
click at [193, 95] on div at bounding box center [194, 93] width 6 height 6
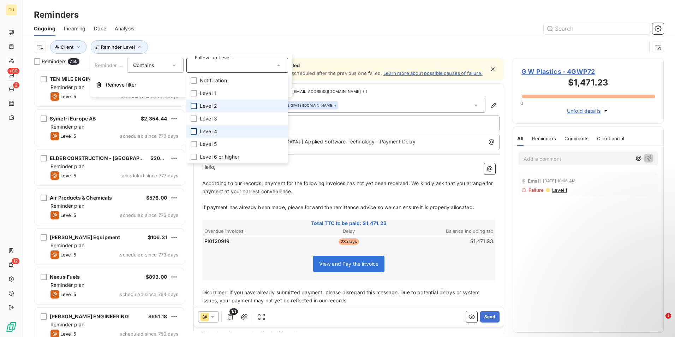
click at [193, 108] on div at bounding box center [194, 106] width 6 height 6
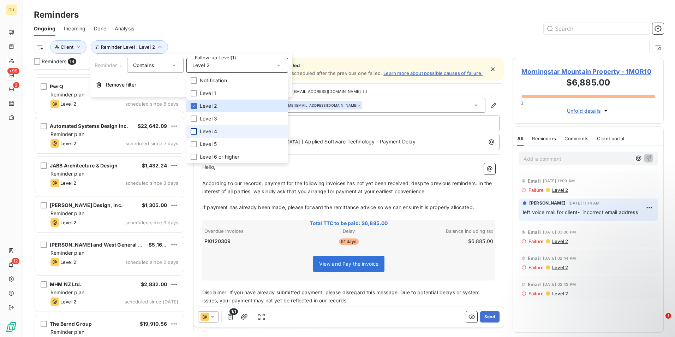
scroll to position [287, 0]
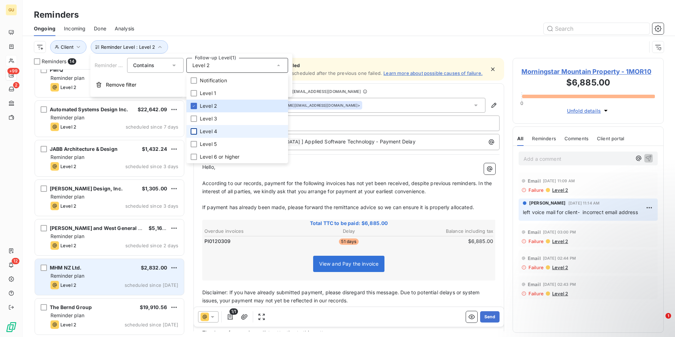
click at [94, 275] on div "Reminder plan" at bounding box center [115, 275] width 128 height 7
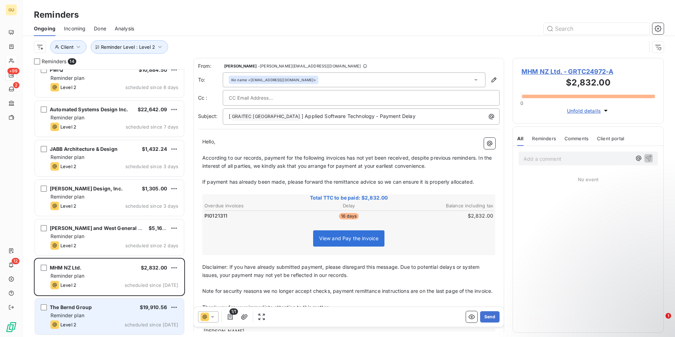
click at [86, 313] on div "Reminder plan" at bounding box center [115, 315] width 128 height 7
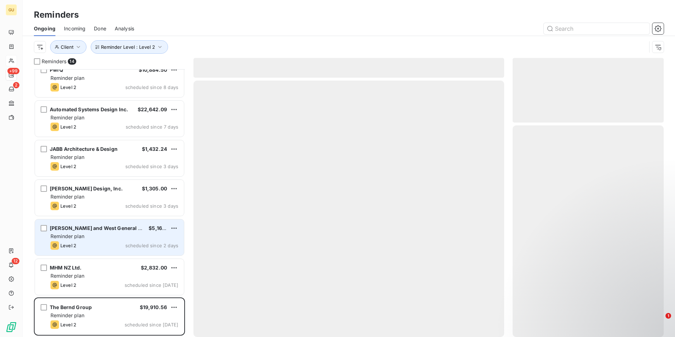
click at [93, 236] on div "Reminder plan" at bounding box center [115, 236] width 128 height 7
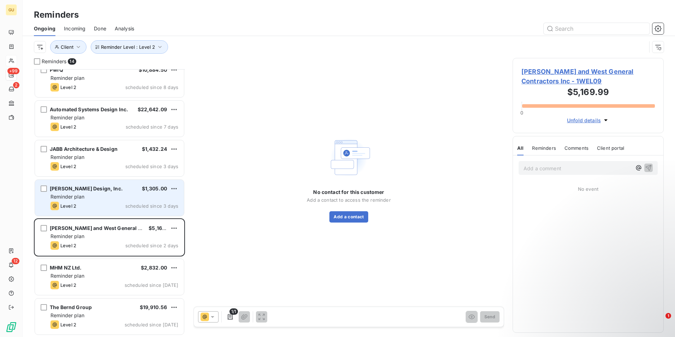
click at [92, 194] on div "Reminder plan" at bounding box center [115, 196] width 128 height 7
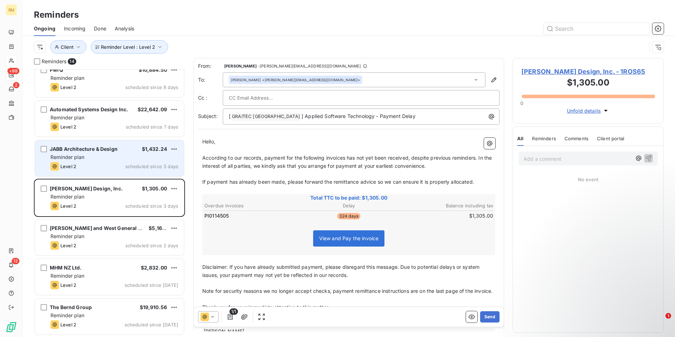
click at [92, 160] on div "Reminder plan" at bounding box center [115, 157] width 128 height 7
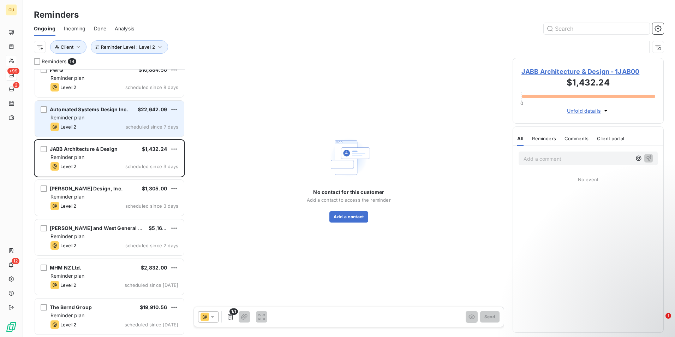
click at [98, 124] on div "Level 2 scheduled since 7 days" at bounding box center [115, 127] width 128 height 8
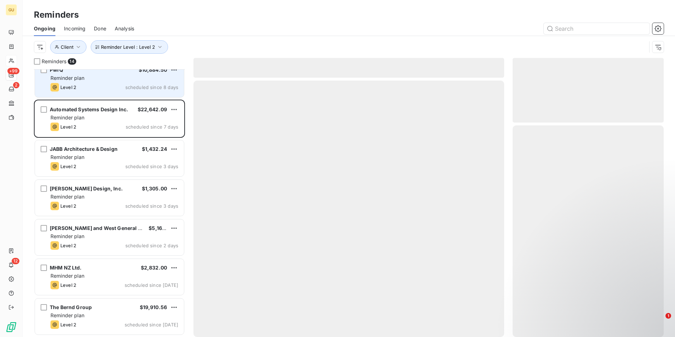
click at [96, 86] on div "Level 2 scheduled since 8 days" at bounding box center [115, 87] width 128 height 8
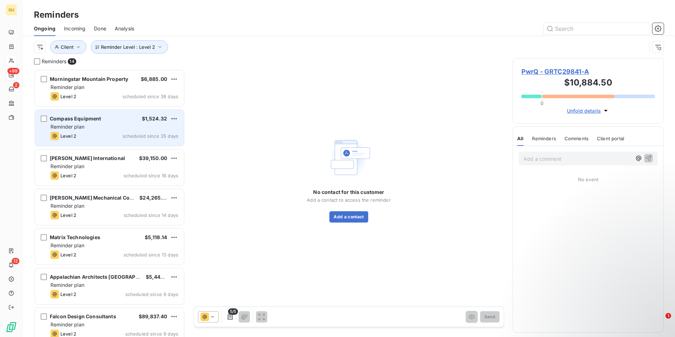
click at [101, 129] on div "Reminder plan" at bounding box center [115, 126] width 128 height 7
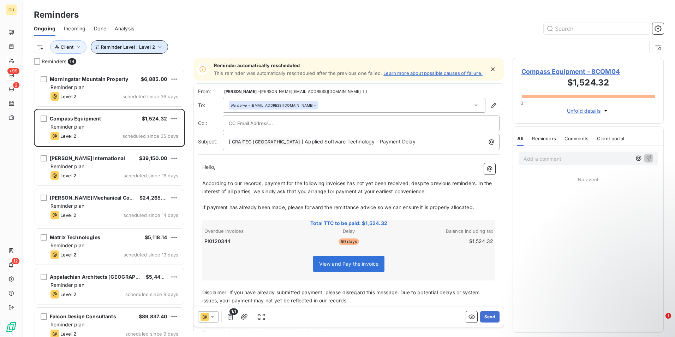
click at [157, 46] on icon "button" at bounding box center [160, 46] width 7 height 7
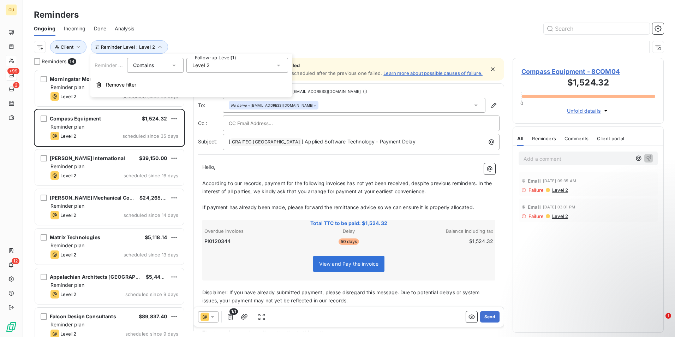
click at [280, 64] on icon at bounding box center [278, 65] width 7 height 7
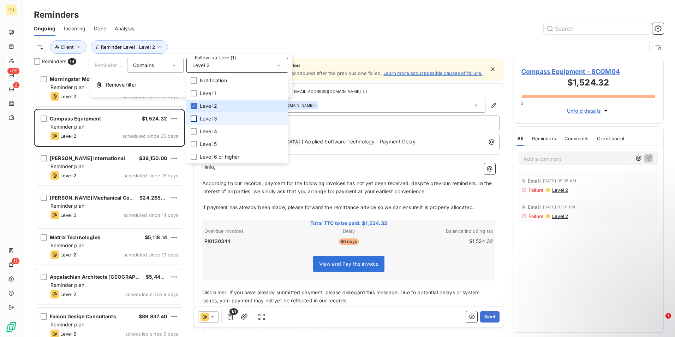
click at [195, 120] on div at bounding box center [194, 119] width 6 height 6
click at [195, 107] on icon at bounding box center [194, 106] width 4 height 4
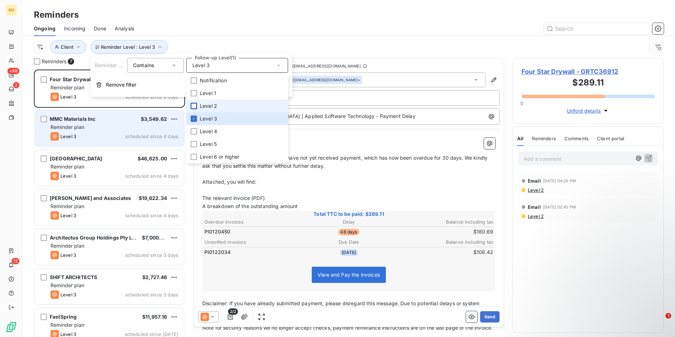
scroll to position [10, 0]
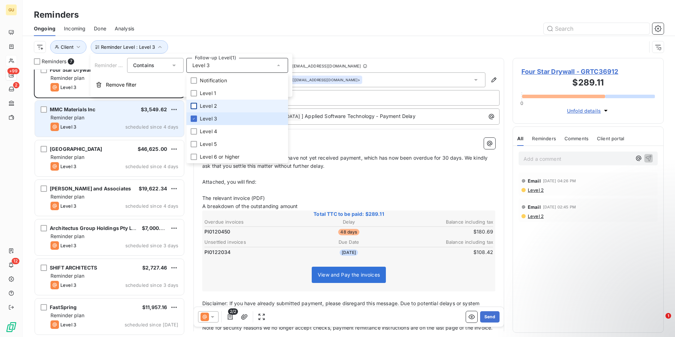
click at [104, 124] on div "Level 3 scheduled since 4 days" at bounding box center [115, 127] width 128 height 8
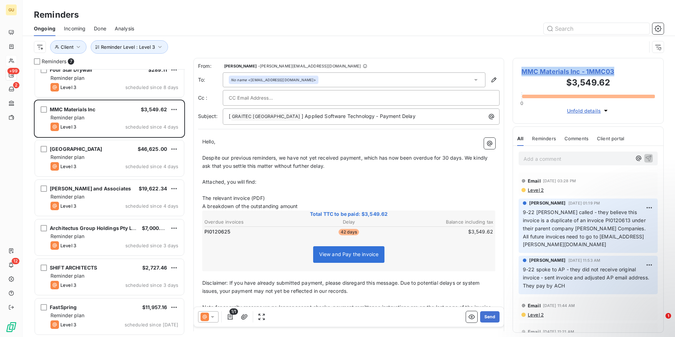
drag, startPoint x: 620, startPoint y: 71, endPoint x: 523, endPoint y: 73, distance: 96.8
click at [523, 73] on span "MMC Materials Inc - 1MMC03" at bounding box center [589, 72] width 134 height 10
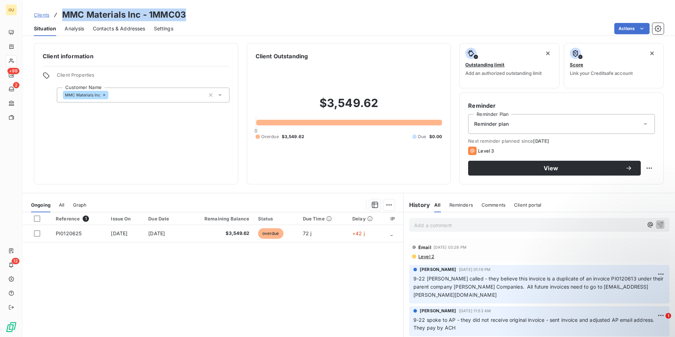
drag, startPoint x: 190, startPoint y: 16, endPoint x: 64, endPoint y: 13, distance: 125.8
click at [64, 13] on div "Clients MMC Materials Inc - 1MMC03" at bounding box center [349, 14] width 653 height 13
copy h3 "MMC Materials Inc - 1MMC03"
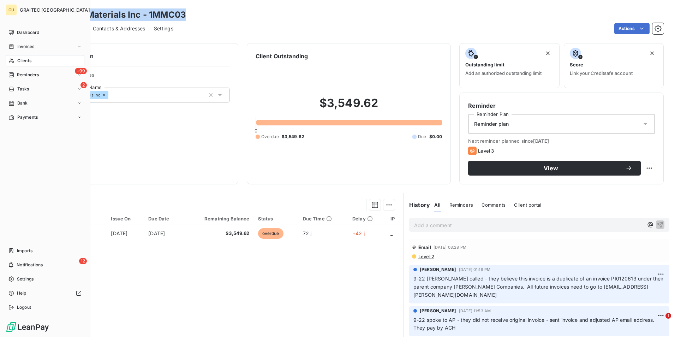
click at [32, 76] on span "Reminders" at bounding box center [28, 75] width 22 height 6
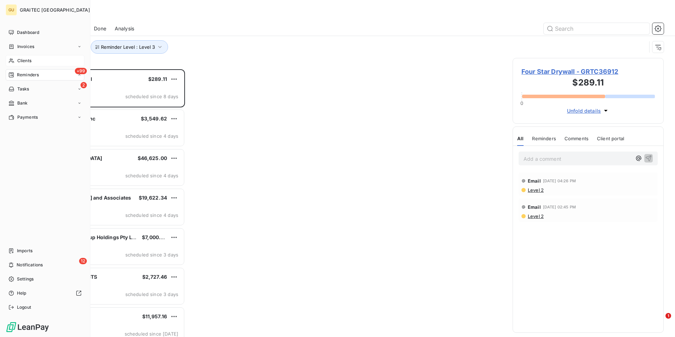
scroll to position [262, 146]
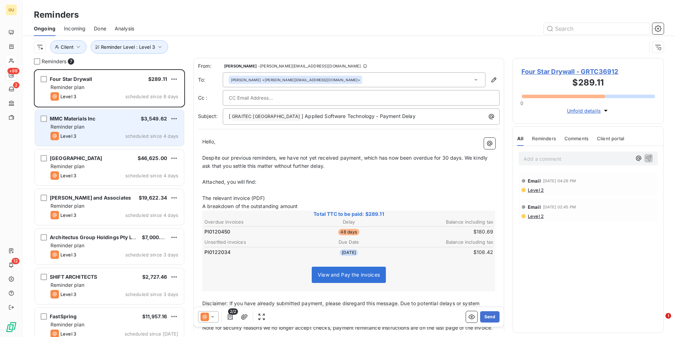
click at [116, 130] on div "MMC Materials Inc $3,549.62 Reminder plan Level 3 scheduled since 4 days" at bounding box center [109, 128] width 149 height 36
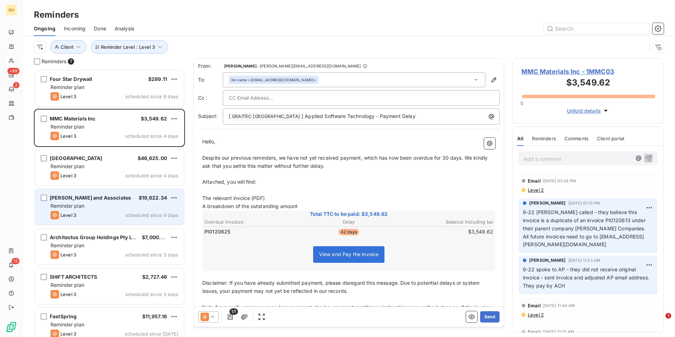
click at [108, 214] on div "Level 3 scheduled since 4 days" at bounding box center [115, 215] width 128 height 8
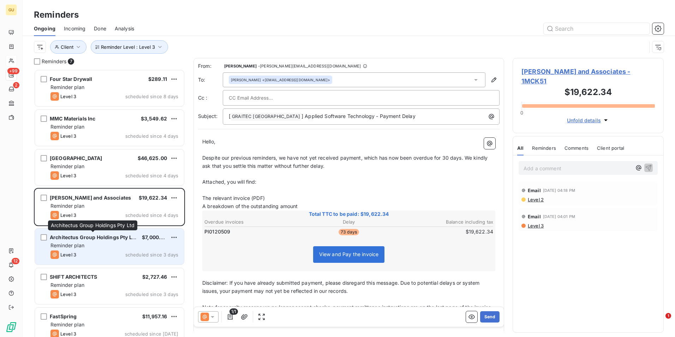
click at [105, 238] on span "Architectus Group Holdings Pty Ltd" at bounding box center [93, 237] width 87 height 6
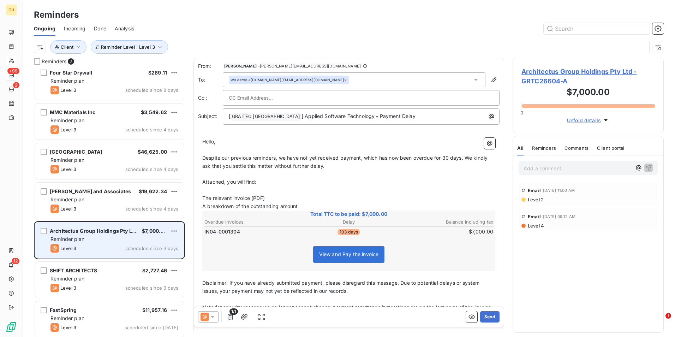
scroll to position [10, 0]
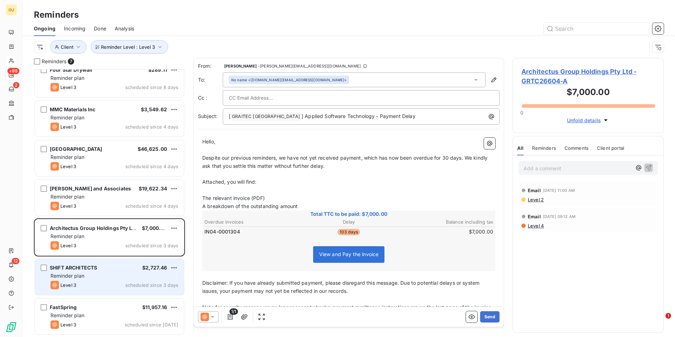
click at [97, 268] on span "SHIFT ARCHITECTS" at bounding box center [73, 268] width 47 height 6
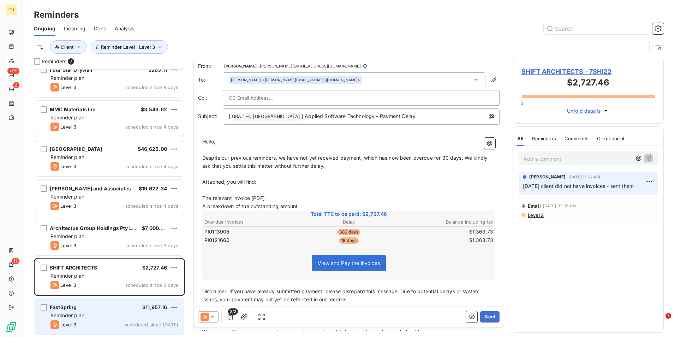
click at [97, 308] on div "FastSpring $11,957.16" at bounding box center [115, 307] width 128 height 6
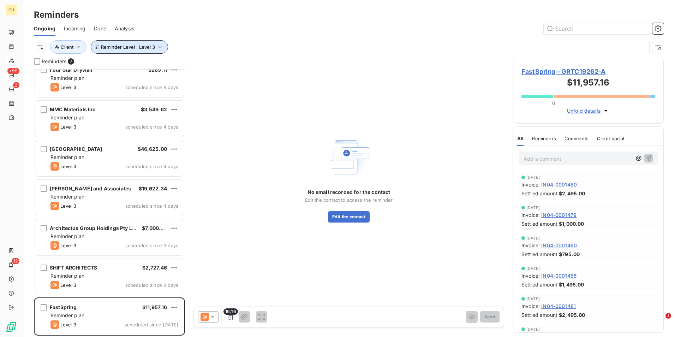
click at [161, 46] on icon "button" at bounding box center [160, 46] width 7 height 7
click at [279, 64] on icon at bounding box center [278, 65] width 7 height 7
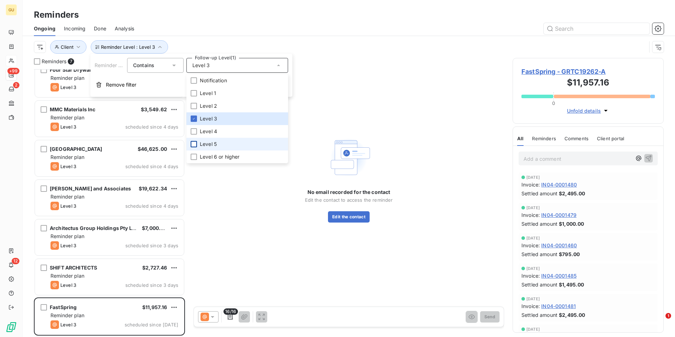
click at [195, 143] on div at bounding box center [194, 144] width 6 height 6
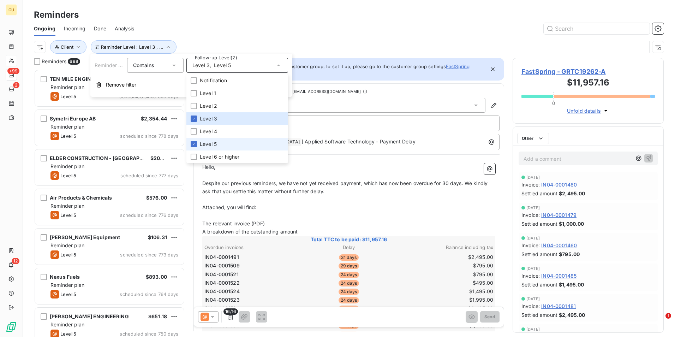
scroll to position [262, 146]
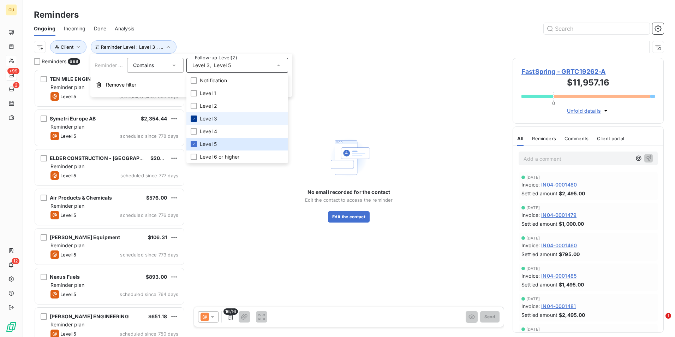
click at [193, 117] on icon at bounding box center [194, 119] width 4 height 4
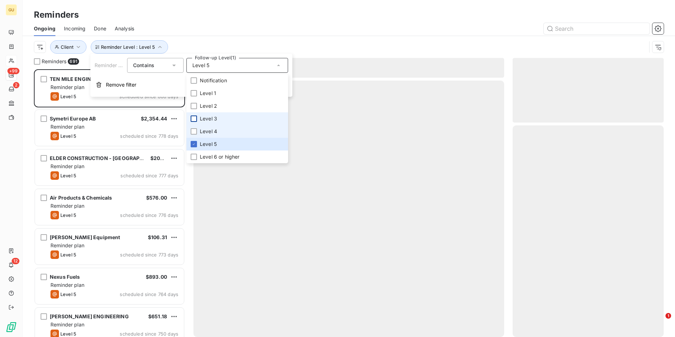
scroll to position [262, 146]
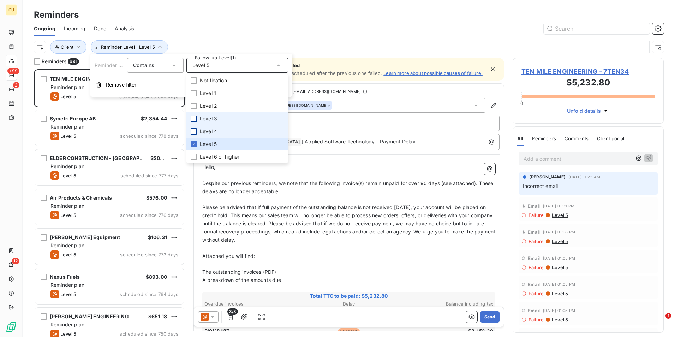
click at [194, 132] on div at bounding box center [194, 131] width 6 height 6
click at [192, 144] on icon at bounding box center [194, 144] width 4 height 4
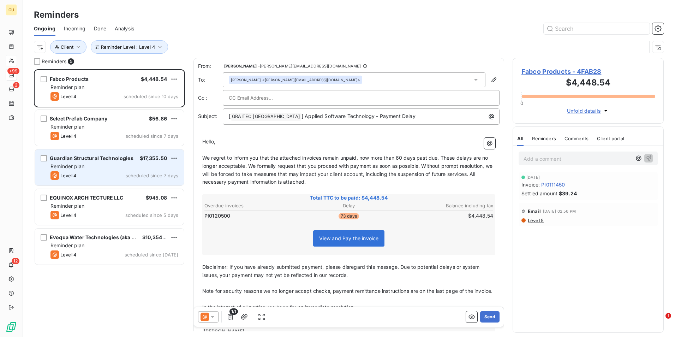
click at [111, 172] on div "Level 4 scheduled since 7 days" at bounding box center [115, 175] width 128 height 8
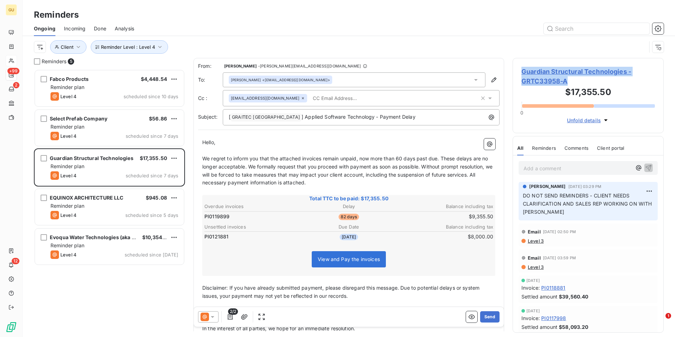
drag, startPoint x: 569, startPoint y: 83, endPoint x: 522, endPoint y: 73, distance: 48.0
click at [522, 73] on span "Guardian Structural Technologies - GRTC33958-A" at bounding box center [589, 76] width 134 height 19
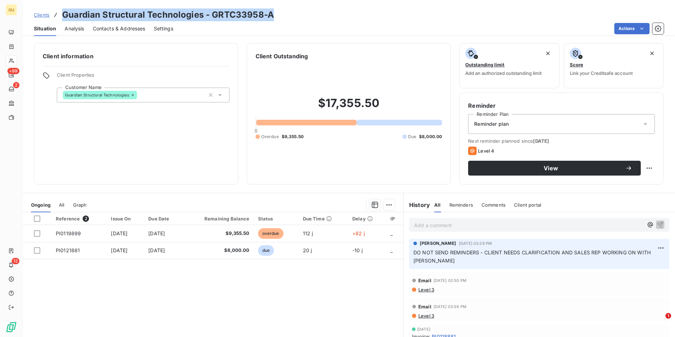
drag, startPoint x: 272, startPoint y: 14, endPoint x: 64, endPoint y: 16, distance: 208.8
click at [64, 16] on div "Clients Guardian Structural Technologies - GRTC33958-A" at bounding box center [349, 14] width 653 height 13
copy h3 "Guardian Structural Technologies - GRTC33958-A"
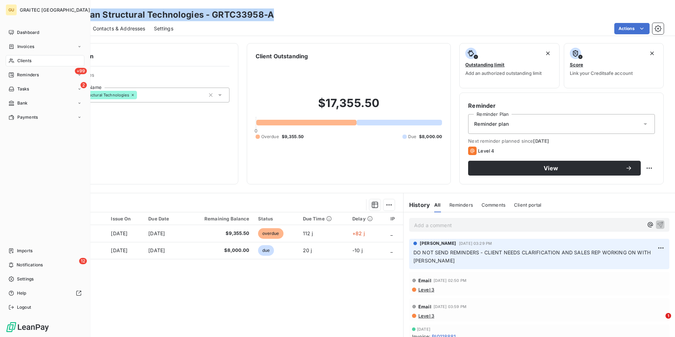
click at [39, 75] on span "Reminders" at bounding box center [28, 75] width 22 height 6
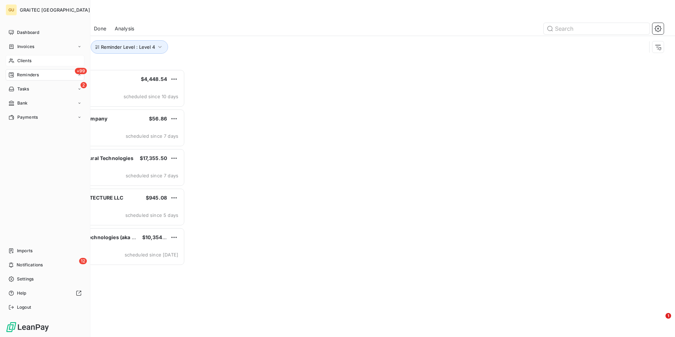
scroll to position [262, 146]
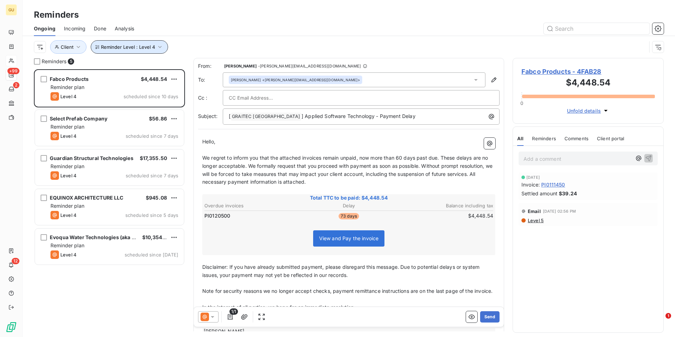
click at [162, 45] on icon "button" at bounding box center [160, 46] width 7 height 7
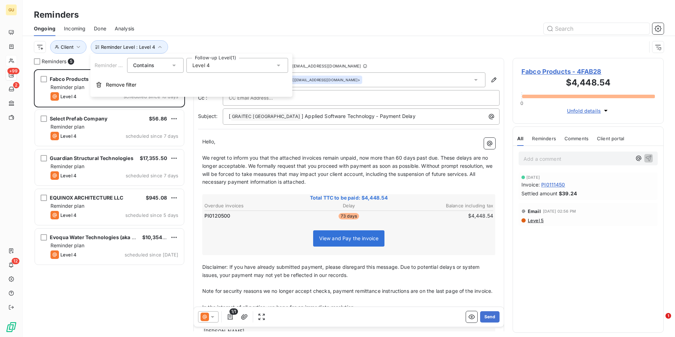
click at [274, 66] on div "Level 4" at bounding box center [238, 65] width 102 height 15
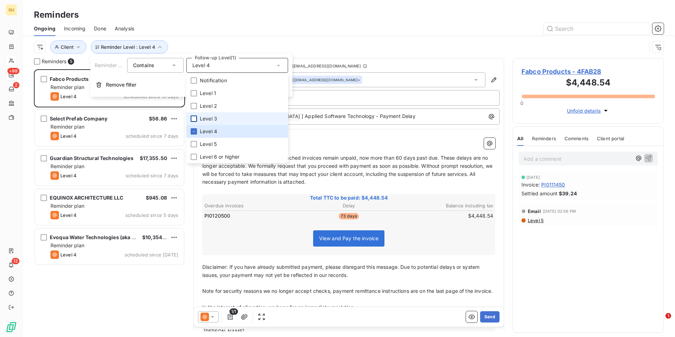
click at [195, 118] on div at bounding box center [194, 119] width 6 height 6
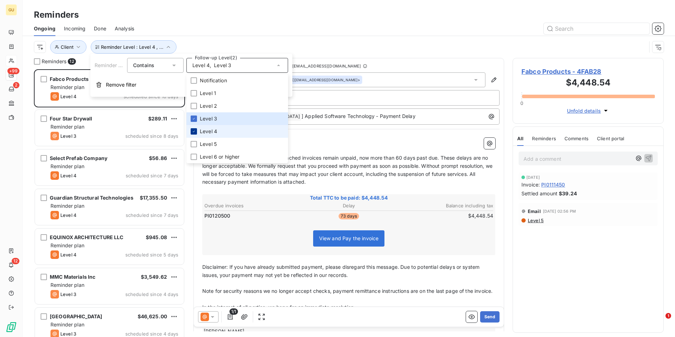
click at [195, 129] on div at bounding box center [194, 131] width 6 height 6
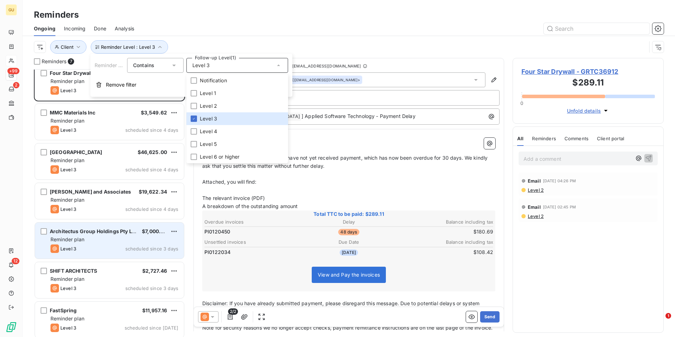
scroll to position [10, 0]
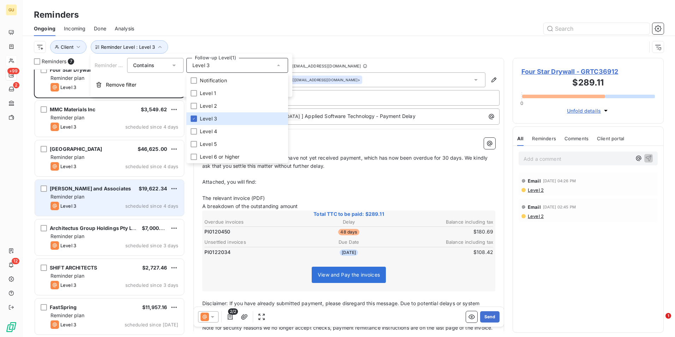
click at [84, 194] on span "Reminder plan" at bounding box center [68, 197] width 34 height 6
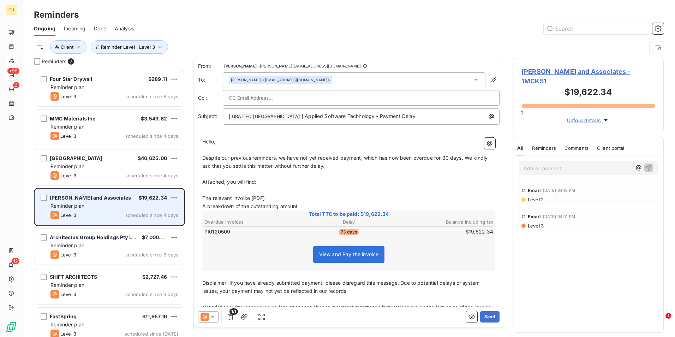
click at [117, 202] on div "[PERSON_NAME] and Associates $19,622.34 Reminder plan Level 3 scheduled since 4…" at bounding box center [109, 207] width 149 height 36
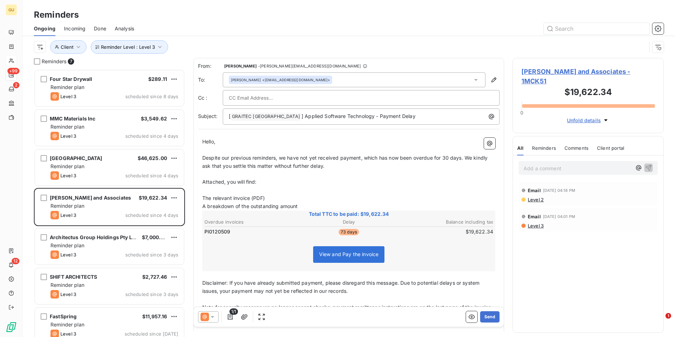
click at [214, 316] on icon at bounding box center [212, 316] width 7 height 7
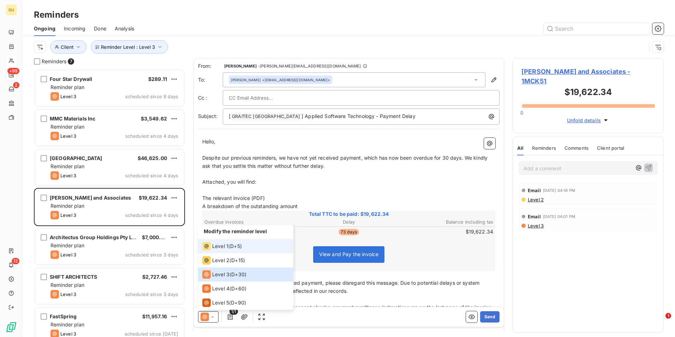
click at [225, 246] on span "Level 1" at bounding box center [220, 246] width 16 height 7
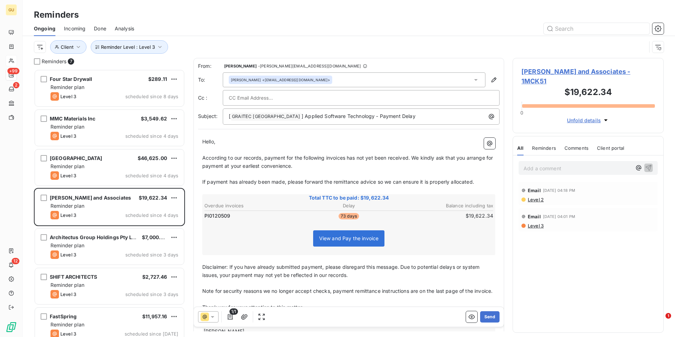
click at [347, 157] on span "According to our records, payment for the following invoices has not yet been r…" at bounding box center [348, 162] width 292 height 14
click at [492, 80] on icon "button" at bounding box center [494, 79] width 5 height 5
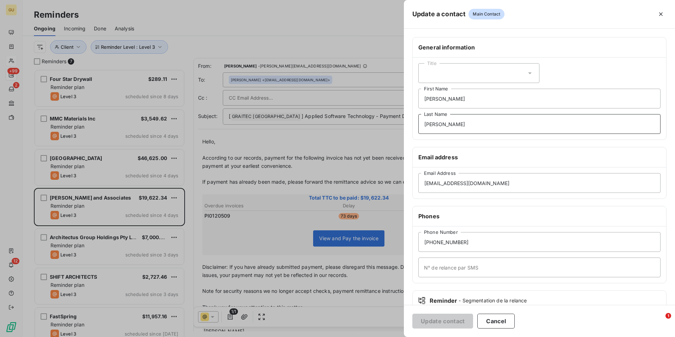
drag, startPoint x: 441, startPoint y: 126, endPoint x: 396, endPoint y: 124, distance: 44.9
click at [396, 337] on div "Update a contact Main Contact General information Title [PERSON_NAME] First Nam…" at bounding box center [337, 337] width 675 height 0
drag, startPoint x: 443, startPoint y: 101, endPoint x: 385, endPoint y: 101, distance: 57.6
click at [385, 337] on div "Update a contact Main Contact General information Title [PERSON_NAME] First Nam…" at bounding box center [337, 337] width 675 height 0
click at [445, 319] on button "Update contact" at bounding box center [443, 321] width 61 height 15
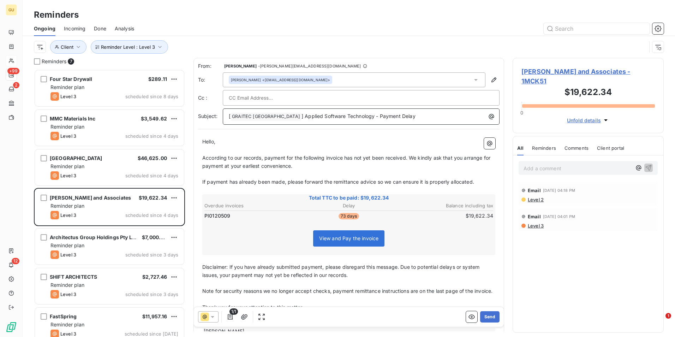
click at [397, 117] on p "[ GRAITEC [GEOGRAPHIC_DATA] ﻿ ] Applied Software Technology - Payment Delay" at bounding box center [363, 116] width 268 height 8
click at [482, 318] on button "Send" at bounding box center [489, 316] width 19 height 11
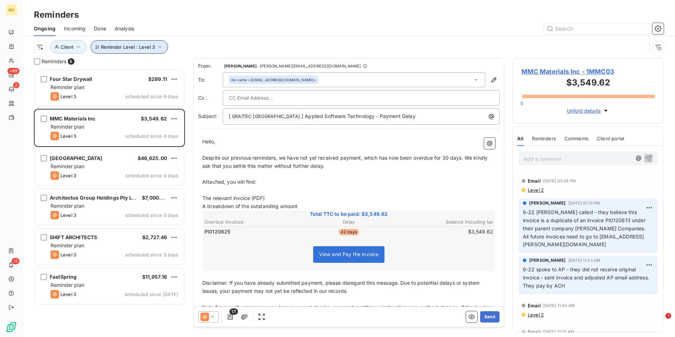
click at [160, 48] on icon "button" at bounding box center [160, 46] width 7 height 7
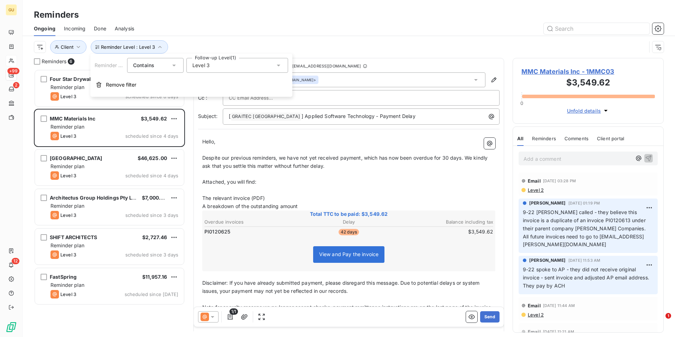
click at [260, 69] on div "Level 3" at bounding box center [238, 65] width 102 height 15
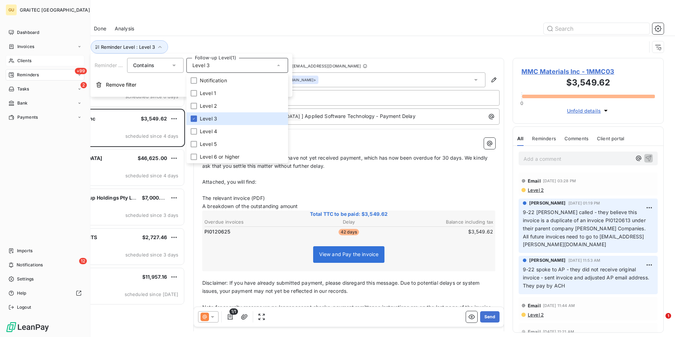
click at [47, 77] on div "+99 Reminders" at bounding box center [45, 74] width 79 height 11
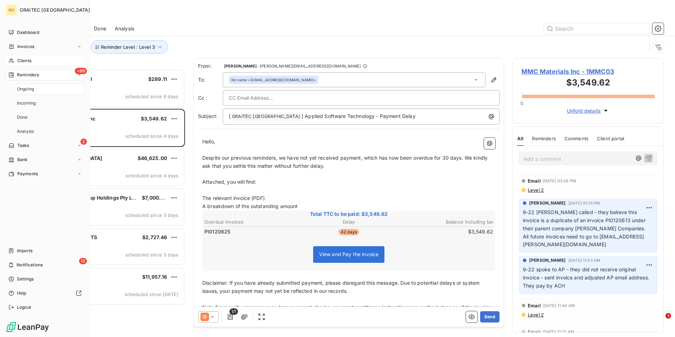
click at [28, 61] on span "Clients" at bounding box center [24, 61] width 14 height 6
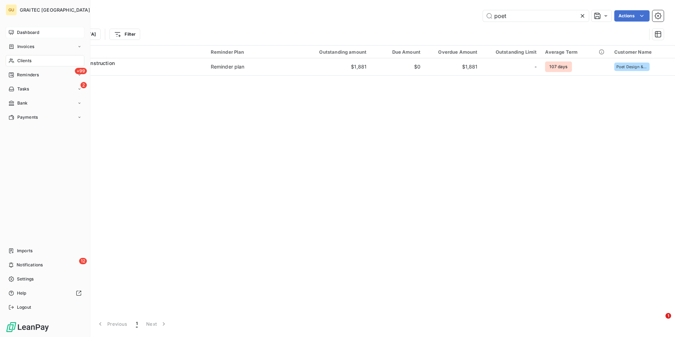
click at [25, 35] on span "Dashboard" at bounding box center [28, 32] width 22 height 6
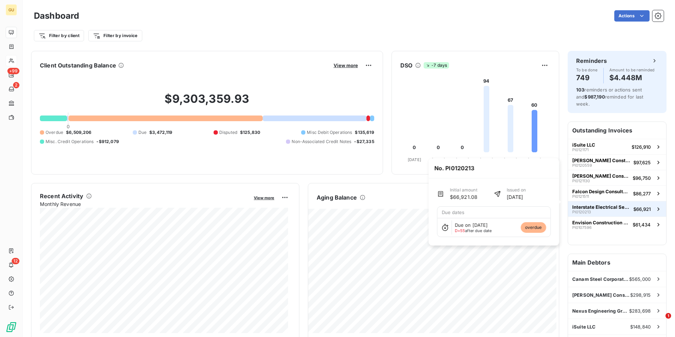
click at [584, 204] on span "Interstate Electrical Services" at bounding box center [602, 207] width 58 height 6
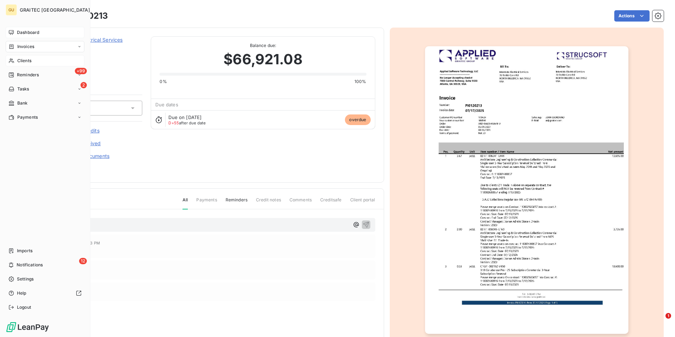
click at [29, 59] on span "Clients" at bounding box center [24, 61] width 14 height 6
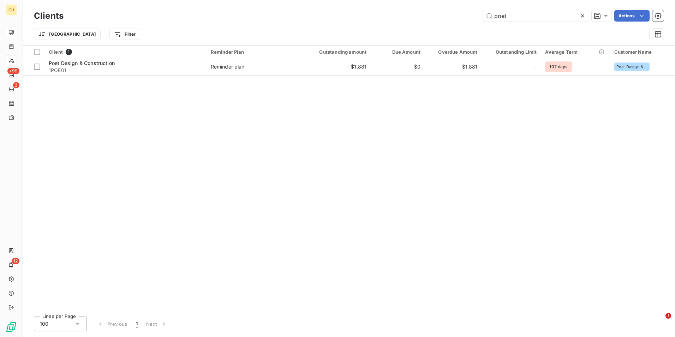
drag, startPoint x: 510, startPoint y: 19, endPoint x: 444, endPoint y: 17, distance: 66.8
click at [444, 17] on div "poet Actions" at bounding box center [368, 15] width 592 height 11
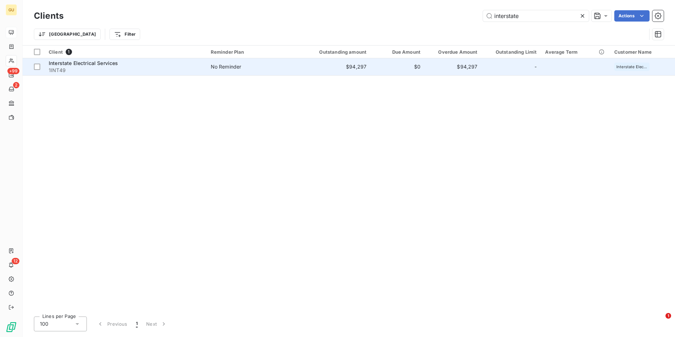
type input "interstate"
click at [112, 63] on span "Interstate Electrical Services" at bounding box center [84, 63] width 70 height 6
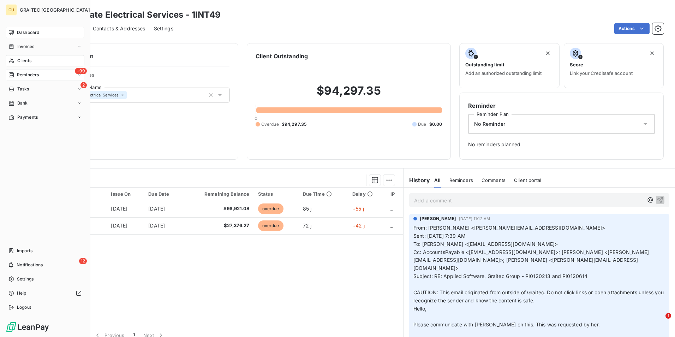
click at [21, 78] on div "+99 Reminders" at bounding box center [45, 74] width 79 height 11
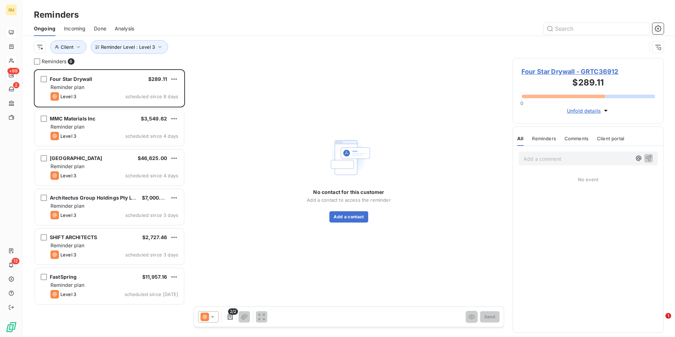
scroll to position [262, 146]
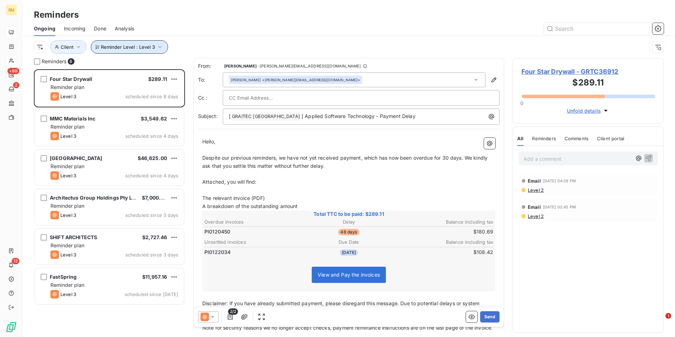
click at [161, 49] on icon "button" at bounding box center [160, 46] width 7 height 7
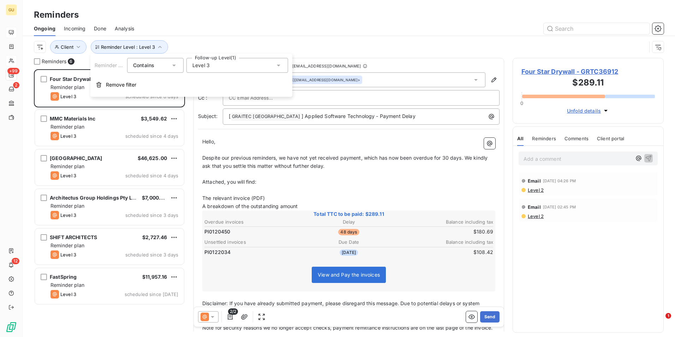
click at [276, 66] on icon at bounding box center [278, 65] width 7 height 7
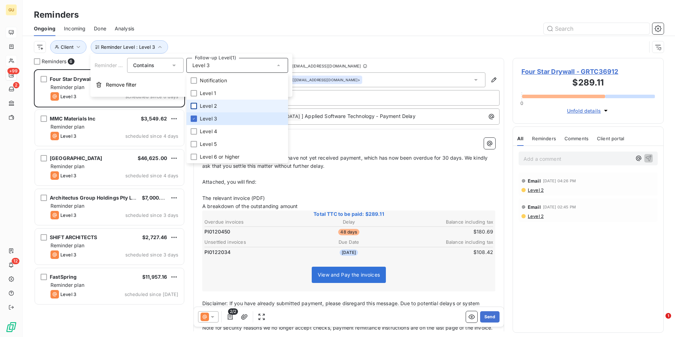
click at [196, 108] on div at bounding box center [194, 106] width 6 height 6
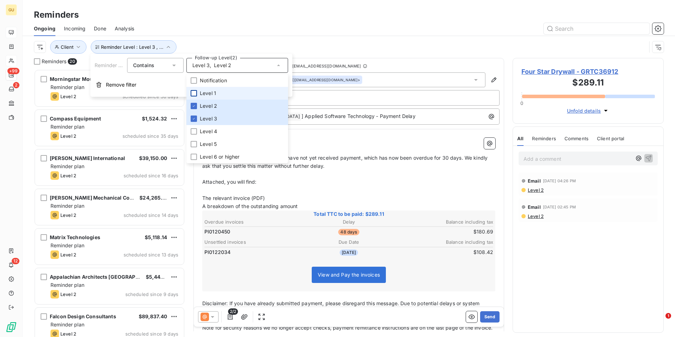
click at [194, 94] on div at bounding box center [194, 93] width 6 height 6
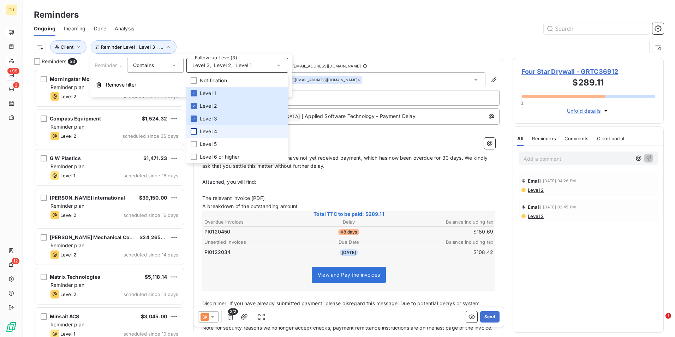
click at [196, 134] on div at bounding box center [194, 131] width 6 height 6
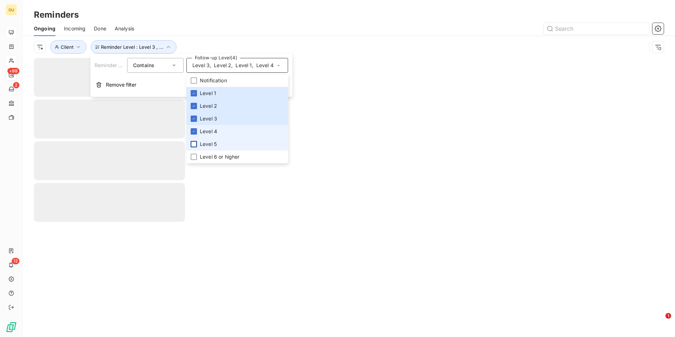
click at [194, 141] on div at bounding box center [194, 144] width 6 height 6
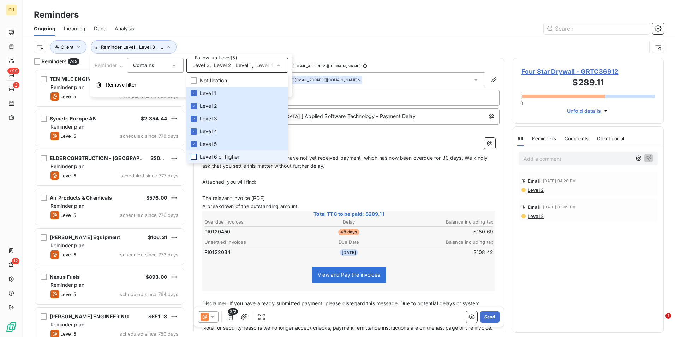
click at [194, 156] on div at bounding box center [194, 157] width 6 height 6
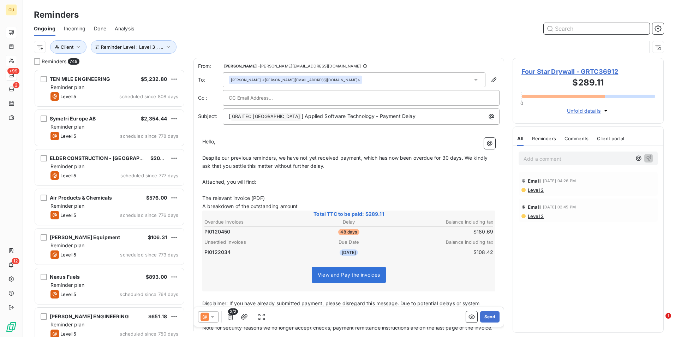
click at [584, 29] on input "text" at bounding box center [597, 28] width 106 height 11
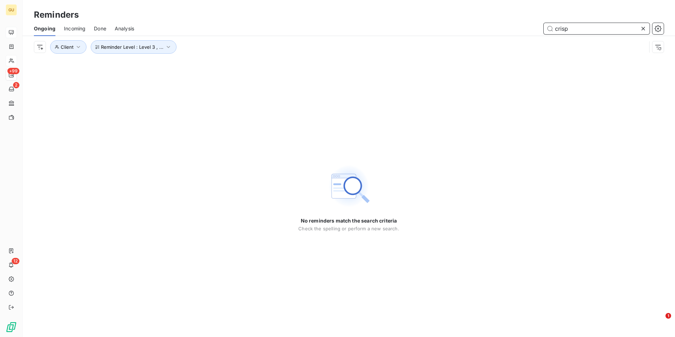
type input "crisp"
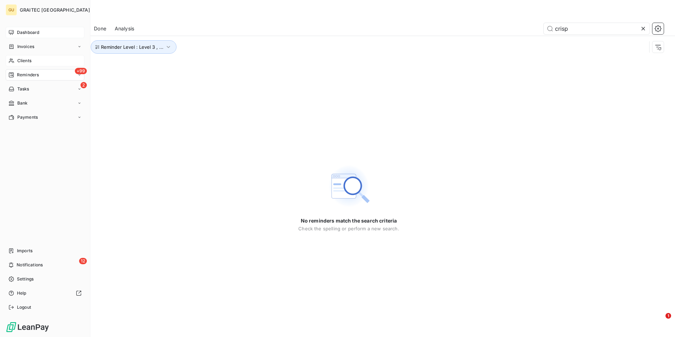
click at [26, 61] on span "Clients" at bounding box center [24, 61] width 14 height 6
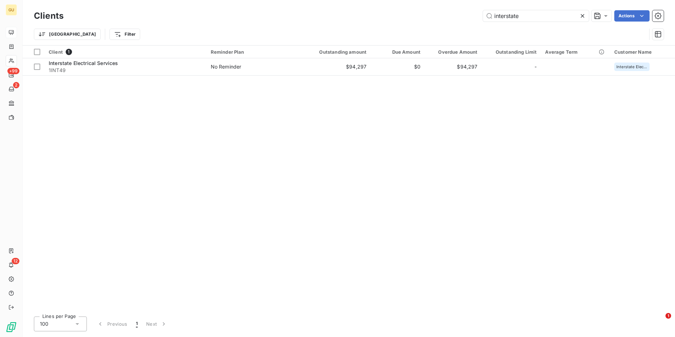
drag, startPoint x: 525, startPoint y: 16, endPoint x: 429, endPoint y: 13, distance: 96.1
click at [429, 13] on div "interstate Actions" at bounding box center [368, 15] width 592 height 11
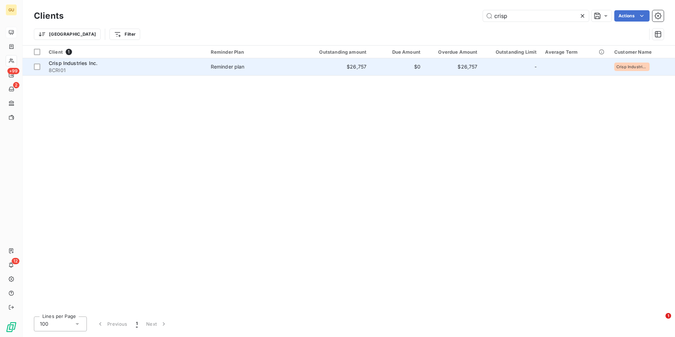
type input "crisp"
click at [85, 65] on span "Crisp Industries Inc." at bounding box center [73, 63] width 49 height 6
